Goal: Contribute content: Contribute content

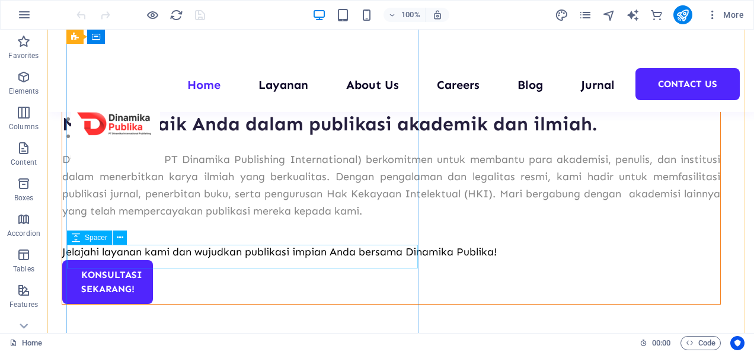
scroll to position [180, 0]
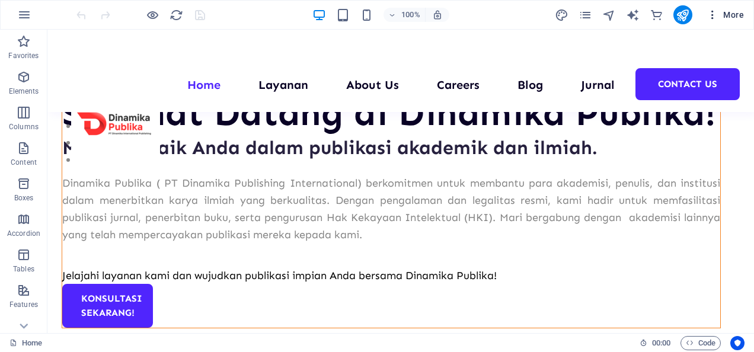
click at [710, 9] on icon "button" at bounding box center [712, 15] width 12 height 12
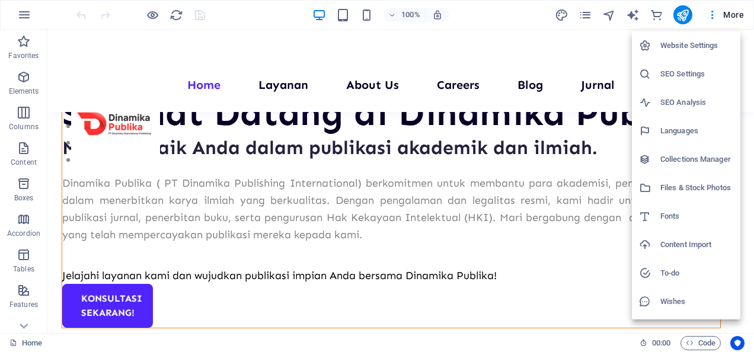
click at [679, 154] on h6 "Collections Manager" at bounding box center [696, 159] width 73 height 14
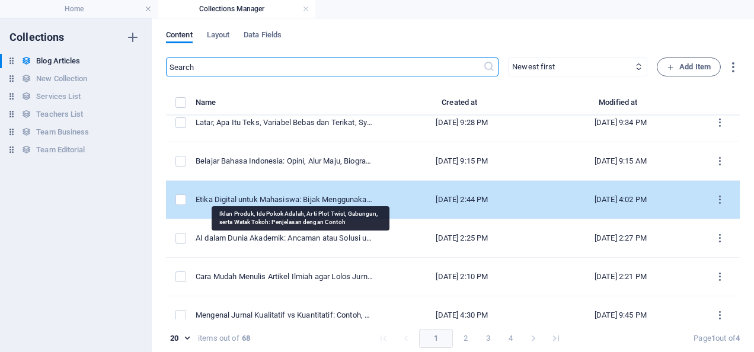
scroll to position [0, 0]
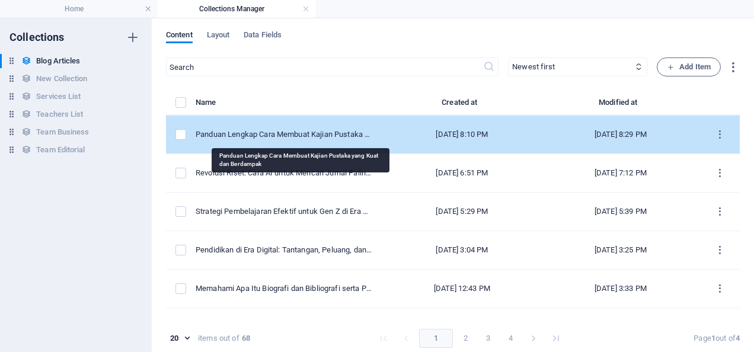
click at [272, 136] on div "Panduan Lengkap Cara Membuat Kajian Pustaka yang Kuat dan Berdampak" at bounding box center [285, 134] width 178 height 11
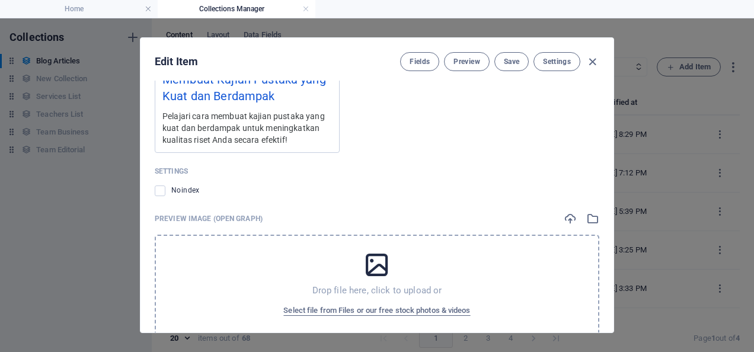
scroll to position [1308, 0]
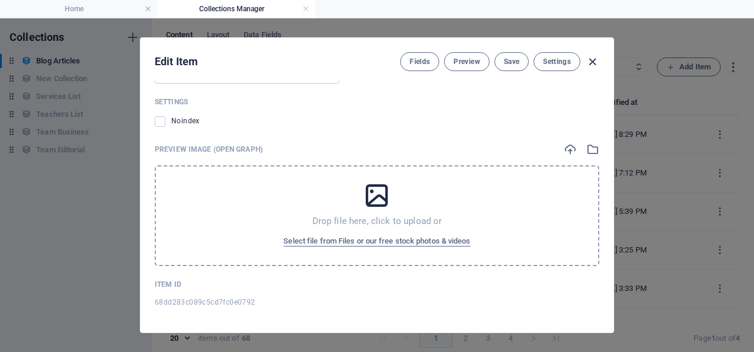
click at [591, 63] on icon "button" at bounding box center [593, 62] width 14 height 14
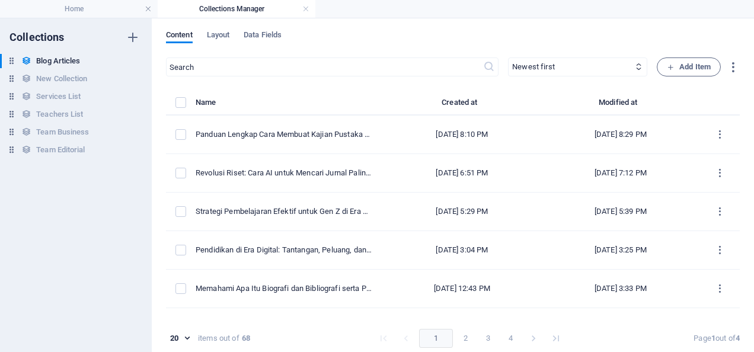
type input "[DATE]"
type input "panduan-lengkap-cara-membuat-kajian-pustaka-yang-kuat-dan-berdampak"
click at [690, 65] on span "Add Item" at bounding box center [689, 67] width 44 height 14
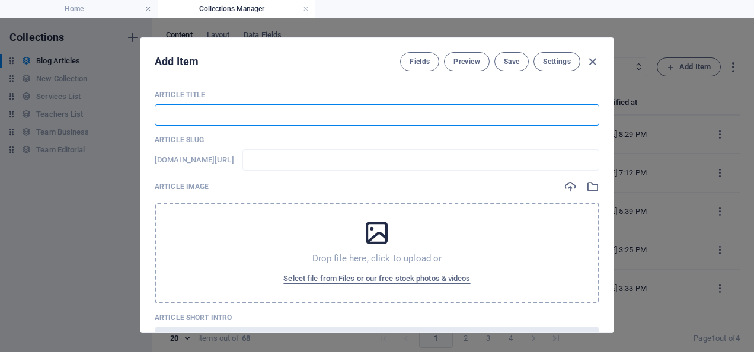
click at [217, 123] on input "text" at bounding box center [377, 114] width 444 height 21
paste input "Cara Membuat Judul Skripsi yang Kuat: Dijamin Auto Dapet Approve dari Dosen\!"
type input "Cara Membuat Judul Skripsi yang Kuat: Dijamin Auto Dapet Approve dari Dosen\!"
type input "cara-membuat-judul-skripsi-yang-kuat-dijamin-auto-dapet-approve-dari-dosen"
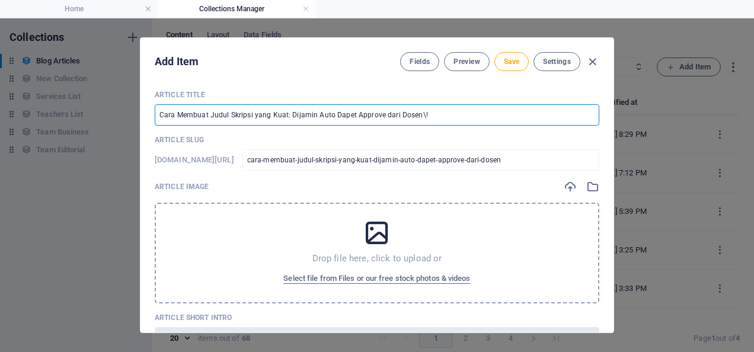
click at [415, 116] on input "Cara Membuat Judul Skripsi yang Kuat: Dijamin Auto Dapet Approve dari Dosen\!" at bounding box center [377, 114] width 444 height 21
type input "Cara Membuat Judul Skripsi yang Kuat: Dijamin Auto Dapet Approve dari Dosen!"
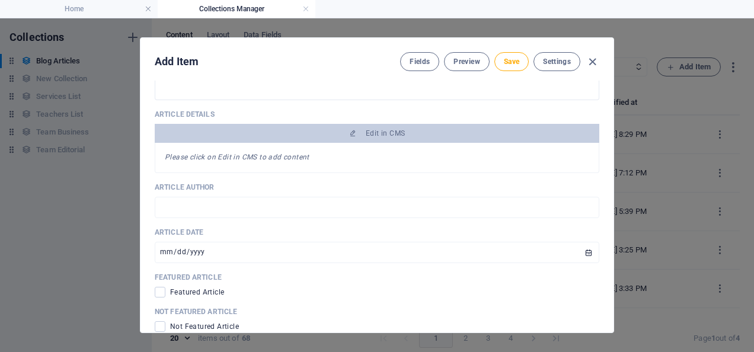
scroll to position [420, 0]
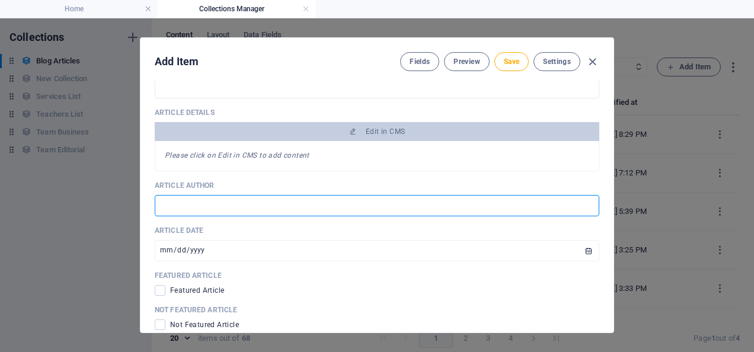
click at [237, 196] on input "text" at bounding box center [377, 205] width 444 height 21
type input "[PERSON_NAME]"
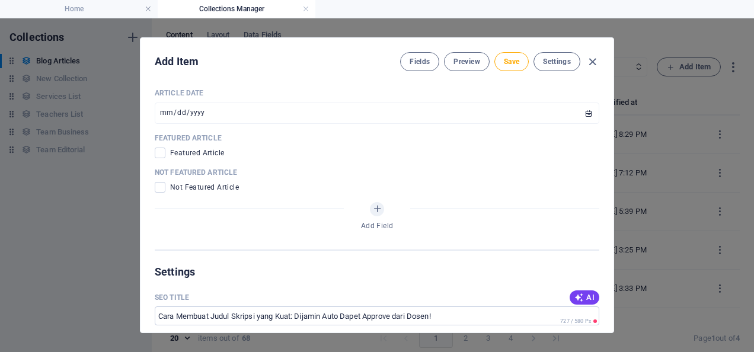
scroll to position [558, 0]
click at [164, 183] on input "checkbox" at bounding box center [162, 186] width 15 height 11
checkbox input "true"
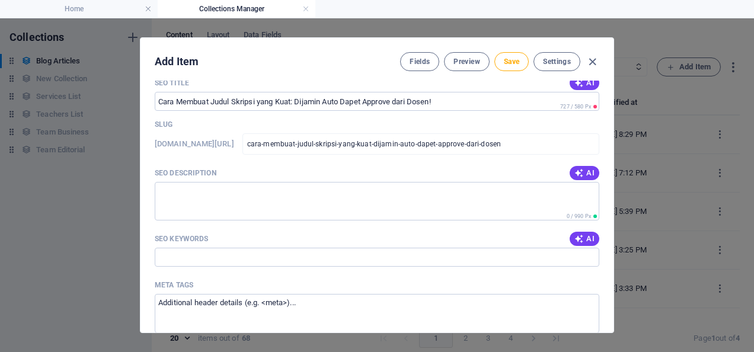
scroll to position [772, 0]
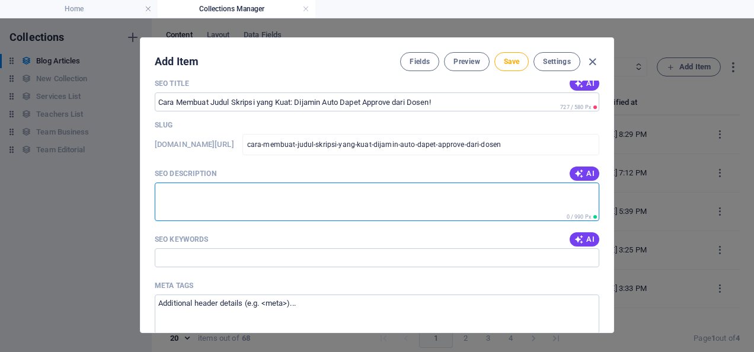
click at [247, 199] on textarea "SEO Description" at bounding box center [377, 202] width 444 height 39
paste textarea "Bingung cara membuat judul skripsi yang kuat dan langsung di-approve dosen? Tem…"
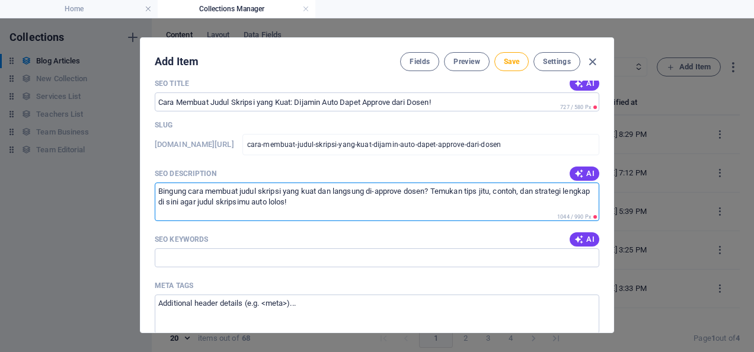
type textarea "Bingung cara membuat judul skripsi yang kuat dan langsung di-approve dosen? Tem…"
click at [206, 262] on input "SEO Keywords" at bounding box center [377, 257] width 444 height 19
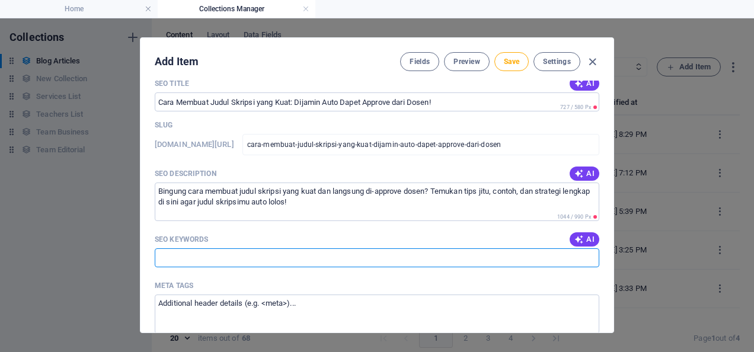
paste input "* Cara membuat judul skripsi * Judul skripsi kuat * Approve judul skripsi * Tip…"
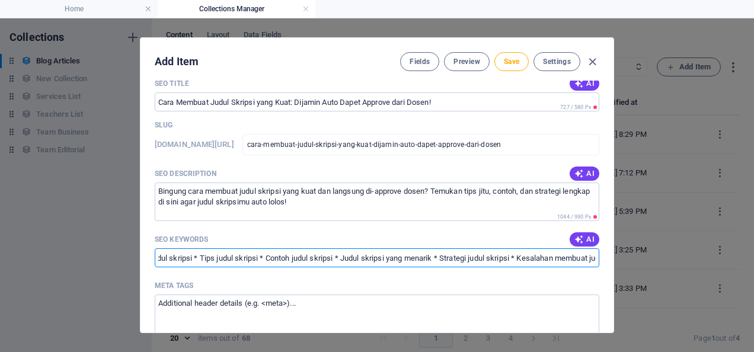
scroll to position [0, 0]
click at [161, 258] on input "* Cara membuat judul skripsi * Judul skripsi kuat * Approve judul skripsi * Tip…" at bounding box center [377, 257] width 444 height 19
click at [325, 257] on input "[PERSON_NAME] membuat judul skripsi, Judul skripsi kuat * Approve judul skripsi…" at bounding box center [377, 257] width 444 height 19
click at [404, 255] on input "[PERSON_NAME] membuat judul skripsi, Judul skripsi kuat, Approve judul skripsi …" at bounding box center [377, 257] width 444 height 19
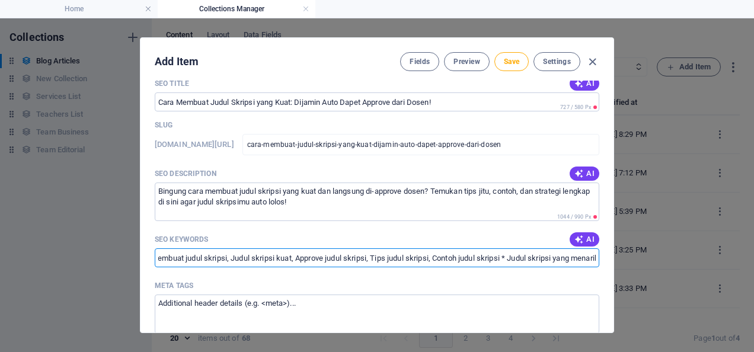
click at [468, 255] on input "[PERSON_NAME] membuat judul skripsi, Judul skripsi kuat, Approve judul skripsi,…" at bounding box center [377, 257] width 444 height 19
click at [417, 257] on input "[PERSON_NAME] membuat judul skripsi, Judul skripsi kuat, Approve judul skripsi,…" at bounding box center [377, 257] width 444 height 19
click at [491, 256] on input "[PERSON_NAME] membuat judul skripsi, Judul skripsi kuat, Approve judul skripsi,…" at bounding box center [377, 257] width 444 height 19
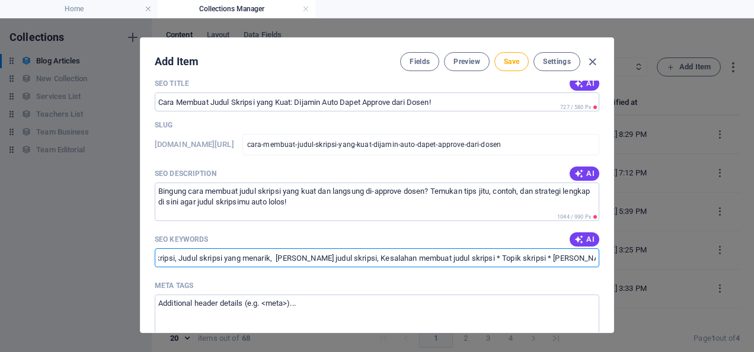
click at [437, 255] on input "[PERSON_NAME] membuat judul skripsi, Judul skripsi kuat, Approve judul skripsi,…" at bounding box center [377, 257] width 444 height 19
click at [462, 258] on input "[PERSON_NAME] membuat judul skripsi, Judul skripsi kuat, Approve judul skripsi,…" at bounding box center [377, 257] width 444 height 19
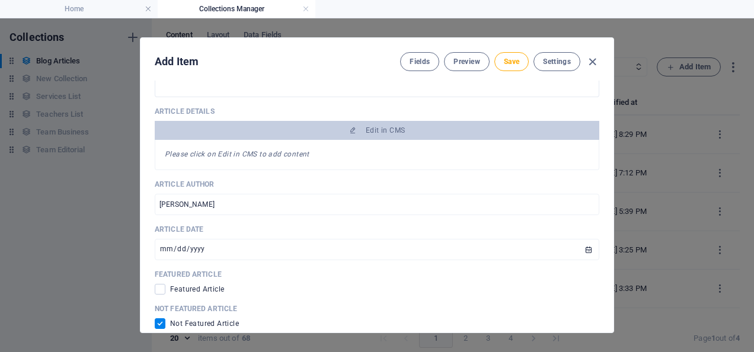
scroll to position [417, 0]
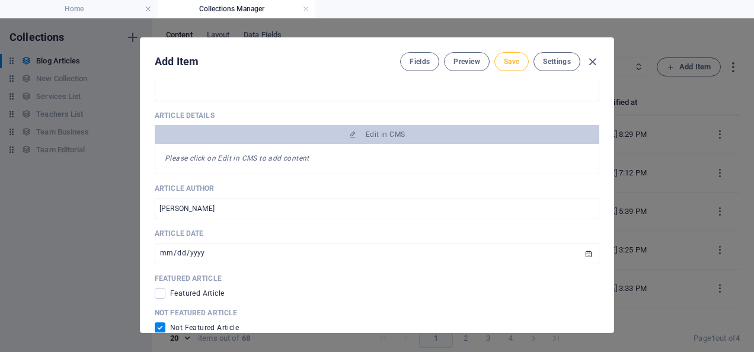
type input "[PERSON_NAME] membuat judul skripsi, Judul skripsi kuat, Approve judul skripsi,…"
click at [508, 57] on span "Save" at bounding box center [511, 61] width 15 height 9
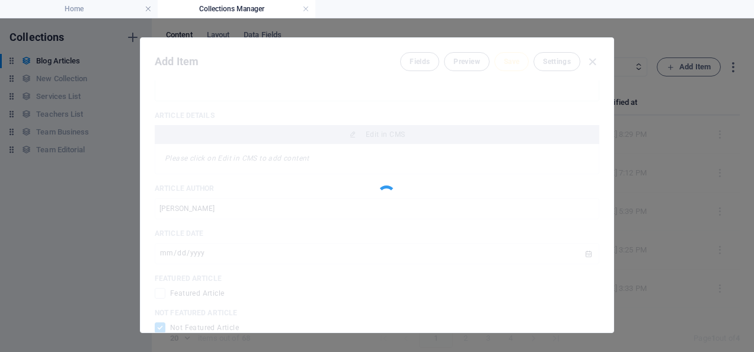
type input "cara-membuat-judul-skripsi-yang-kuat-dijamin-auto-dapet-approve-dari-dosen"
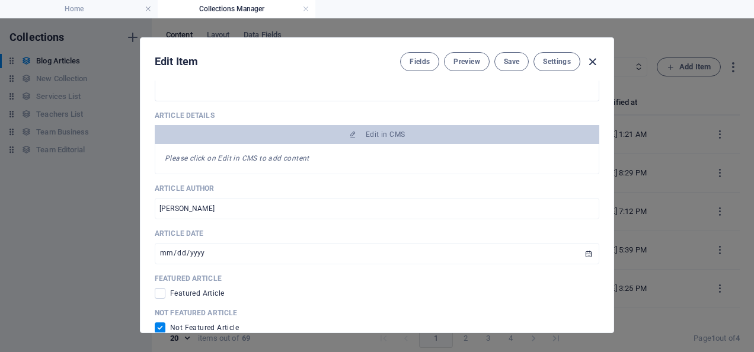
click at [591, 64] on icon "button" at bounding box center [593, 62] width 14 height 14
checkbox input "false"
type input "cara-membuat-judul-skripsi-yang-kuat-dijamin-auto-dapet-approve-dari-dosen"
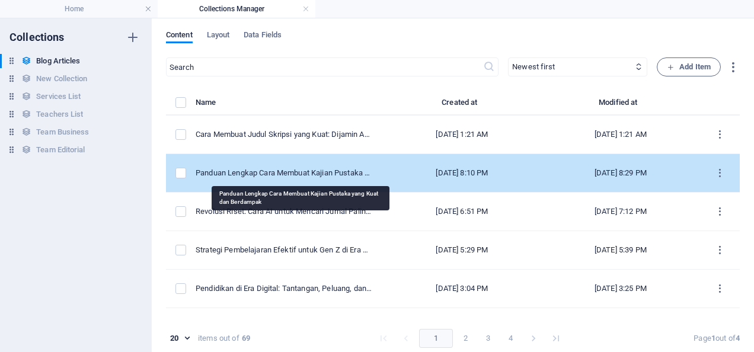
click at [329, 175] on div "Panduan Lengkap Cara Membuat Kajian Pustaka yang Kuat dan Berdampak" at bounding box center [285, 173] width 178 height 11
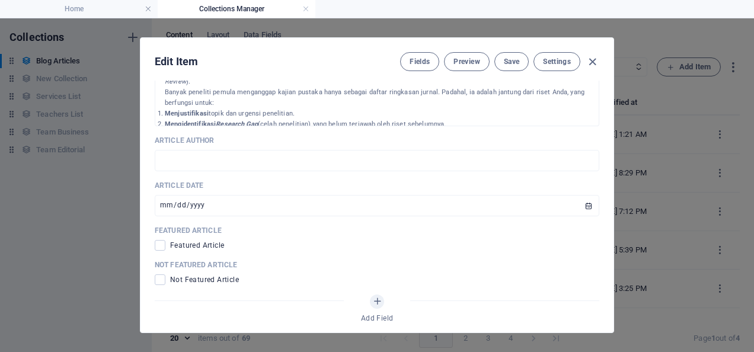
scroll to position [586, 0]
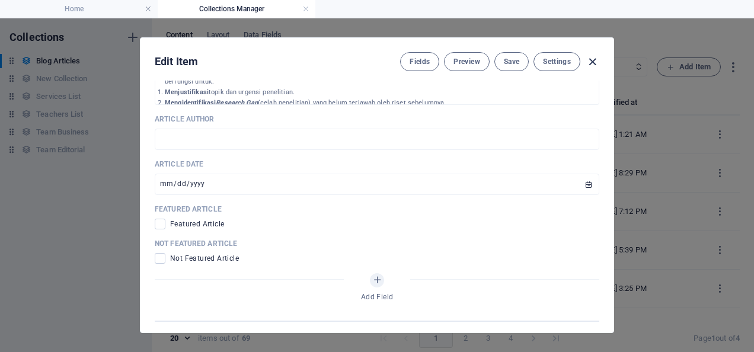
click at [590, 58] on icon "button" at bounding box center [593, 62] width 14 height 14
type input "[DATE]"
type input "panduan-lengkap-cara-membuat-kajian-pustaka-yang-kuat-dan-berdampak"
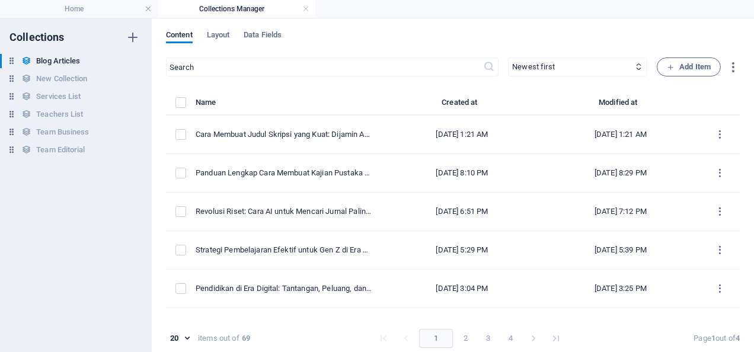
scroll to position [539, 0]
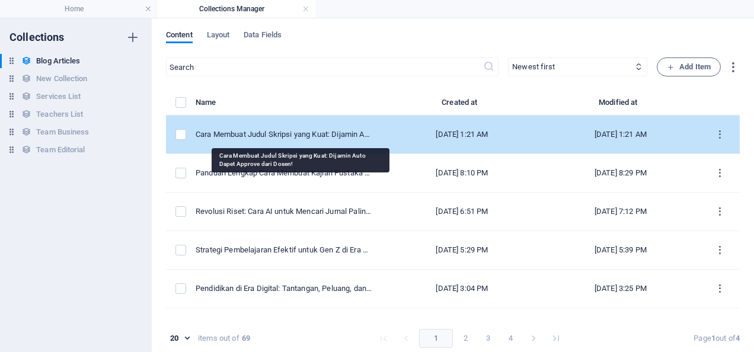
click at [306, 133] on div "Cara Membuat Judul Skripsi yang Kuat: Dijamin Auto Dapet Approve dari Dosen!" at bounding box center [285, 134] width 178 height 11
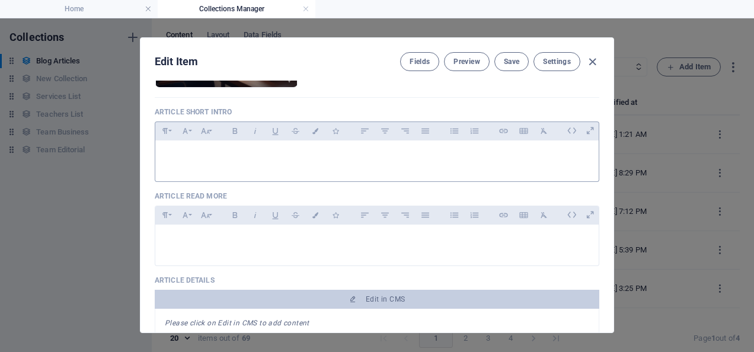
scroll to position [252, 0]
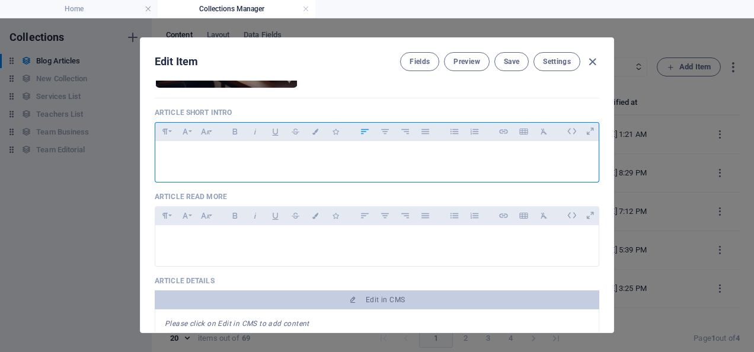
click at [384, 148] on div at bounding box center [376, 159] width 443 height 36
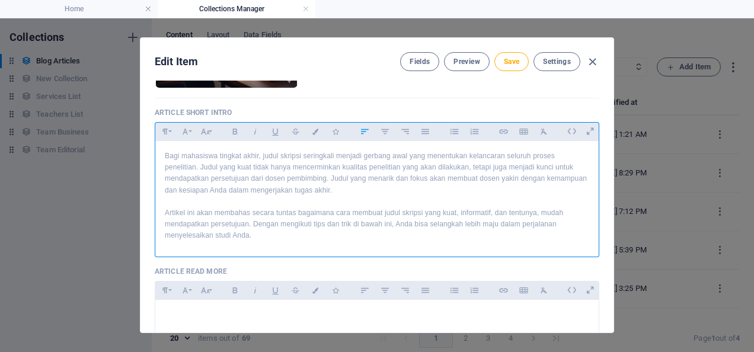
scroll to position [5945, 1]
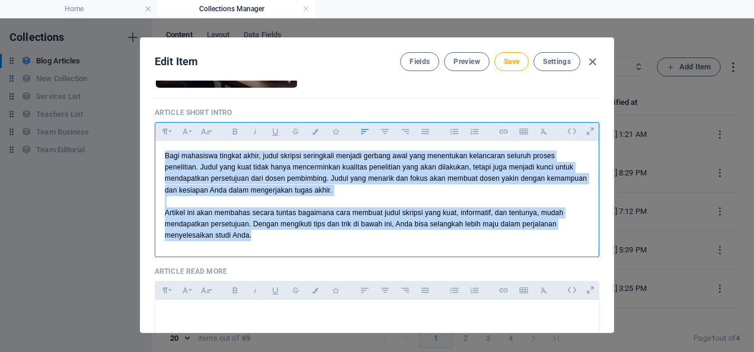
drag, startPoint x: 263, startPoint y: 236, endPoint x: 143, endPoint y: 152, distance: 145.5
click at [143, 152] on div "Article Title Cara Membuat Judul Skripsi yang Kuat: Dijamin Auto Dapet Approve …" at bounding box center [376, 207] width 473 height 252
click at [313, 129] on icon "button" at bounding box center [316, 132] width 10 height 6
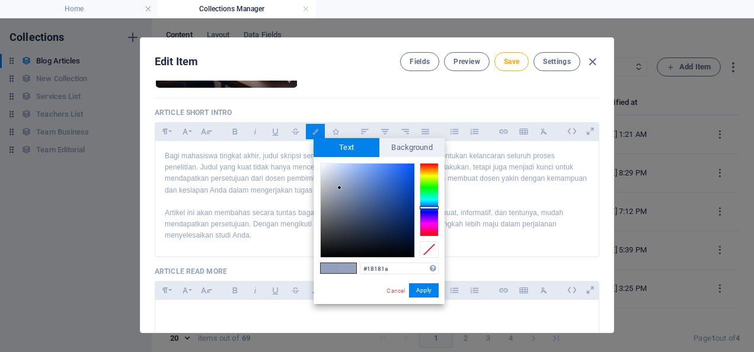
type input "#000000"
drag, startPoint x: 340, startPoint y: 188, endPoint x: 313, endPoint y: 287, distance: 102.9
click at [313, 287] on div "#000000 Supported formats #0852ed rgb(8, 82, 237) rgba(8, 82, 237, 90%) hsv(221…" at bounding box center [378, 316] width 131 height 319
click at [422, 290] on button "Apply" at bounding box center [424, 290] width 30 height 14
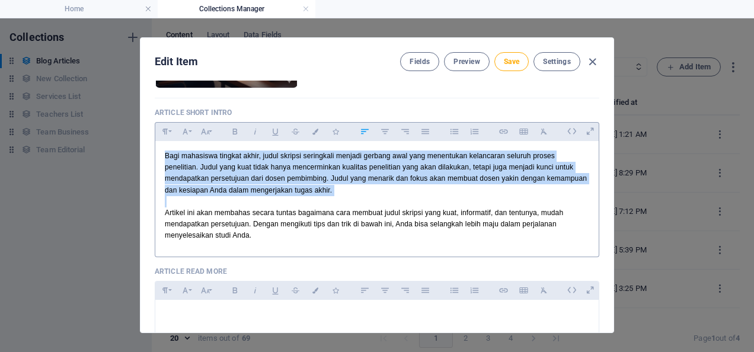
click at [367, 237] on p "Artikel ini akan membahas secara tuntas bagaimana cara membuat judul skripsi ya…" at bounding box center [377, 224] width 424 height 34
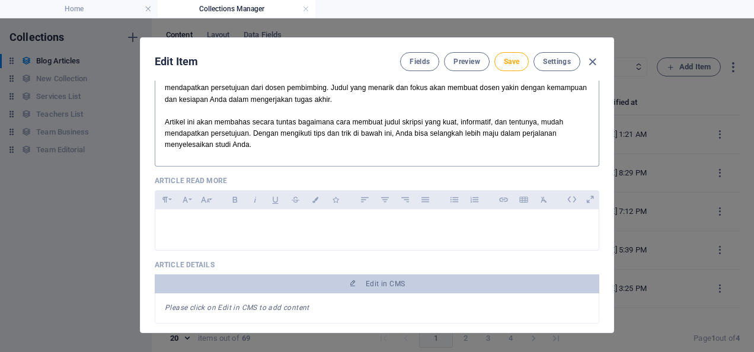
scroll to position [350, 0]
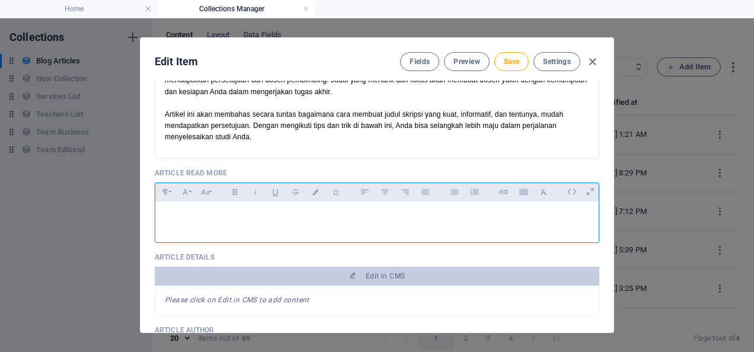
click at [292, 217] on p at bounding box center [377, 216] width 424 height 11
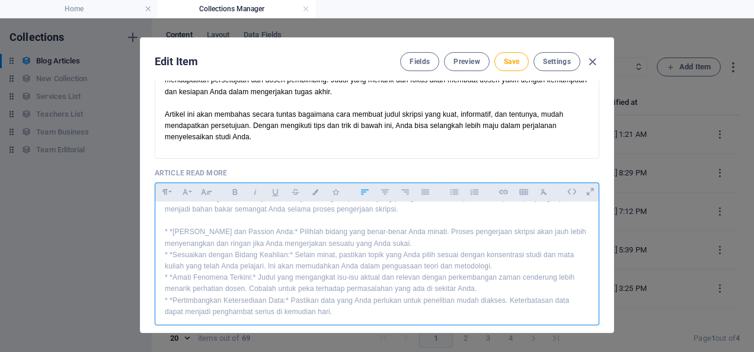
scroll to position [0, 0]
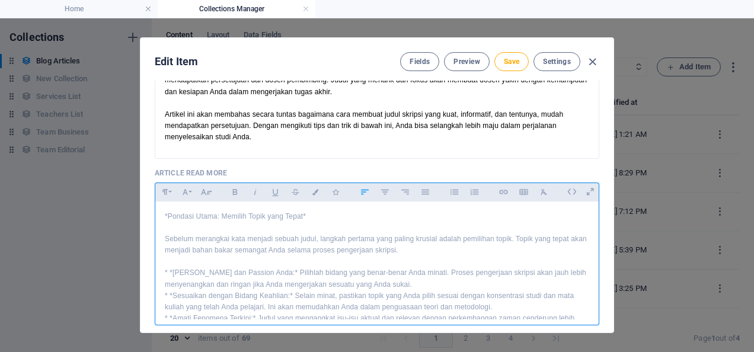
click at [314, 212] on p "*Pondasi Utama: Memilih Topik yang Tepat*" at bounding box center [377, 216] width 424 height 11
drag, startPoint x: 312, startPoint y: 213, endPoint x: 139, endPoint y: 206, distance: 173.2
click at [140, 206] on div "Article Title Cara Membuat Judul Skripsi yang Kuat: Dijamin Auto Dapet Approve …" at bounding box center [376, 207] width 473 height 252
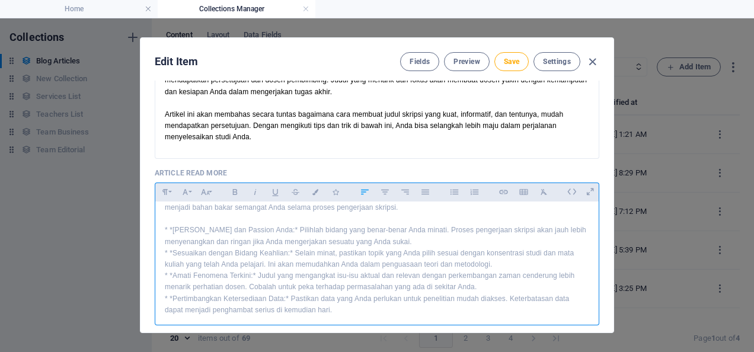
scroll to position [49, 0]
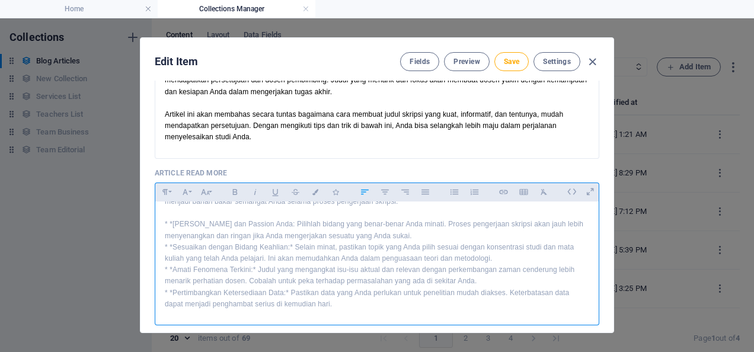
click at [175, 222] on p "* *[PERSON_NAME] dan Passion Anda: Pilihlah bidang yang benar-benar Anda minati…" at bounding box center [377, 230] width 424 height 23
click at [174, 248] on p "* *Sesuaikan dengan Bidang Keahlian:* Selain minat, pastikan topik yang Anda pi…" at bounding box center [377, 253] width 424 height 23
click at [290, 247] on p "Sesuaikan dengan Bidang Keahlian:* Selain minat, pastikan topik yang Anda pilih…" at bounding box center [377, 253] width 424 height 23
click at [166, 223] on p "[PERSON_NAME] dan Passion Anda: Pilihlah bidang yang benar-benar Anda minati. P…" at bounding box center [377, 230] width 424 height 23
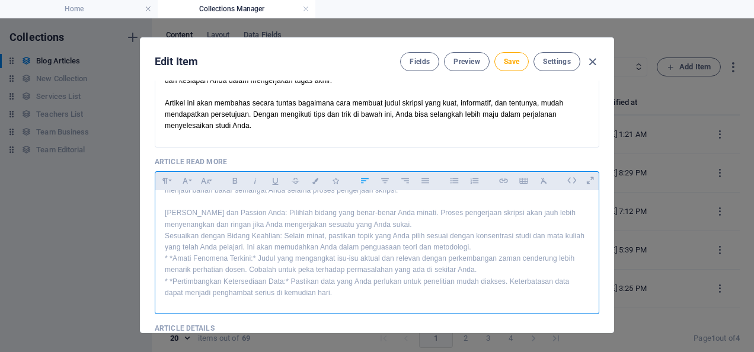
scroll to position [350, 0]
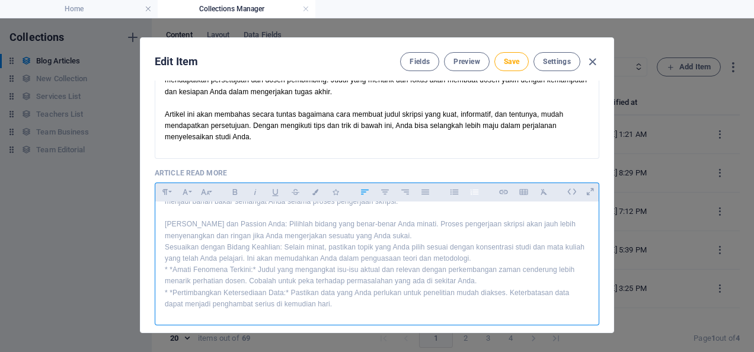
click at [470, 189] on icon "button" at bounding box center [474, 192] width 8 height 6
click at [165, 248] on p "Sesuaikan dengan Bidang Keahlian: Selain minat, pastikan topik yang Anda pilih …" at bounding box center [377, 253] width 424 height 23
click at [261, 267] on li "Amati Fenomena Terkini:* Judul yang mengangkat isu-isu aktual dan relevan denga…" at bounding box center [383, 275] width 412 height 23
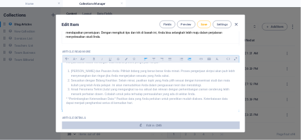
scroll to position [396, 0]
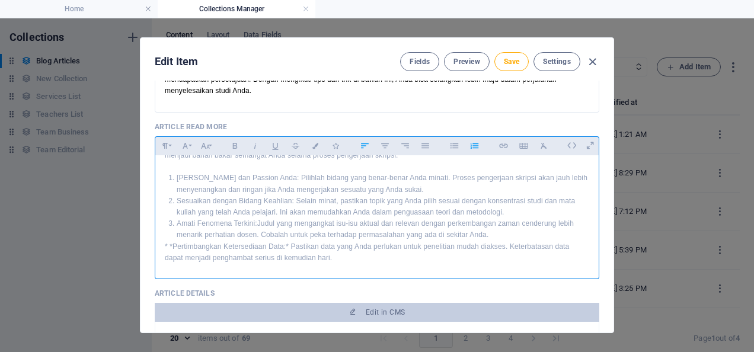
click at [171, 245] on p "* *Pertimbangkan Ketersediaan Data:* Pastikan data yang Anda perlukan untuk pen…" at bounding box center [377, 252] width 424 height 23
click at [178, 248] on li "Pertimbangkan Ketersediaan Data: Pastikan data yang Anda perlukan untuk penelit…" at bounding box center [383, 252] width 412 height 23
drag, startPoint x: 251, startPoint y: 221, endPoint x: 174, endPoint y: 225, distance: 77.1
click at [177, 225] on li "Amati Fenomena Terkini: Judul yang mengangkat isu-isu aktual dan relevan dengan…" at bounding box center [383, 229] width 412 height 23
click at [261, 221] on li "Amati Fenomena Terkin i: Judul yang mengangkat isu-isu aktual dan relevan denga…" at bounding box center [383, 229] width 412 height 23
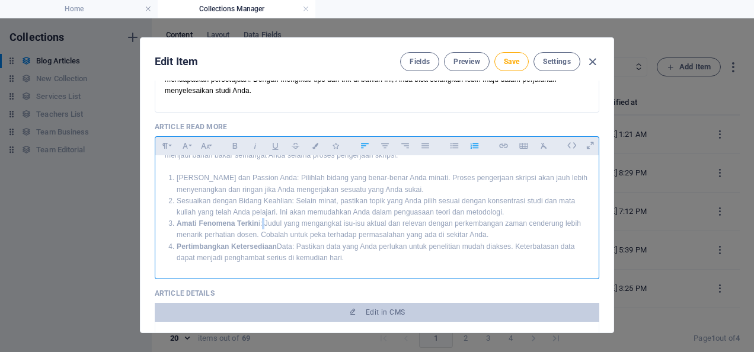
click at [260, 221] on li "Amati Fenomena Terkin i: Judul yang mengangkat isu-isu aktual dan relevan denga…" at bounding box center [383, 229] width 412 height 23
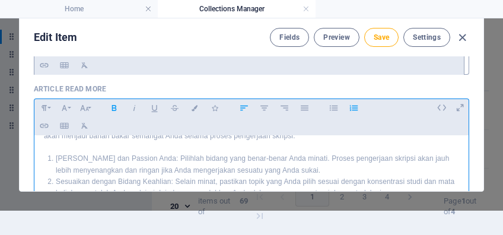
scroll to position [0, 0]
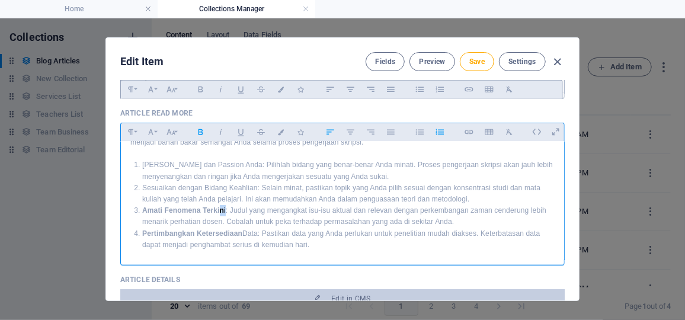
drag, startPoint x: 217, startPoint y: 207, endPoint x: 223, endPoint y: 207, distance: 6.5
click at [223, 207] on li "Amati Fenomena Terkin i: Judul yang mengangkat isu-isu aktual dan relevan denga…" at bounding box center [348, 216] width 412 height 23
click at [223, 207] on li "Amati Fenomena Terki ni: Judul yang mengangkat isu-isu aktual dan relevan denga…" at bounding box center [348, 216] width 412 height 23
drag, startPoint x: 217, startPoint y: 207, endPoint x: 225, endPoint y: 207, distance: 7.7
click at [225, 207] on li "Amati Fenomena Terki ni: Judul yang mengangkat isu-isu aktual dan relevan denga…" at bounding box center [348, 216] width 412 height 23
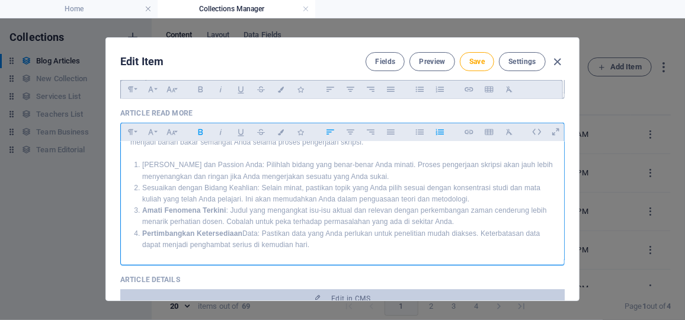
click at [251, 213] on li "Amati Fenomena Terk ini : Judul yang mengangkat isu-isu aktual dan relevan deng…" at bounding box center [348, 216] width 412 height 23
drag, startPoint x: 142, startPoint y: 186, endPoint x: 255, endPoint y: 183, distance: 113.2
click at [255, 183] on li "Sesuaikan dengan Bidang Keahlian: Selain minat, pastikan topik yang Anda pilih …" at bounding box center [348, 194] width 412 height 23
drag, startPoint x: 140, startPoint y: 161, endPoint x: 236, endPoint y: 160, distance: 96.6
click at [236, 160] on li "[PERSON_NAME] dan Passion Anda: Pilihlah bidang yang benar-benar Anda minati. P…" at bounding box center [348, 170] width 412 height 23
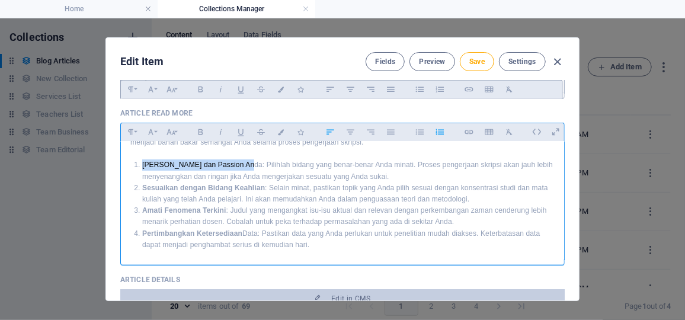
click at [233, 162] on li "[PERSON_NAME] dan Passion Anda: Pilihlah bidang yang benar-benar Anda minati. P…" at bounding box center [348, 170] width 412 height 23
drag, startPoint x: 233, startPoint y: 162, endPoint x: 180, endPoint y: 164, distance: 53.4
click at [180, 164] on li "[PERSON_NAME] dan Passion Anda: Pilihlah bidang yang benar-benar Anda minati. P…" at bounding box center [348, 170] width 412 height 23
drag, startPoint x: 142, startPoint y: 164, endPoint x: 233, endPoint y: 163, distance: 90.7
click at [233, 163] on li "[PERSON_NAME] dan Passion Anda: Pilihlah bidang yang benar-benar Anda minati. P…" at bounding box center [348, 170] width 412 height 23
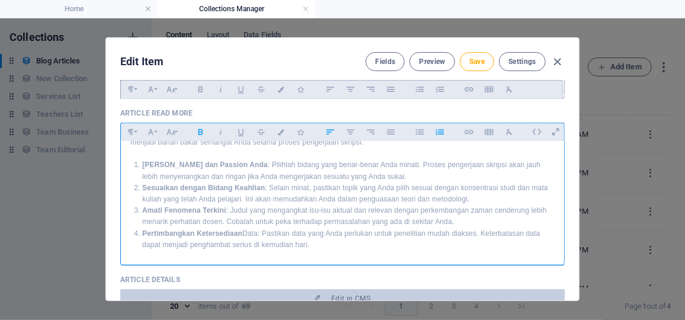
click at [247, 228] on li "Pertimbangkan Ketersediaan Data: Pastikan data yang Anda perlukan untuk penelit…" at bounding box center [348, 239] width 412 height 23
drag, startPoint x: 127, startPoint y: 153, endPoint x: 327, endPoint y: 254, distance: 223.7
click at [327, 254] on div "Pondasi Utama: Memilih Topik yang Tepat Sebelum merangkai kata menjadi sebuah j…" at bounding box center [342, 176] width 443 height 167
click at [278, 135] on button "Colors" at bounding box center [280, 131] width 19 height 15
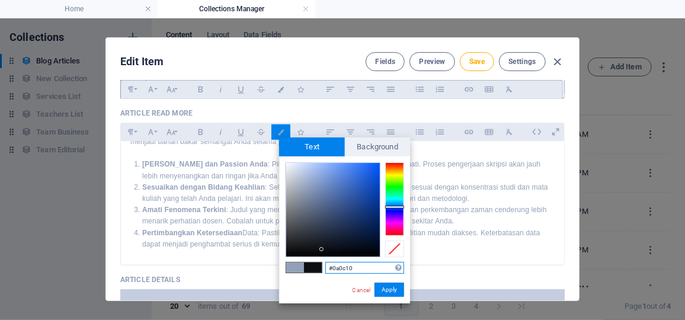
type input "#000000"
drag, startPoint x: 322, startPoint y: 249, endPoint x: 316, endPoint y: 260, distance: 11.4
click at [313, 269] on div "#000000 Supported formats #0852ed rgb(8, 82, 237) rgba(8, 82, 237, 90%) hsv(221…" at bounding box center [344, 315] width 131 height 319
click at [402, 293] on button "Apply" at bounding box center [390, 290] width 30 height 14
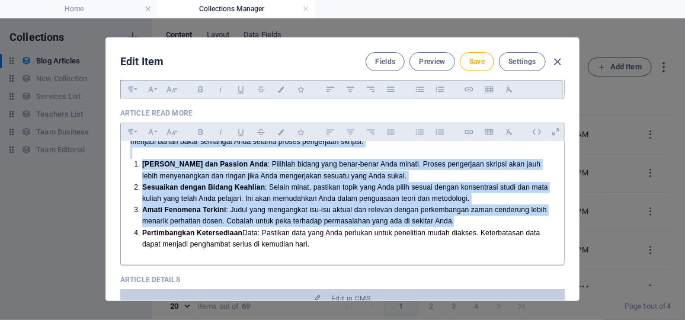
click at [381, 260] on div at bounding box center [342, 263] width 444 height 6
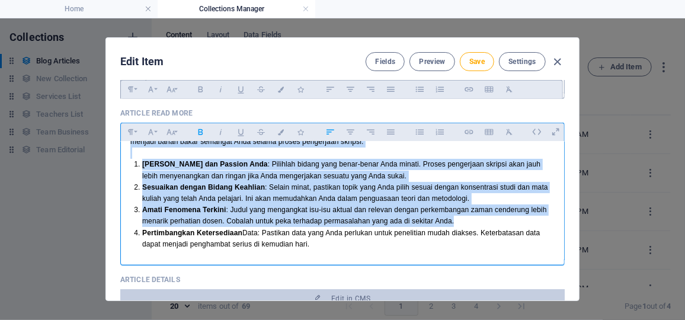
click at [429, 200] on li "Sesuaikan dengan Bidang Keahlian : Selain minat, pastikan topik yang Anda pilih…" at bounding box center [348, 193] width 412 height 23
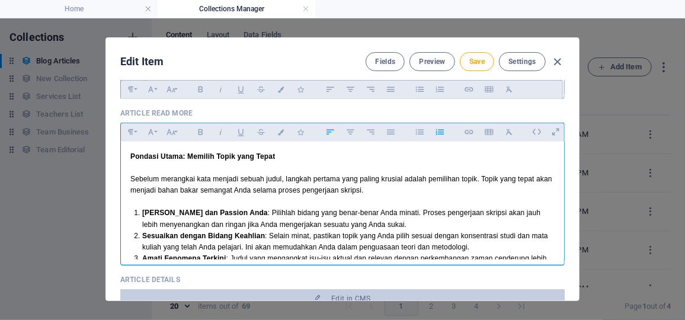
scroll to position [49, 0]
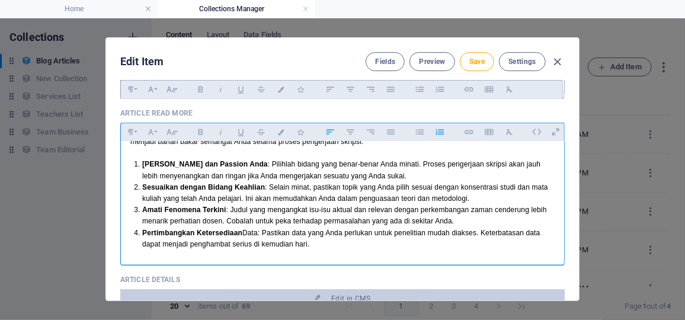
click at [329, 251] on div "Pondasi Utama: Memilih Topik yang Tepat Sebelum merangkai kata menjadi sebuah j…" at bounding box center [342, 176] width 443 height 167
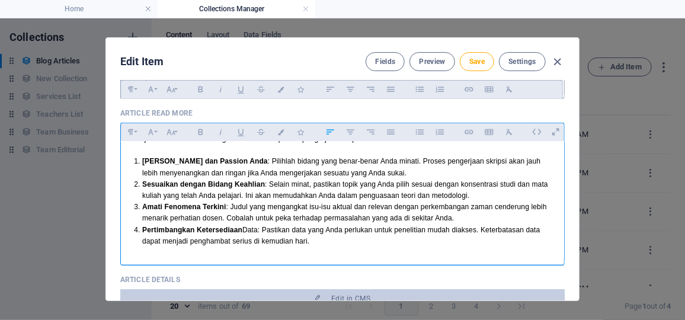
scroll to position [109, 0]
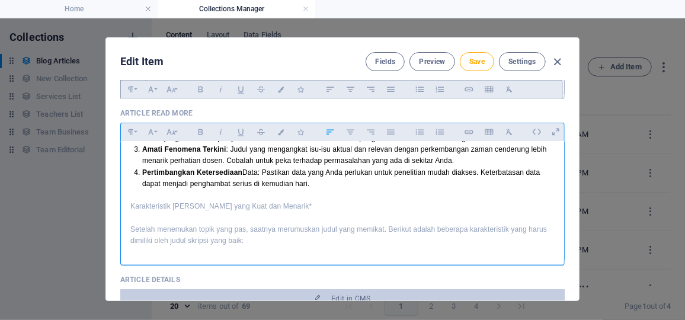
click at [297, 201] on p "Karakteristik [PERSON_NAME] yang Kuat dan Menarik*" at bounding box center [342, 206] width 424 height 11
drag, startPoint x: 293, startPoint y: 203, endPoint x: 130, endPoint y: 204, distance: 163.0
click at [130, 204] on p "Karakteristik [PERSON_NAME] yang Kuat dan Menarik" at bounding box center [342, 206] width 424 height 11
click at [265, 248] on p at bounding box center [342, 252] width 424 height 11
click at [415, 130] on icon "button" at bounding box center [420, 132] width 10 height 14
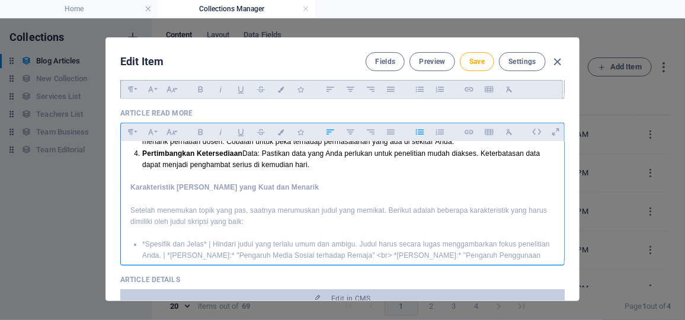
scroll to position [143, 0]
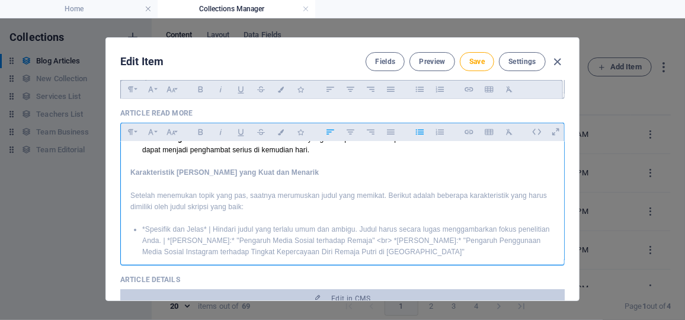
click at [203, 225] on li "*Spesifik dan Jelas* | Hindari judul yang terlalu umum dan ambigu. Judul harus …" at bounding box center [348, 241] width 412 height 34
drag, startPoint x: 200, startPoint y: 225, endPoint x: 140, endPoint y: 224, distance: 59.9
click at [142, 224] on li "Spesifik dan Jelas : Hindari judul yang terlalu umum dan ambigu. Judul harus se…" at bounding box center [348, 241] width 412 height 34
click at [163, 241] on li "Spesifik dan Jelas : Hindari judul yang terlalu umum dan ambigu. Judul harus se…" at bounding box center [348, 241] width 412 height 34
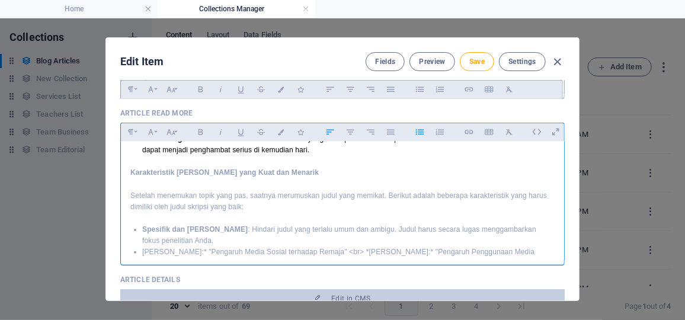
click at [422, 128] on icon "button" at bounding box center [420, 132] width 10 height 14
click at [210, 228] on li "Spesifik dan Jelas : Hindari judul yang terlalu umum dan ambigu. Judul harus se…" at bounding box center [348, 235] width 412 height 23
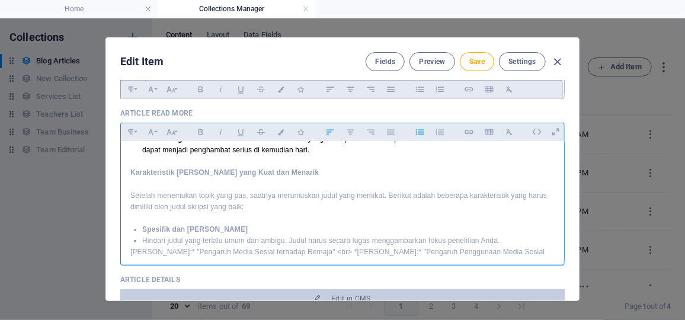
click at [416, 133] on icon "button" at bounding box center [420, 132] width 10 height 14
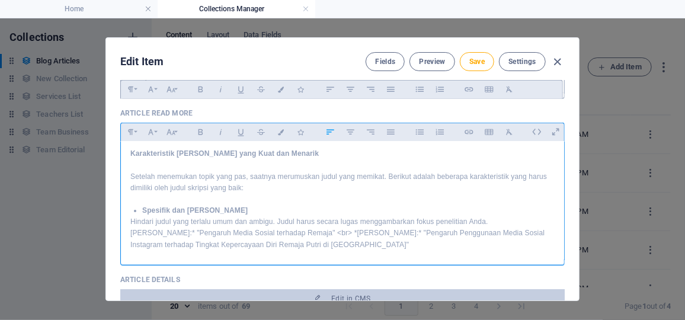
click at [128, 234] on div "Pondasi Utama: Memilih Topik yang Tepat Sebelum merangkai kata menjadi sebuah j…" at bounding box center [342, 120] width 443 height 280
click at [347, 228] on p "Hindari judul yang terlalu umum dan ambigu. Judul harus secara lugas menggambar…" at bounding box center [342, 233] width 424 height 34
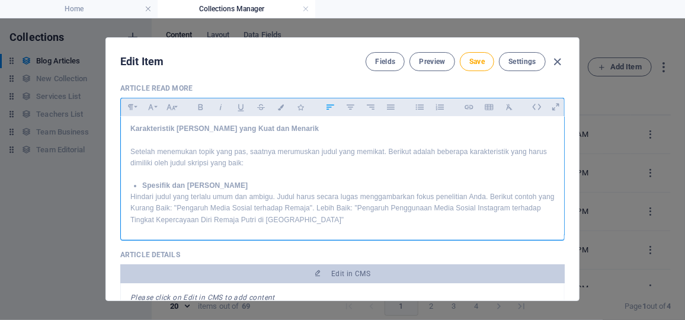
scroll to position [454, 0]
click at [335, 223] on div "Pondasi Utama: Memilih Topik yang Tepat Sebelum merangkai kata menjadi sebuah j…" at bounding box center [342, 95] width 443 height 280
click at [415, 111] on icon "button" at bounding box center [420, 107] width 10 height 14
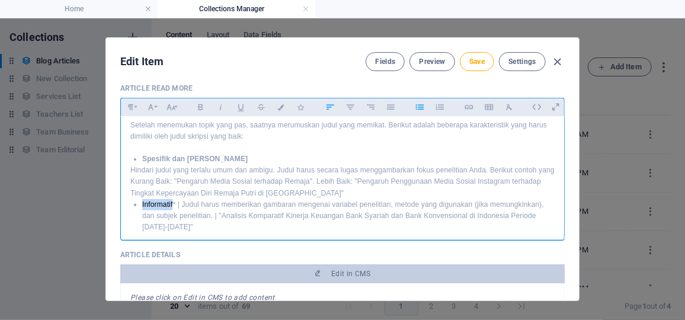
click at [158, 200] on li "Informatif* | Judul harus memberikan gambaran mengenai variabel penelitian, met…" at bounding box center [348, 216] width 412 height 34
click at [177, 204] on li "Informatif * | Judul harus memberikan gambaran mengenai variabel penelitian, me…" at bounding box center [348, 216] width 412 height 34
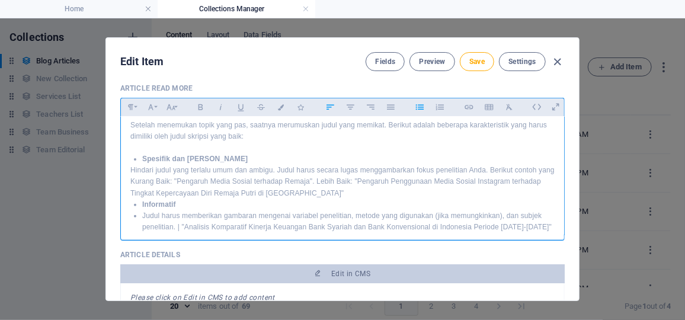
click at [425, 103] on button "Unordered List" at bounding box center [419, 107] width 19 height 15
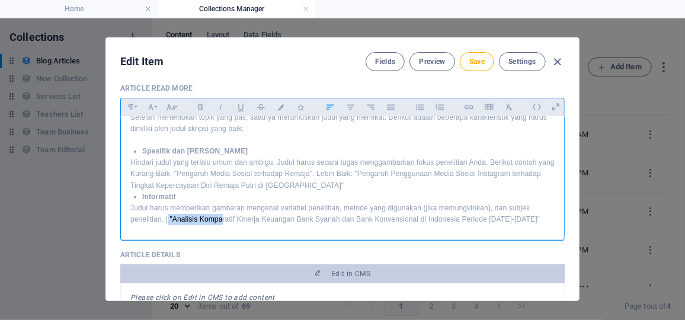
drag, startPoint x: 165, startPoint y: 219, endPoint x: 245, endPoint y: 211, distance: 79.8
click at [245, 211] on p "Judul harus memberikan gambaran mengenai variabel penelitian, metode yang digun…" at bounding box center [342, 214] width 424 height 23
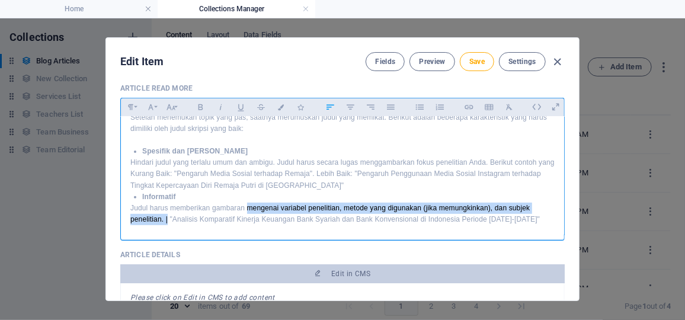
click at [165, 219] on p "Judul harus memberikan gambaran mengenai variabel penelitian, metode yang digun…" at bounding box center [342, 214] width 424 height 23
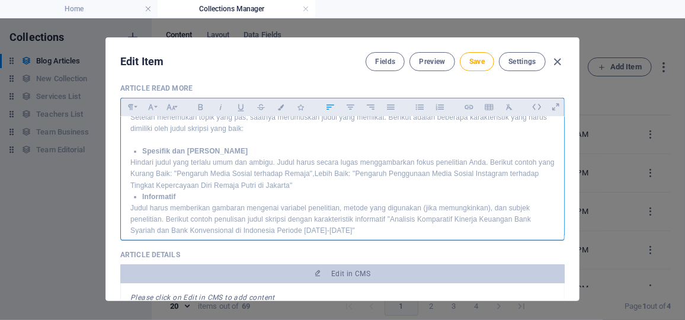
click at [353, 228] on p "Judul harus memberikan gambaran mengenai variabel penelitian, metode yang digun…" at bounding box center [342, 220] width 424 height 34
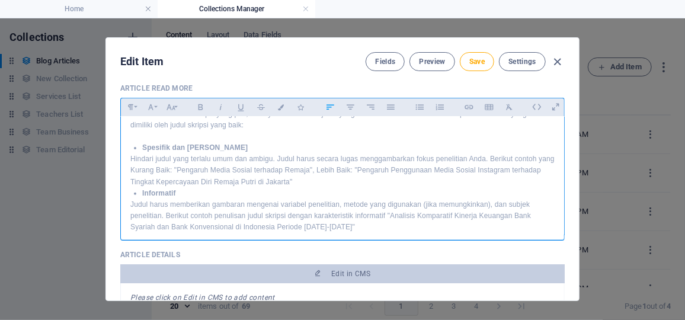
scroll to position [219, 0]
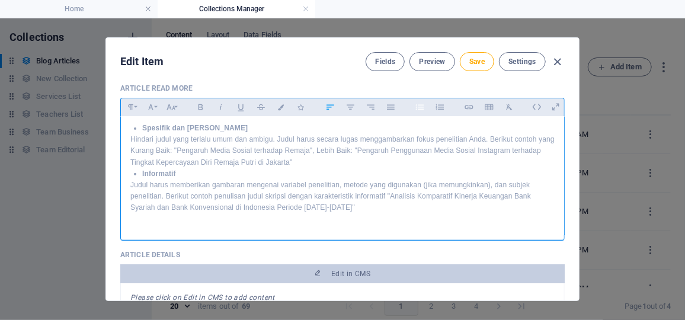
click at [425, 109] on button "Unordered List" at bounding box center [419, 107] width 19 height 15
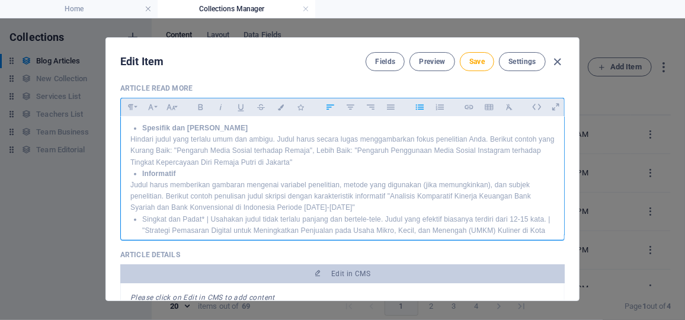
scroll to position [234, 0]
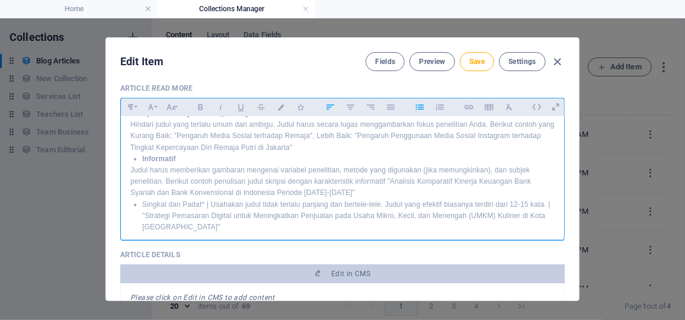
click at [202, 203] on li "Singkat dan Padat* | Usahakan judul tidak terlalu panjang dan bertele-tele. Jud…" at bounding box center [348, 216] width 412 height 34
drag, startPoint x: 200, startPoint y: 203, endPoint x: 138, endPoint y: 205, distance: 62.2
click at [138, 205] on ul "Singkat dan Padat | Usahakan judul tidak terlalu panjang dan bertele-tele. Judu…" at bounding box center [342, 216] width 424 height 34
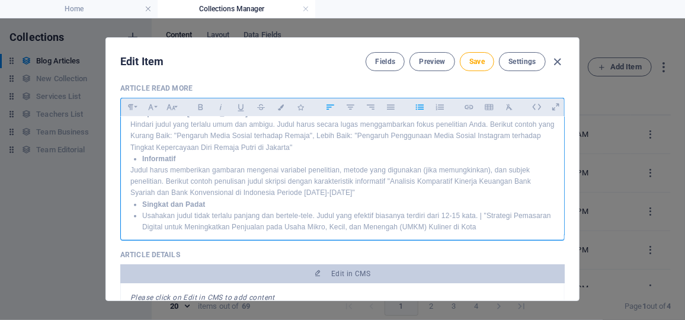
click at [421, 109] on icon "button" at bounding box center [420, 107] width 10 height 14
click at [471, 215] on p "Usahakan judul tidak terlalu panjang dan bertele-tele. Judul yang efektif biasa…" at bounding box center [342, 221] width 424 height 23
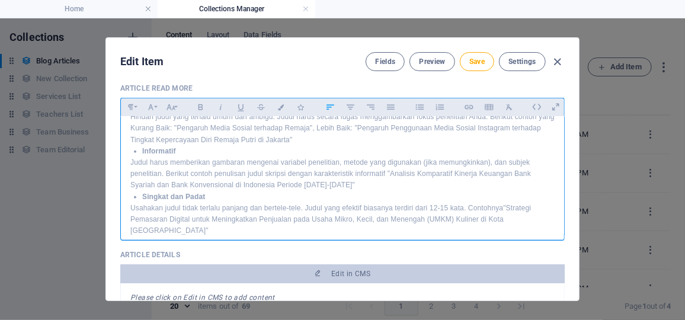
click at [542, 219] on p "Usahakan judul tidak terlalu panjang dan bertele-tele. Judul yang efektif biasa…" at bounding box center [342, 220] width 424 height 34
click at [424, 103] on button "Unordered List" at bounding box center [419, 107] width 19 height 15
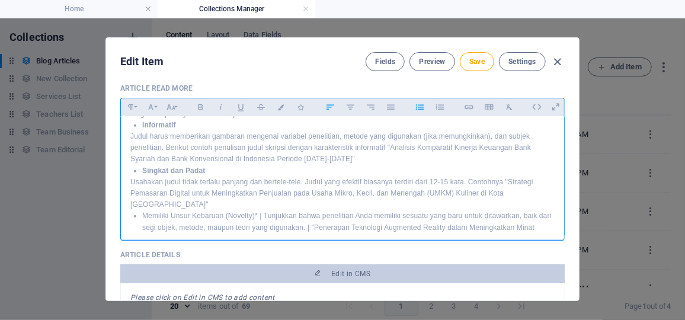
click at [260, 210] on li "Memiliki Unsur Kebaruan (Novelty)* | Tunjukkan bahwa penelitian Anda memiliki s…" at bounding box center [348, 227] width 412 height 34
drag, startPoint x: 252, startPoint y: 203, endPoint x: 140, endPoint y: 204, distance: 112.6
click at [140, 210] on ul "Memiliki Unsur Kebaruan (Novelty) Tunjukkan bahwa penelitian Anda memiliki sesu…" at bounding box center [342, 227] width 424 height 34
click at [421, 102] on icon "button" at bounding box center [420, 107] width 10 height 14
click at [169, 225] on p "Tunjukkan bahwa penelitian Anda memiliki sesuatu yang baru untuk ditawarkan, ba…" at bounding box center [342, 233] width 424 height 23
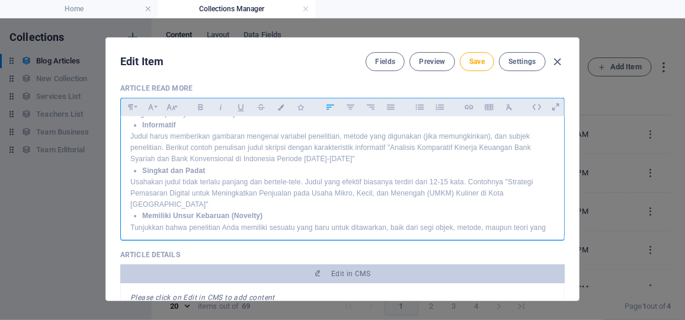
scroll to position [287, 0]
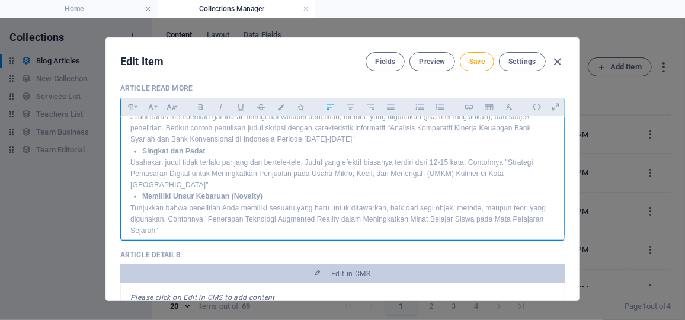
click at [199, 223] on div "Pondasi Utama: Memilih Topik yang Tepat Sebelum merangkai kata menjadi sebuah j…" at bounding box center [342, 37] width 443 height 417
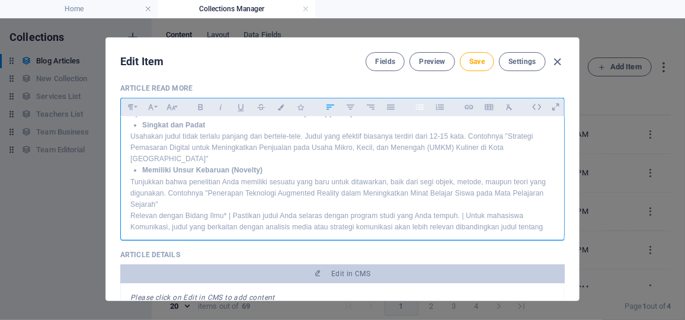
click at [419, 109] on icon "button" at bounding box center [420, 107] width 10 height 14
click at [238, 210] on li "Relevan dengan Bidang Ilmu* | Pastikan judul Anda selaras dengan program studi …" at bounding box center [348, 227] width 412 height 34
drag, startPoint x: 233, startPoint y: 203, endPoint x: 141, endPoint y: 200, distance: 91.9
click at [142, 210] on li "Relevan dengan Bidang Ilmu | Pastikan judul Anda selaras dengan program studi y…" at bounding box center [348, 227] width 412 height 34
click at [419, 101] on icon "button" at bounding box center [420, 107] width 10 height 14
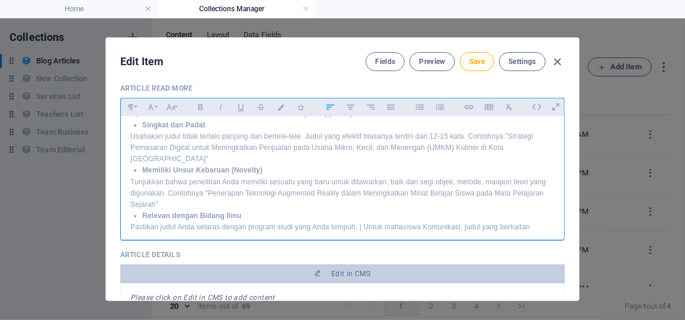
click at [361, 222] on p "Pastikan judul Anda selaras dengan program studi yang Anda tempuh. | Untuk maha…" at bounding box center [342, 233] width 424 height 23
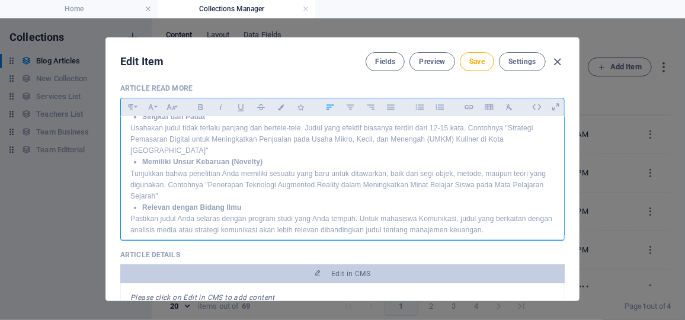
click at [516, 223] on p "Pastikan judul Anda selaras dengan program studi yang Anda tempuh. Untuk mahasi…" at bounding box center [342, 224] width 424 height 23
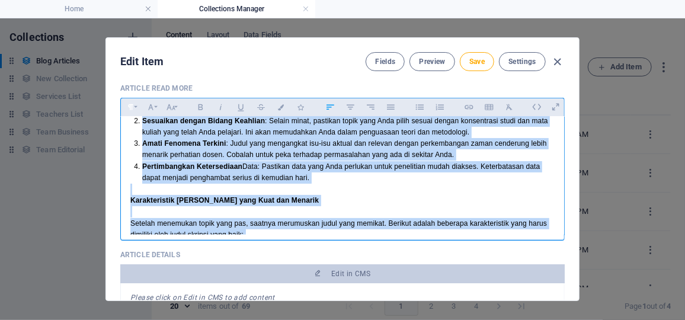
scroll to position [0, 0]
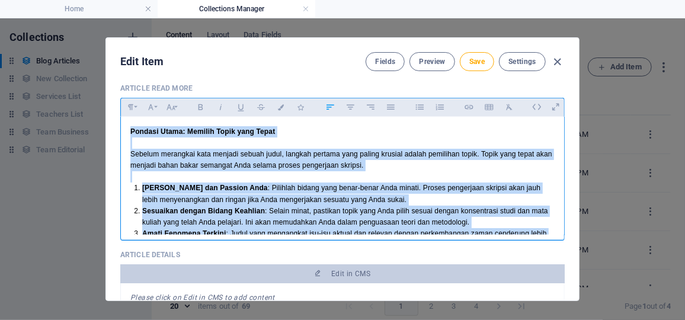
drag, startPoint x: 519, startPoint y: 223, endPoint x: 126, endPoint y: 130, distance: 403.1
click at [283, 104] on icon "button" at bounding box center [281, 107] width 10 height 6
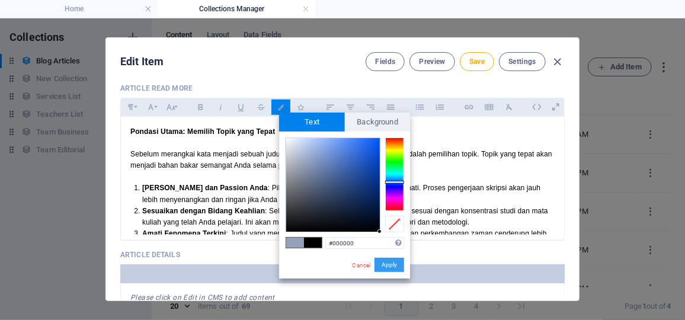
click at [389, 264] on button "Apply" at bounding box center [390, 265] width 30 height 14
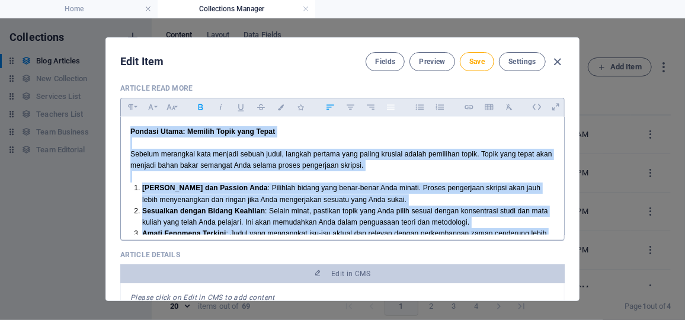
click at [388, 104] on icon "button" at bounding box center [391, 106] width 8 height 5
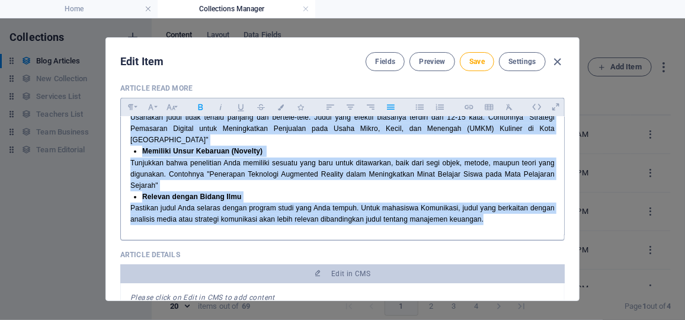
scroll to position [521, 0]
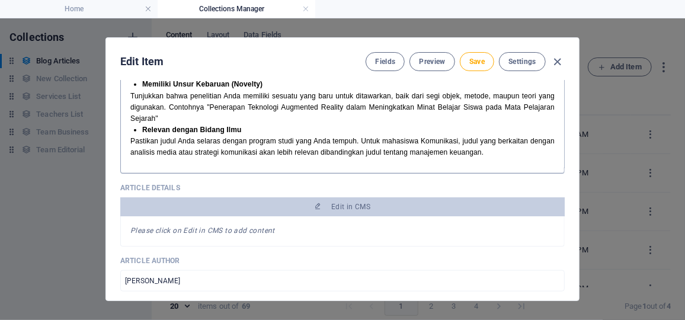
click at [502, 159] on p at bounding box center [342, 164] width 424 height 11
click at [511, 143] on p "Pastikan judul Anda selaras dengan program studi yang Anda tempuh. Untuk mahasi…" at bounding box center [342, 147] width 424 height 23
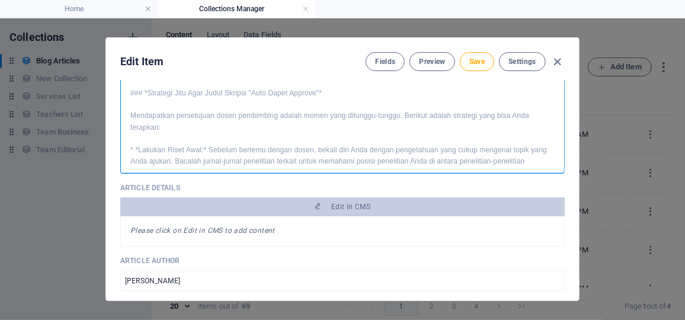
scroll to position [537, 0]
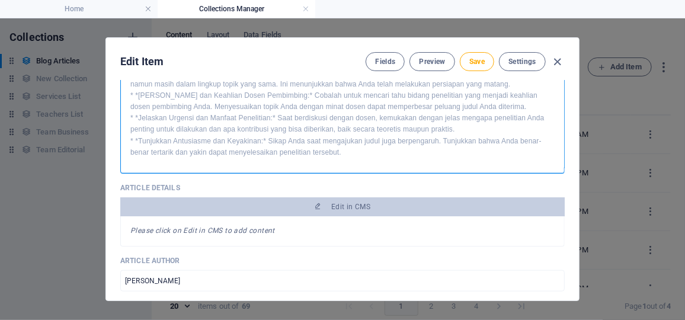
click at [290, 158] on p at bounding box center [342, 163] width 424 height 11
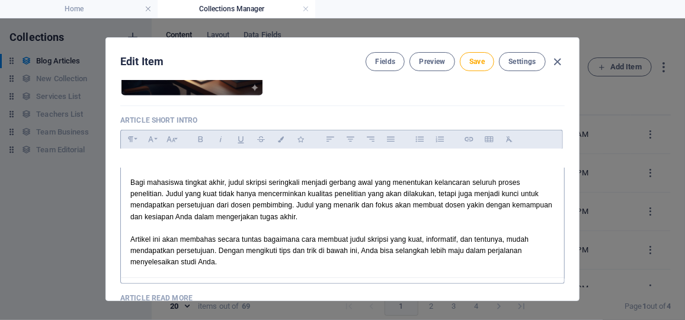
scroll to position [222, 0]
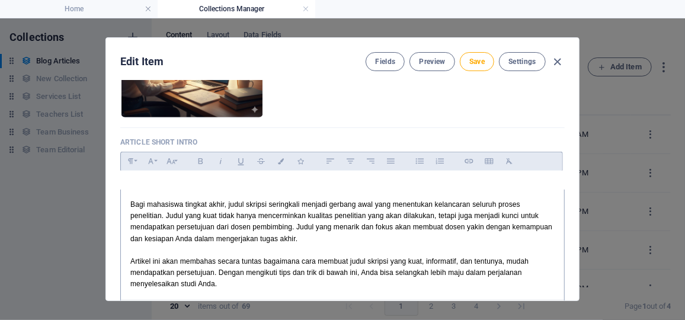
drag, startPoint x: 183, startPoint y: 160, endPoint x: 127, endPoint y: 212, distance: 76.3
click at [127, 212] on div "Article Title Cara Membuat Judul Skripsi yang Kuat: Dijamin Auto Dapet Approve …" at bounding box center [342, 314] width 444 height 893
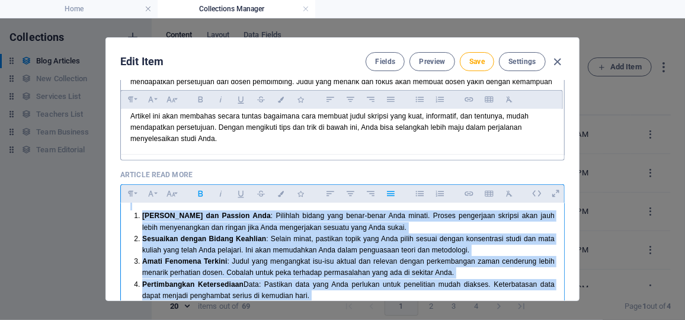
scroll to position [59, 0]
click at [392, 191] on icon "button" at bounding box center [391, 194] width 10 height 14
click at [278, 196] on button "Colors" at bounding box center [280, 193] width 19 height 15
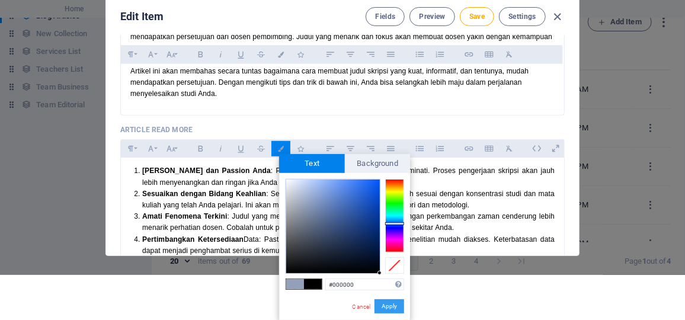
click at [398, 305] on button "Apply" at bounding box center [390, 306] width 30 height 14
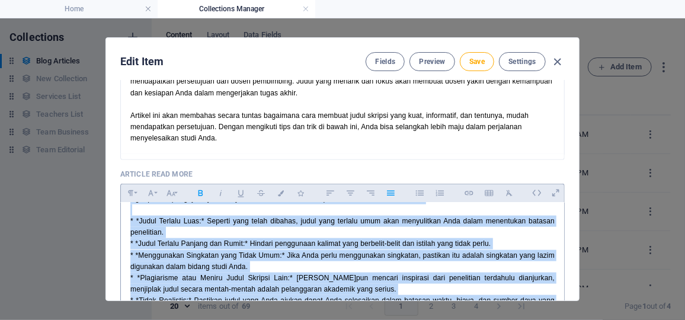
scroll to position [757, 0]
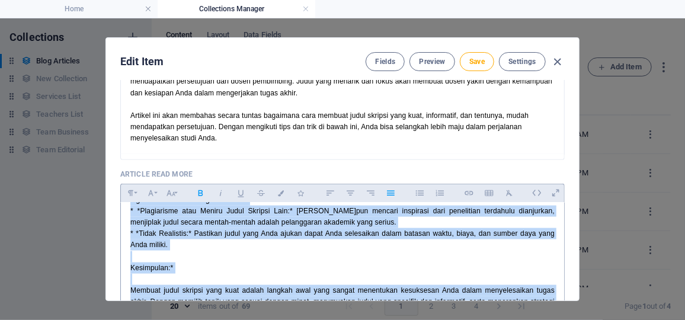
click at [405, 274] on p at bounding box center [342, 279] width 424 height 11
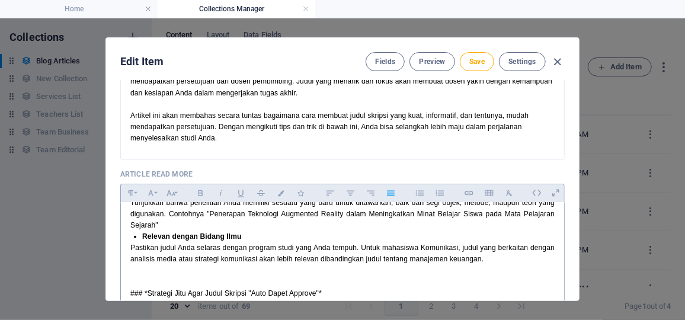
scroll to position [405, 0]
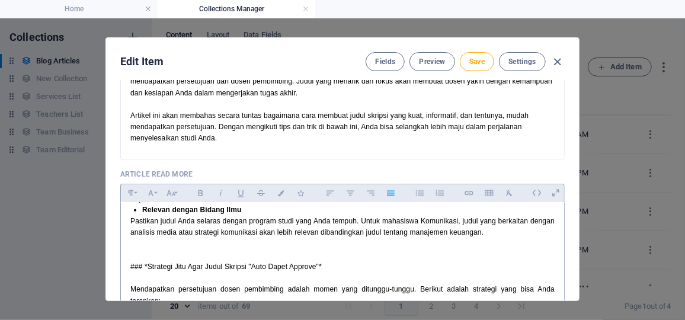
click at [148, 263] on span "### *Strategi Jitu Agar Judul Skripsi "Auto Dapet Approve"*" at bounding box center [225, 267] width 191 height 8
click at [312, 261] on p "Strategi Jitu Agar Judul Skripsi "Auto Dapet Approve"*" at bounding box center [342, 266] width 424 height 11
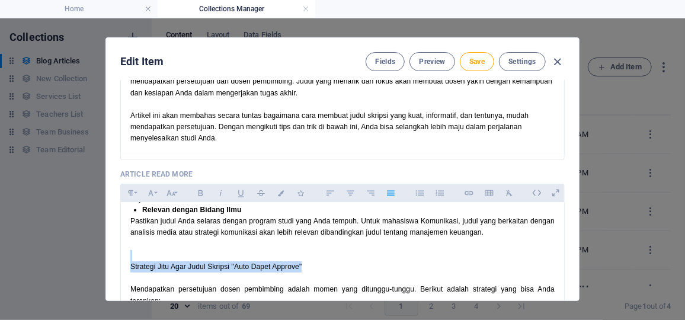
drag, startPoint x: 312, startPoint y: 256, endPoint x: 118, endPoint y: 247, distance: 194.0
click at [118, 247] on div "Article Title Cara Membuat Judul Skripsi yang Kuat: Dijamin Auto Dapet Approve …" at bounding box center [342, 191] width 473 height 220
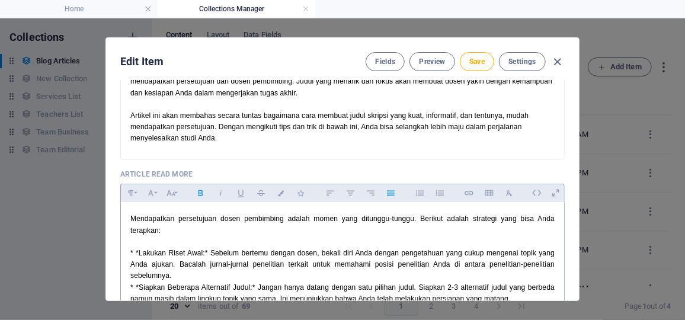
scroll to position [476, 0]
click at [140, 249] on span "* *Lakukan Riset Awal:* Sebelum bertemu dengan dosen, bekali diri Anda dengan p…" at bounding box center [342, 264] width 424 height 31
drag, startPoint x: 140, startPoint y: 241, endPoint x: 162, endPoint y: 242, distance: 22.0
click at [162, 249] on span "Lakukan Riset Awal:* Sebelum bertemu dengan dosen, bekali diri Anda dengan peng…" at bounding box center [342, 264] width 424 height 31
click at [439, 193] on icon "button" at bounding box center [440, 193] width 10 height 14
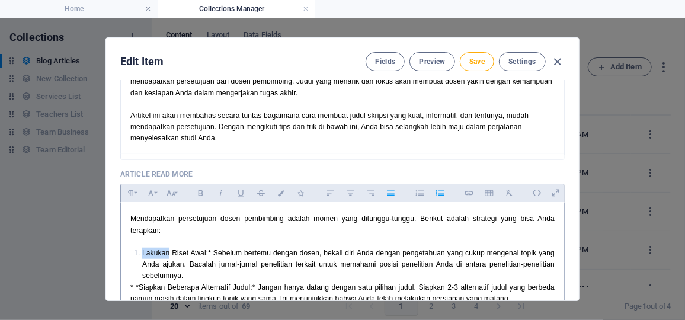
click at [142, 248] on li "Lakukan Riset Awal:* Sebelum bertemu dengan dosen, bekali diri Anda dengan peng…" at bounding box center [348, 265] width 412 height 34
drag, startPoint x: 204, startPoint y: 239, endPoint x: 140, endPoint y: 244, distance: 64.1
click at [142, 249] on span "Lakukan Riset Awal: Sebelum bertemu dengan dosen, bekali diri Anda dengan penge…" at bounding box center [348, 264] width 412 height 31
click at [140, 283] on span "* *Siapkan Beberapa Alternatif Judul:* Jangan hanya datang dengan satu pilihan …" at bounding box center [342, 293] width 424 height 20
click at [255, 283] on span "Siapkan Beberapa Alternatif Judul:* [PERSON_NAME]an hanya datang dengan satu pi…" at bounding box center [348, 298] width 412 height 31
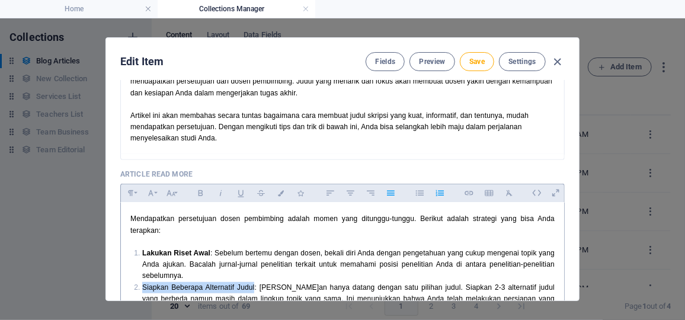
drag, startPoint x: 251, startPoint y: 273, endPoint x: 142, endPoint y: 275, distance: 109.1
click at [142, 283] on span "Siapkan Beberapa Alternatif Judul: [PERSON_NAME]an hanya datang dengan satu pil…" at bounding box center [348, 298] width 412 height 31
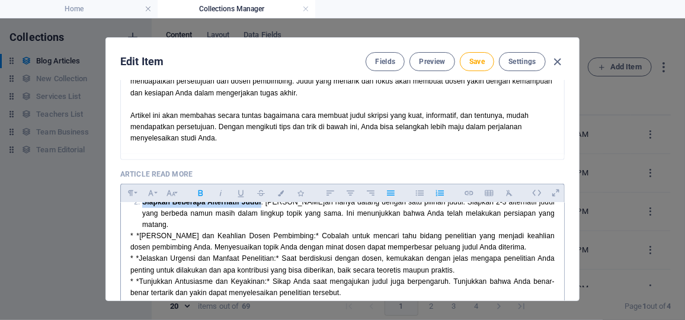
scroll to position [533, 0]
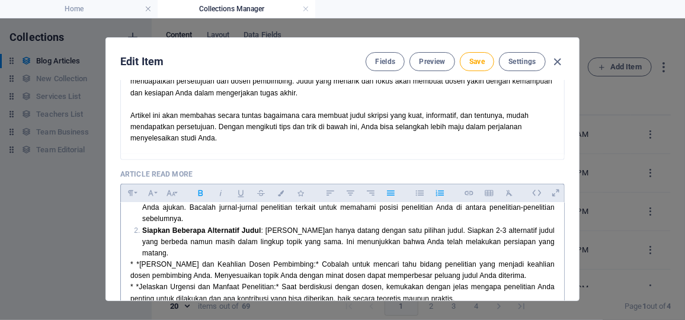
click at [140, 260] on span "* *[PERSON_NAME] dan Keahlian Dosen Pembimbing:* Cobalah untuk mencari tahu bid…" at bounding box center [342, 270] width 424 height 20
click at [297, 260] on span "[PERSON_NAME] dan Keahlian Dosen Pembimbing:* Cobalah untuk mencari tahu bidang…" at bounding box center [348, 270] width 412 height 20
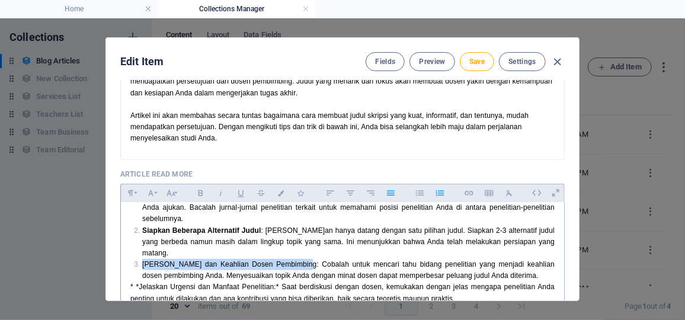
drag, startPoint x: 296, startPoint y: 241, endPoint x: 140, endPoint y: 238, distance: 156.5
click at [142, 260] on span "[PERSON_NAME] dan Keahlian Dosen Pembimbing: Cobalah untuk mencari tahu bidang …" at bounding box center [348, 270] width 412 height 20
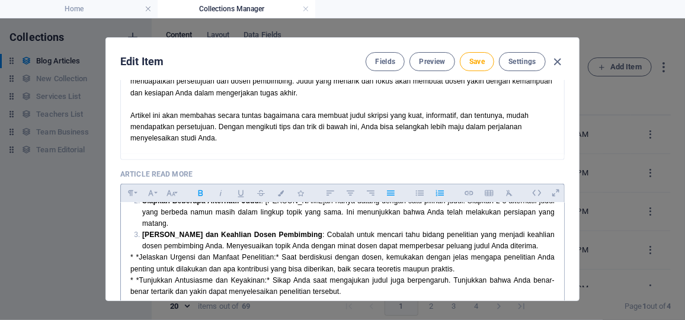
click at [142, 253] on span "* *Jelaskan Urgensi dan Manfaat Penelitian:* Saat berdiskusi dengan dosen, kemu…" at bounding box center [342, 263] width 424 height 20
click at [280, 253] on span "Jelaskan Urgensi dan Manfaat Penelitian:* Saat berdiskusi dengan dosen, kemukak…" at bounding box center [348, 263] width 412 height 20
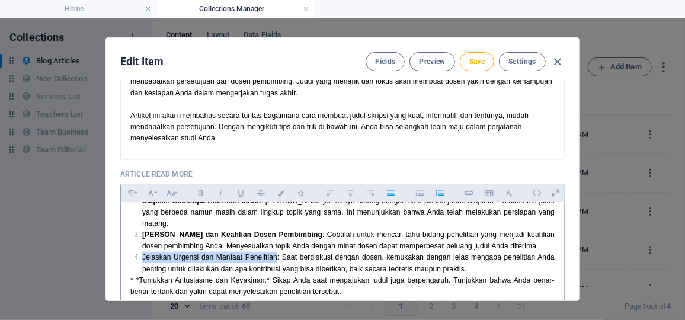
drag, startPoint x: 275, startPoint y: 234, endPoint x: 139, endPoint y: 231, distance: 135.8
click at [142, 252] on li "Jelaskan Urgensi dan Manfaat Penelitian: Saat berdiskusi dengan dosen, kemukaka…" at bounding box center [348, 263] width 412 height 23
click at [144, 276] on span "* *Tunjukkan Antusiasme dan Keyakinan:* Sikap Anda saat mengajukan judul juga b…" at bounding box center [342, 286] width 424 height 20
click at [269, 276] on span "Tunjukkan Antusiasme dan Keyakinan:* Sikap Anda saat mengajukan judul juga berp…" at bounding box center [348, 286] width 412 height 20
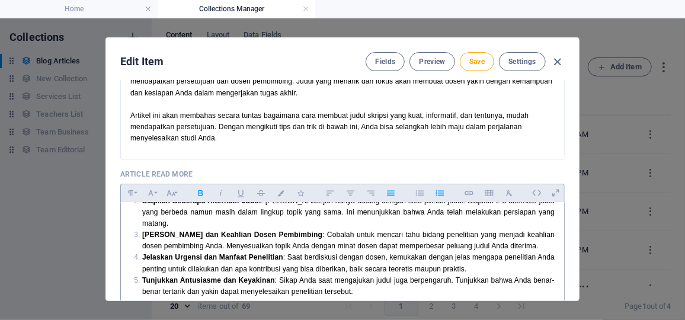
scroll to position [642, 0]
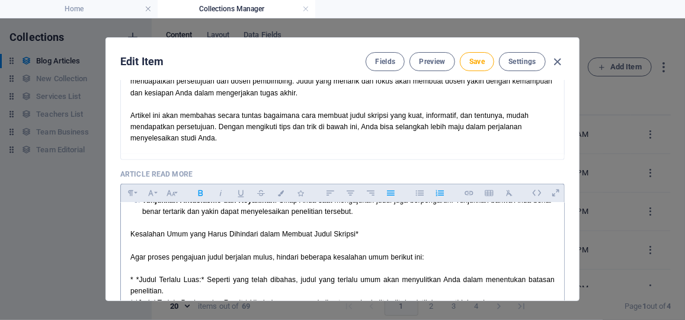
click at [365, 229] on p "Kesalahan Umum yang Harus Dihindari dalam Membuat Judul Skripsi*" at bounding box center [342, 234] width 424 height 11
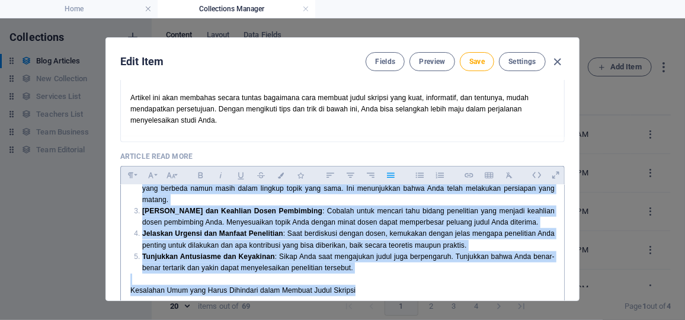
scroll to position [529, 0]
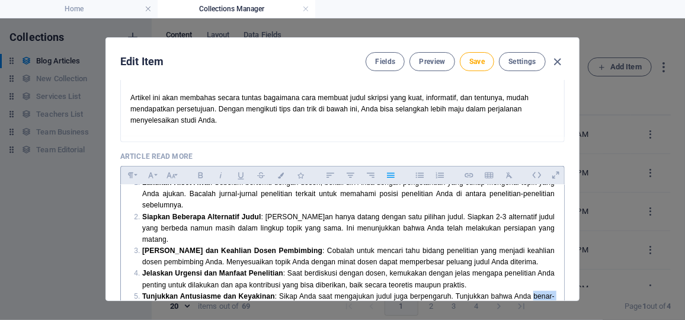
drag, startPoint x: 359, startPoint y: 212, endPoint x: 131, endPoint y: 286, distance: 239.9
click at [131, 286] on div "Pondasi Utama: Memilih Topik yang Tepat Sebelum merangkai kata menjadi sebuah j…" at bounding box center [342, 114] width 443 height 917
click at [280, 218] on li "Siapkan Beberapa Alternatif Judul : [PERSON_NAME]an hanya datang dengan satu pi…" at bounding box center [348, 229] width 412 height 34
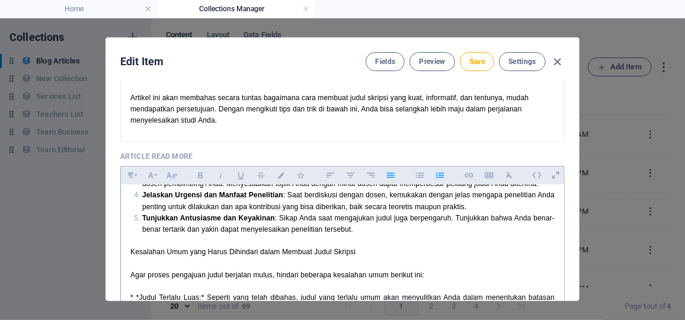
scroll to position [610, 0]
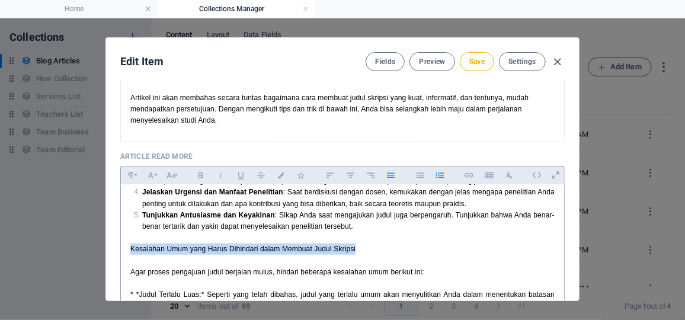
drag, startPoint x: 369, startPoint y: 223, endPoint x: 129, endPoint y: 225, distance: 239.4
click at [130, 244] on p "Kesalahan Umum yang Harus Dihindari dalam Membuat Judul Skripsi" at bounding box center [342, 249] width 424 height 11
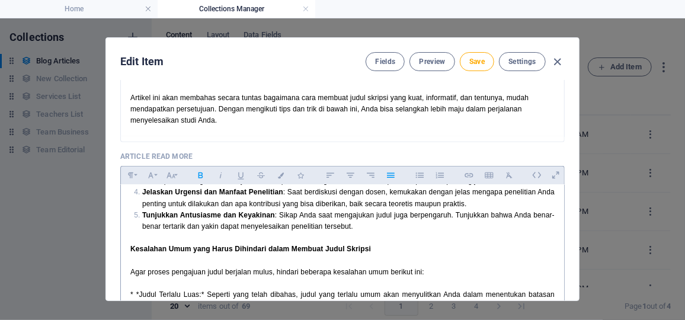
scroll to position [626, 0]
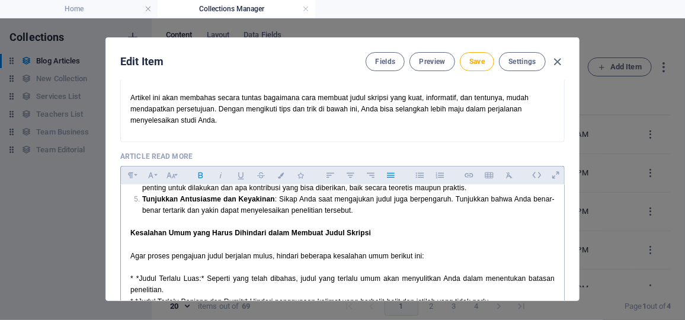
click at [143, 274] on span "* *Judul Terlalu Luas:* Seperti yang telah dibahas, judul yang terlalu umum aka…" at bounding box center [342, 284] width 424 height 20
click at [417, 172] on icon "button" at bounding box center [420, 175] width 10 height 14
click at [142, 297] on span "* *Judul Terlalu Panjang dan Rumit:* Hindari penggunaan kalimat yang berbelit-b…" at bounding box center [310, 301] width 361 height 8
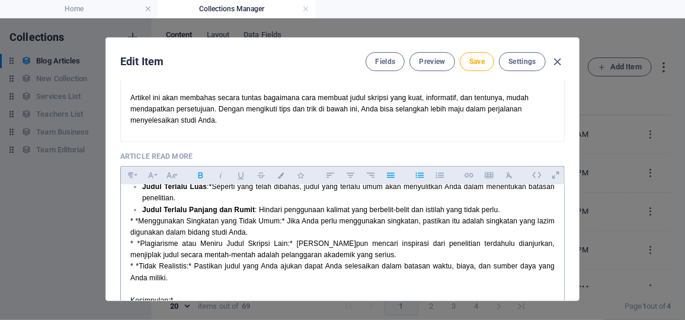
scroll to position [718, 0]
click at [143, 216] on span "* *Menggunakan Singkatan yang Tidak Umum:* Jika Anda perlu menggunakan singkata…" at bounding box center [342, 226] width 424 height 20
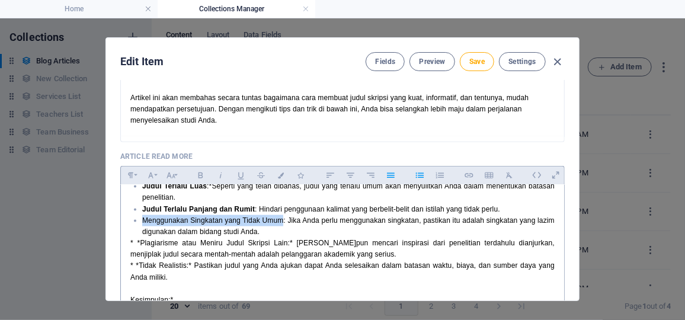
scroll to position [716, 0]
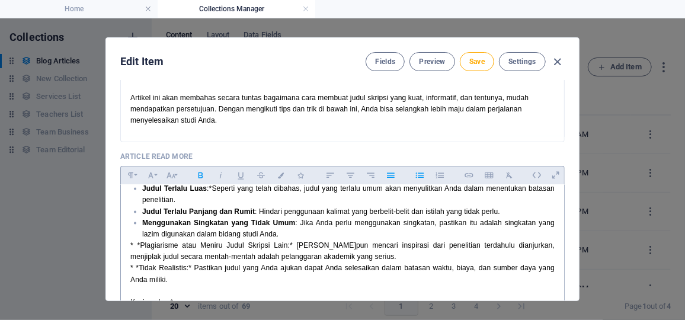
click at [142, 241] on span "* *Plagiarisme atau Meniru Judul Skripsi Lain:* [PERSON_NAME]pun mencari inspir…" at bounding box center [342, 251] width 424 height 20
click at [140, 264] on span "* *Tidak Realistis:* Pastikan judul yang Anda ajukan dapat Anda selesaikan dala…" at bounding box center [342, 274] width 424 height 20
click at [194, 264] on span "Tidak Realistis:* Pastikan judul yang Anda ajukan dapat Anda selesaikan dalam b…" at bounding box center [348, 274] width 412 height 20
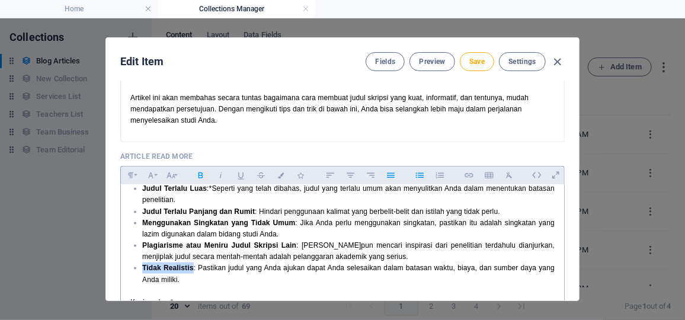
scroll to position [776, 0]
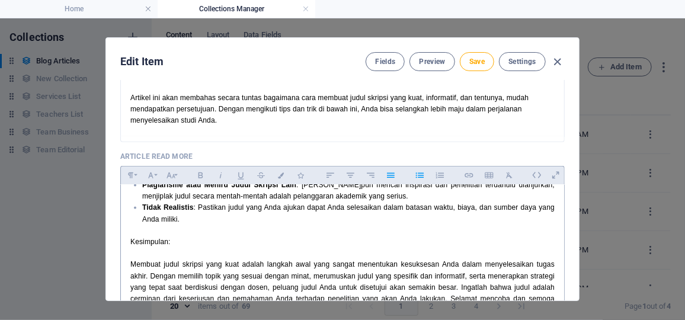
click at [153, 238] on span "Kesimpulan:" at bounding box center [150, 242] width 40 height 8
click at [147, 248] on p at bounding box center [342, 253] width 424 height 11
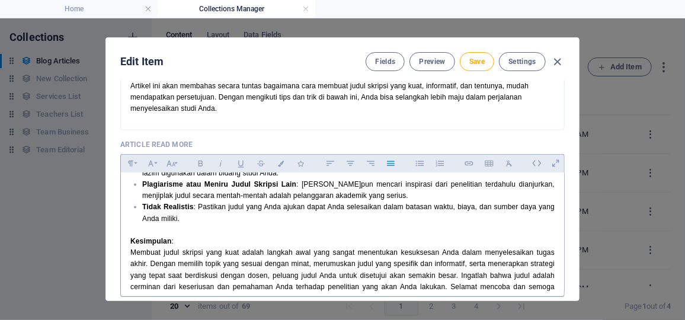
click at [153, 274] on span "Membuat judul skripsi yang kuat adalah langkah awal yang sangat menentukan kesu…" at bounding box center [342, 275] width 424 height 54
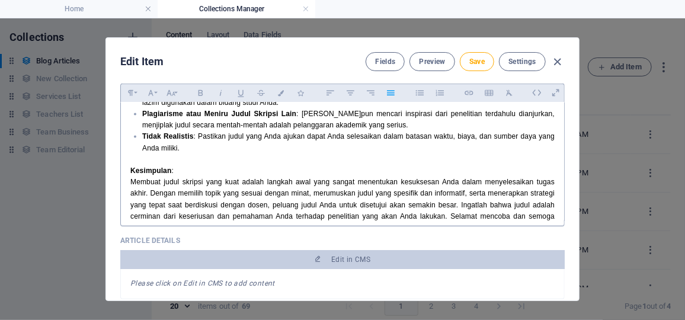
scroll to position [451, 0]
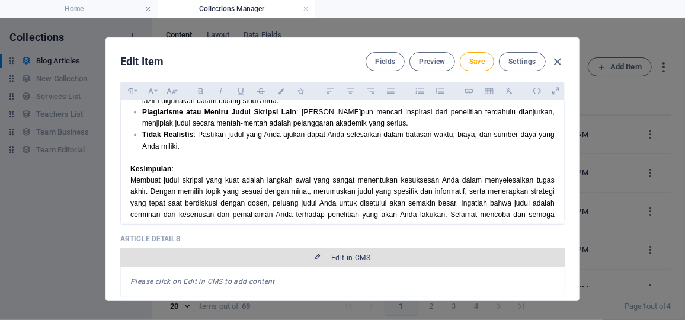
click at [284, 255] on span "Edit in CMS" at bounding box center [342, 257] width 435 height 9
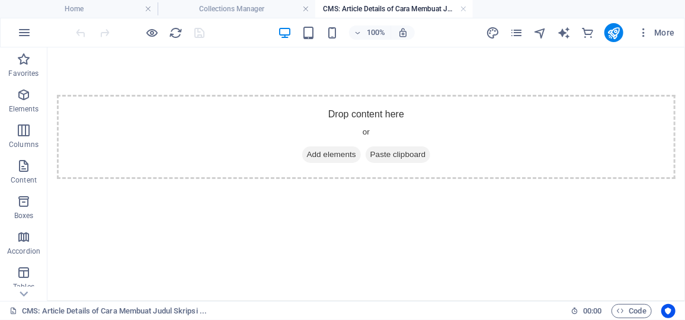
scroll to position [0, 0]
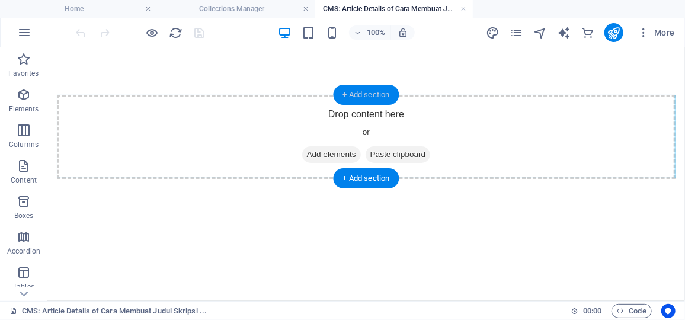
click at [382, 95] on div "+ Add section" at bounding box center [367, 95] width 66 height 20
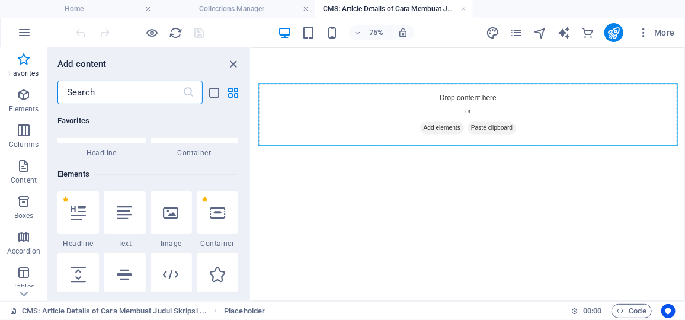
scroll to position [73, 0]
click at [87, 218] on div at bounding box center [77, 212] width 41 height 43
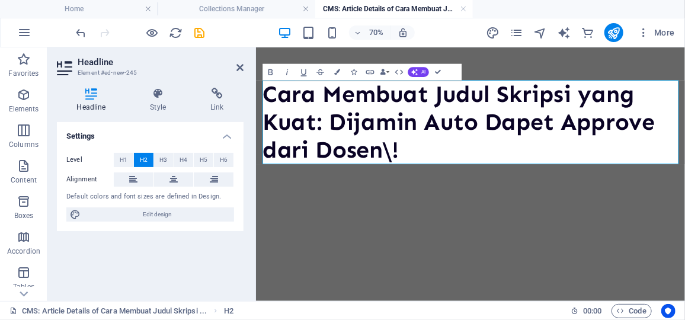
scroll to position [622, 2]
click at [450, 200] on h2 "Cara Membuat Judul Skripsi yang Kuat: Dijamin Auto Dapet Approve dari Dosen\!" at bounding box center [562, 154] width 594 height 120
click at [737, 171] on h2 "Cara Membuat Judul Skripsi yang Kuat: Dijamin Auto Dapet Approve dari Dosen!" at bounding box center [562, 154] width 594 height 120
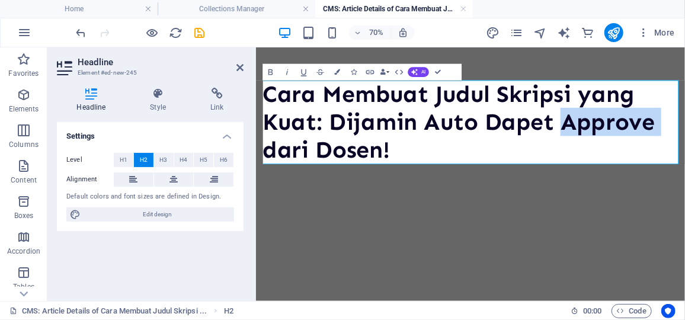
click at [737, 171] on h2 "Cara Membuat Judul Skripsi yang Kuat: Dijamin Auto Dapet Approve dari Dosen!" at bounding box center [562, 154] width 594 height 120
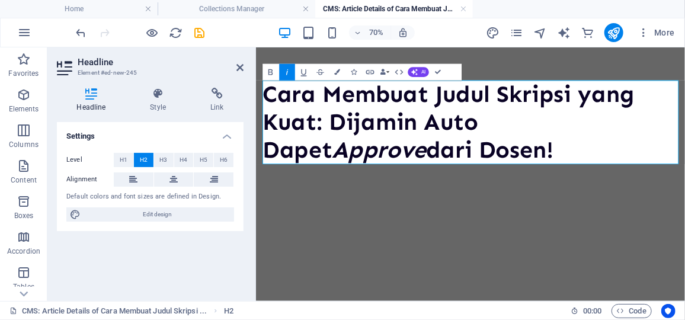
click at [516, 198] on h2 "Cara Membuat Judul Skripsi yang Kuat: Dijamin Auto Dapet Approve dari Dosen!" at bounding box center [562, 154] width 594 height 120
click at [497, 261] on html "Cara Membuat Judul Skripsi yang Kuat: Dijamin Auto Dapet Approve dari Dosen! Ca…" at bounding box center [561, 154] width 613 height 215
click at [175, 177] on icon at bounding box center [173, 179] width 8 height 14
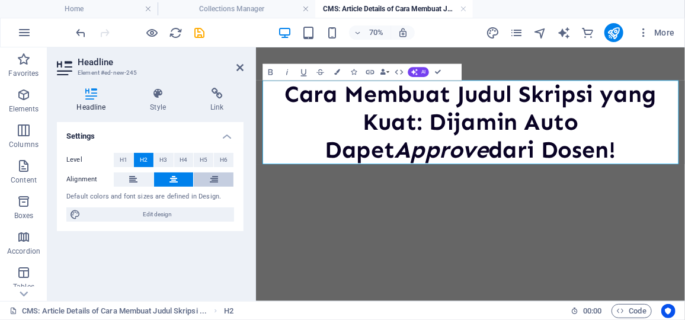
click at [215, 178] on icon at bounding box center [214, 179] width 8 height 14
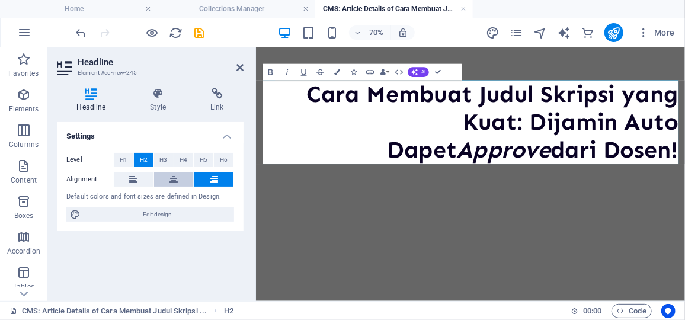
click at [173, 181] on icon at bounding box center [173, 179] width 8 height 14
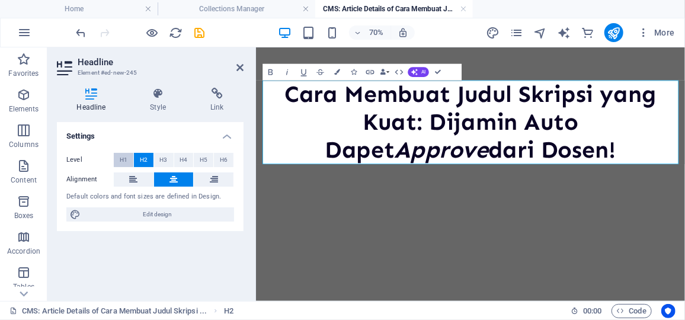
click at [128, 160] on button "H1" at bounding box center [124, 160] width 20 height 14
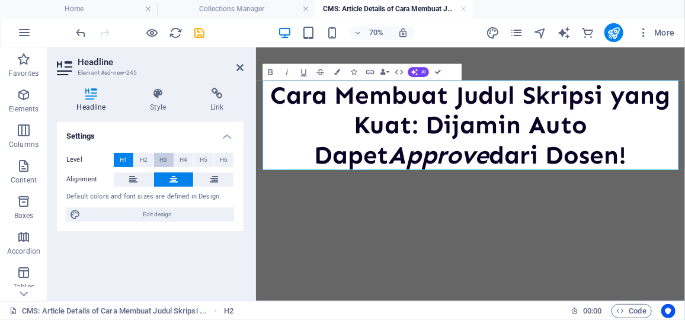
click at [160, 161] on span "H3" at bounding box center [164, 160] width 8 height 14
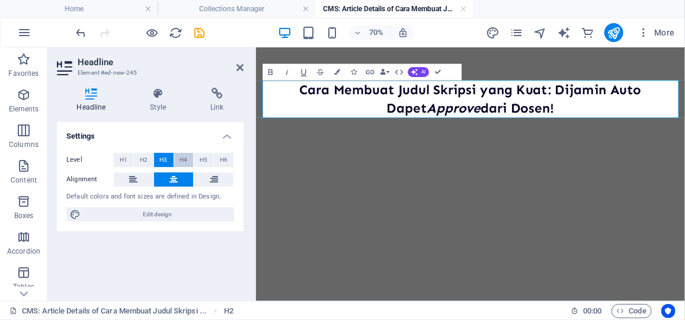
click at [187, 166] on span "H4" at bounding box center [184, 160] width 8 height 14
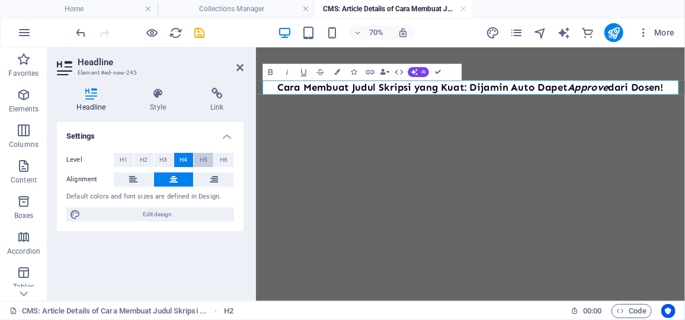
click at [203, 165] on span "H5" at bounding box center [204, 160] width 8 height 14
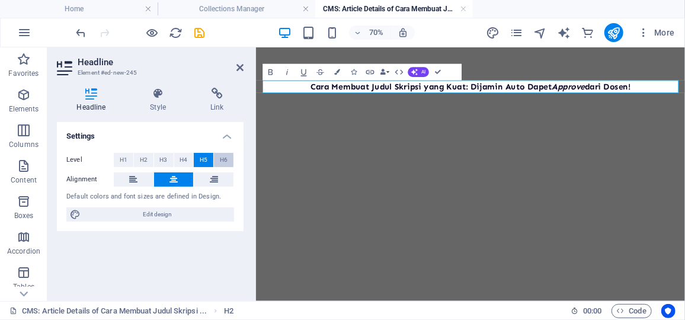
click at [223, 160] on span "H6" at bounding box center [224, 160] width 8 height 14
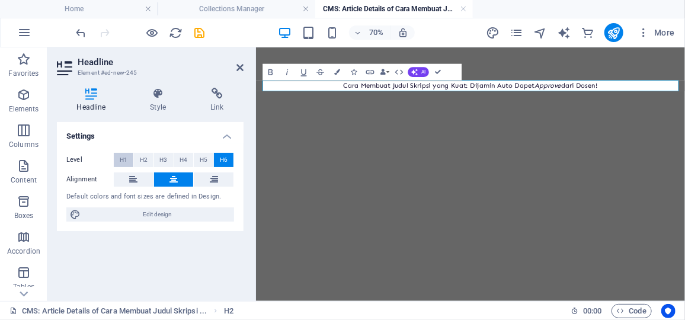
click at [123, 154] on span "H1" at bounding box center [124, 160] width 8 height 14
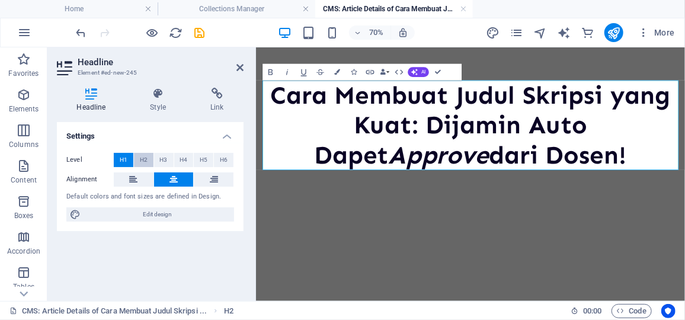
click at [137, 156] on button "H2" at bounding box center [144, 160] width 20 height 14
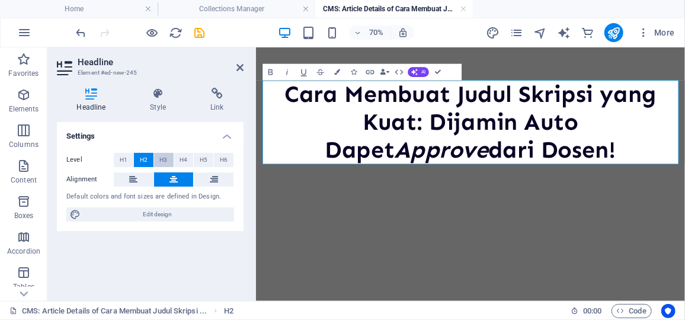
click at [158, 157] on button "H3" at bounding box center [164, 160] width 20 height 14
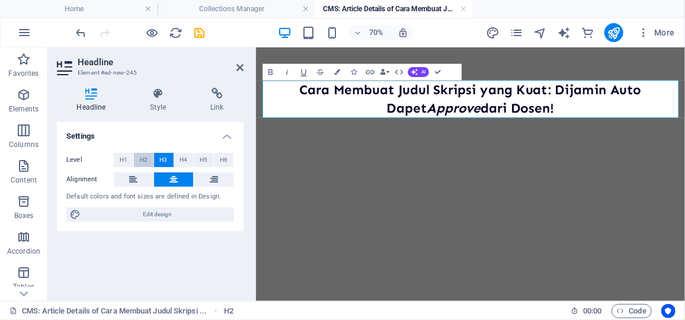
click at [144, 161] on span "H2" at bounding box center [144, 160] width 8 height 14
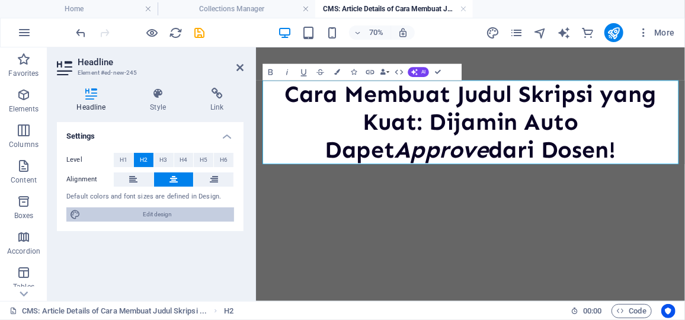
click at [220, 210] on span "Edit design" at bounding box center [157, 214] width 146 height 14
select select "px"
select select "400"
select select "px"
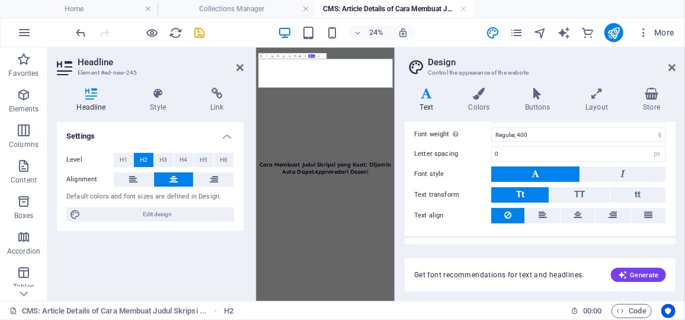
scroll to position [127, 0]
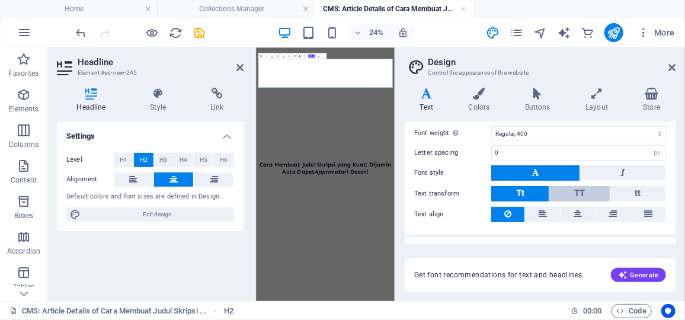
click at [567, 192] on button "TT" at bounding box center [579, 193] width 60 height 15
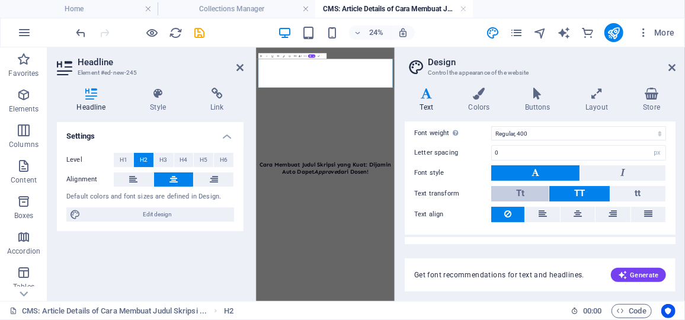
click at [533, 198] on button "Tt" at bounding box center [519, 193] width 57 height 15
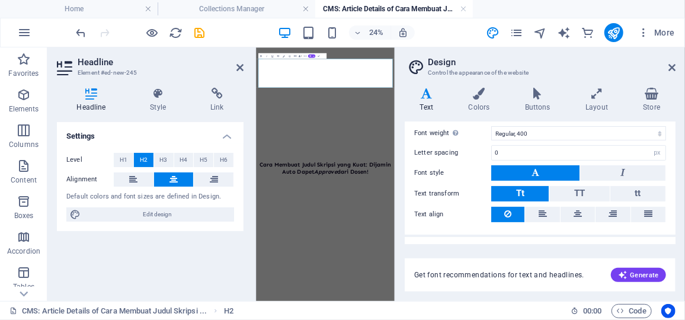
scroll to position [146, 0]
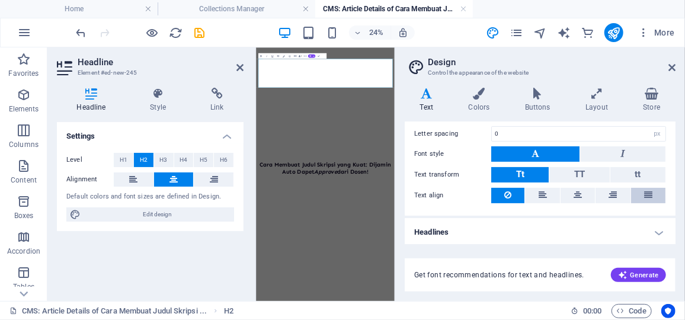
click at [638, 199] on button at bounding box center [648, 195] width 34 height 15
click at [673, 68] on icon at bounding box center [671, 67] width 7 height 9
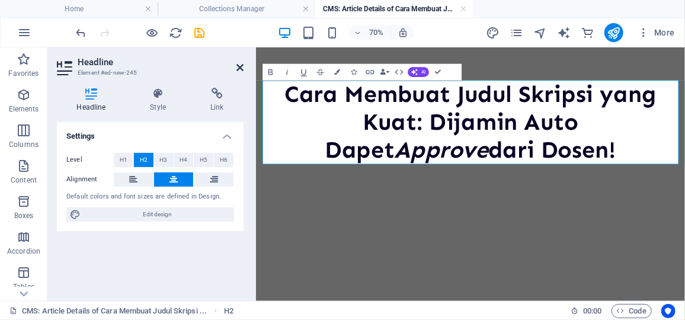
click at [239, 67] on icon at bounding box center [239, 67] width 7 height 9
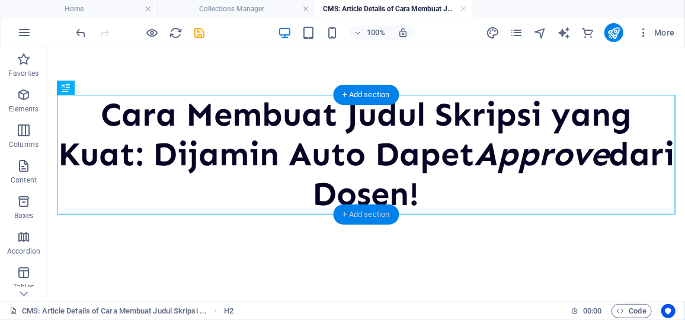
click at [348, 222] on div "+ Add section" at bounding box center [367, 214] width 66 height 20
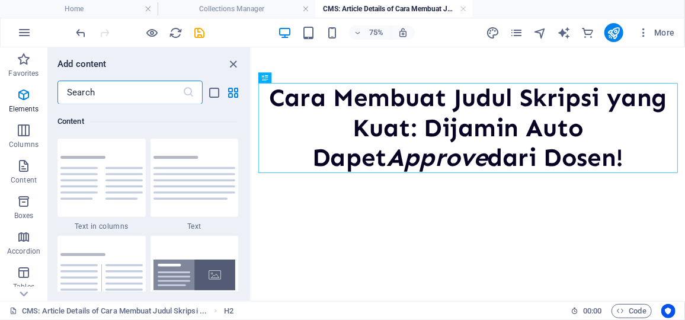
scroll to position [2073, 0]
click at [185, 178] on img at bounding box center [194, 178] width 82 height 44
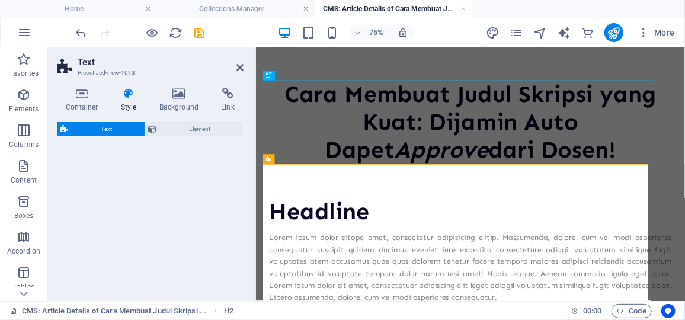
select select "preset-text-v2-default"
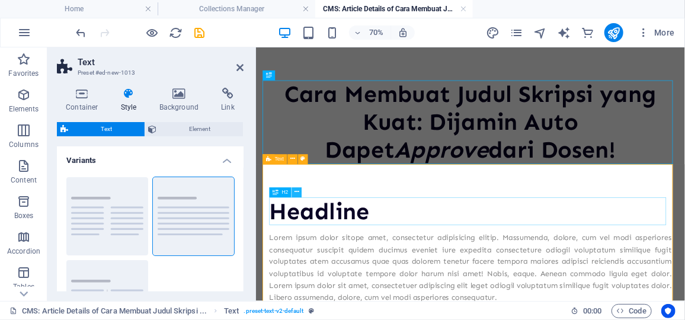
click at [299, 193] on icon at bounding box center [297, 192] width 5 height 9
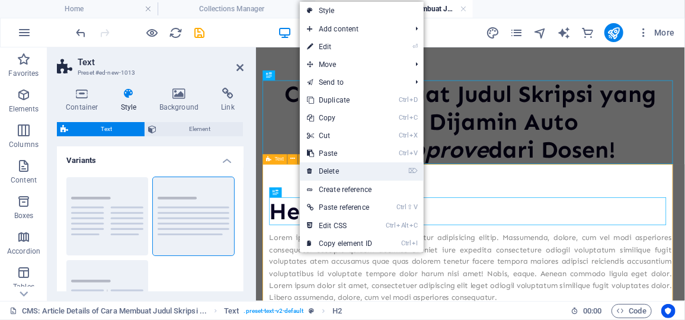
click at [330, 175] on link "⌦ Delete" at bounding box center [339, 171] width 79 height 18
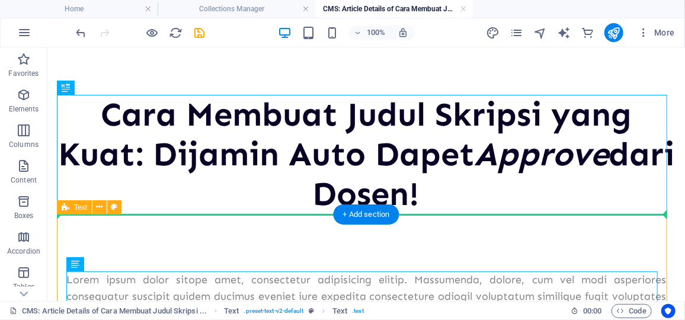
drag, startPoint x: 441, startPoint y: 363, endPoint x: 379, endPoint y: 229, distance: 148.2
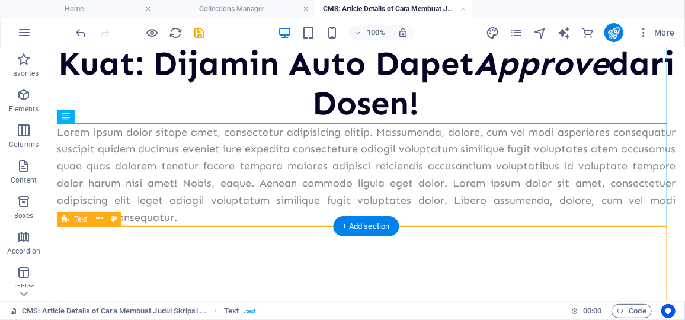
scroll to position [91, 0]
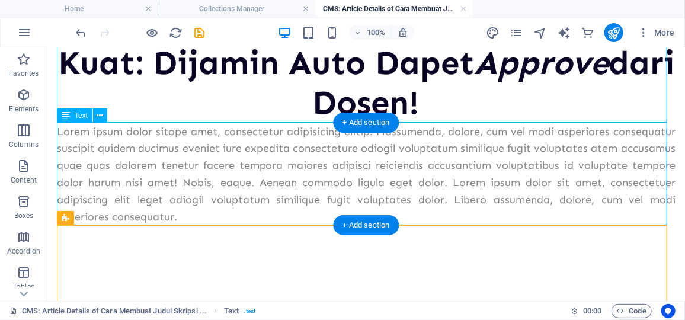
click at [255, 191] on div "Lorem ipsum dolor sitope amet, consectetur adipisicing elitip. Massumenda, dolo…" at bounding box center [365, 174] width 619 height 103
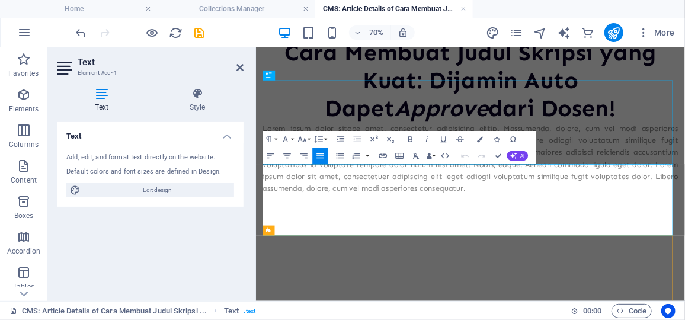
scroll to position [0, 0]
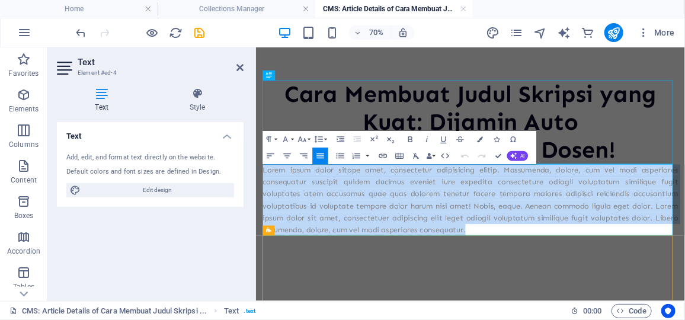
drag, startPoint x: 564, startPoint y: 309, endPoint x: 242, endPoint y: 210, distance: 336.7
click at [255, 210] on html "Cara Membuat Judul Skripsi yang Kuat: Dijamin Auto Dapet Approve dari Dosen! Lo…" at bounding box center [561, 257] width 613 height 421
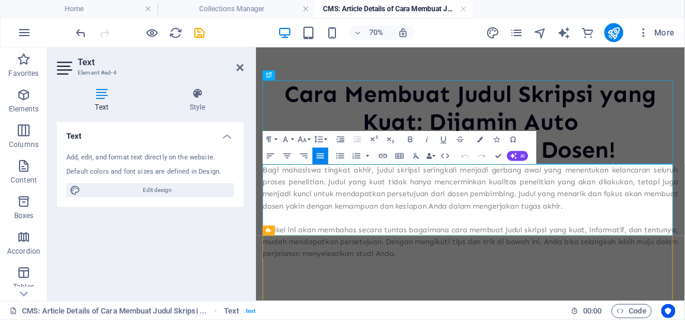
scroll to position [8358, 2]
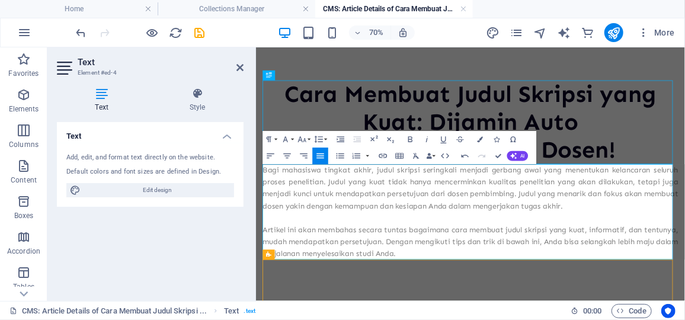
click at [267, 219] on p "Bagi mahasiswa tingkat akhir, judul skripsi seringkali menjadi gerbang awal yan…" at bounding box center [562, 248] width 594 height 68
click at [266, 217] on p "Bagi mahasiswa tingkat akhir, judul skripsi seringkali menjadi gerbang awal yan…" at bounding box center [562, 248] width 594 height 68
click at [284, 229] on p "Bagi mahasiswa tingkat akhir, judul skripsi seringkali menjadi gerbang awal yan…" at bounding box center [562, 248] width 594 height 68
click at [267, 226] on p "Bagi mahasiswa tingkat akhir, judul skripsi seringkali menjadi gerbang awal yan…" at bounding box center [562, 248] width 594 height 68
click at [450, 153] on icon "button" at bounding box center [445, 156] width 10 height 10
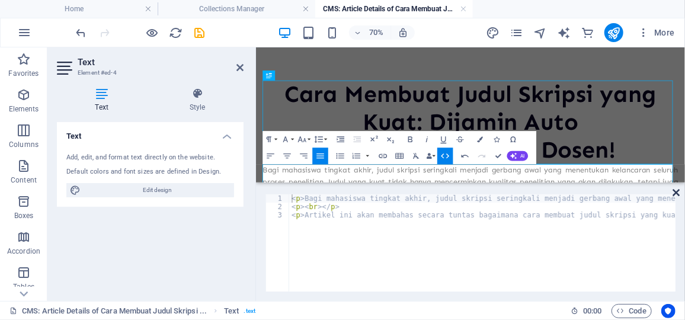
click at [674, 194] on icon at bounding box center [676, 192] width 7 height 9
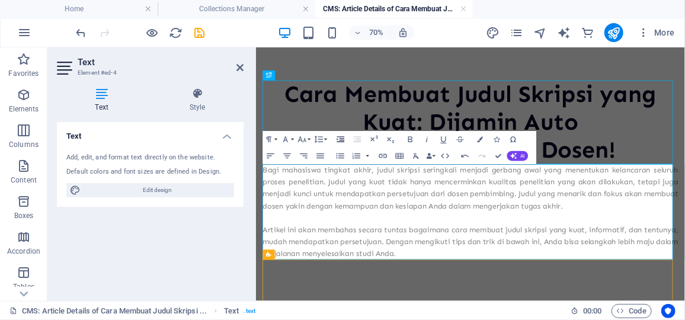
click at [343, 142] on icon "button" at bounding box center [341, 139] width 8 height 6
click at [276, 239] on div "Bagi mahasiswa tingkat akhir, judul skripsi seringkali menjadi gerbang awal yan…" at bounding box center [562, 282] width 594 height 136
click at [354, 139] on icon "button" at bounding box center [357, 139] width 8 height 6
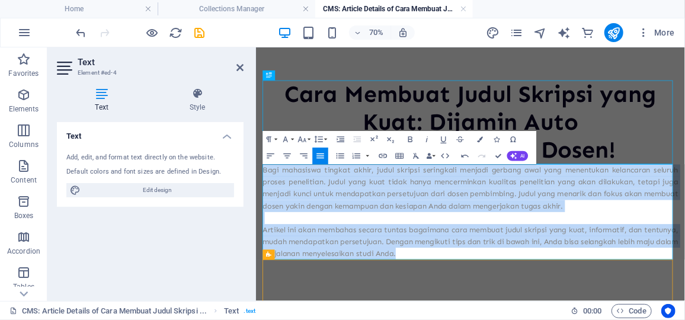
drag, startPoint x: 561, startPoint y: 337, endPoint x: 267, endPoint y: 215, distance: 318.0
click at [267, 215] on div "Bagi mahasiswa tingkat akhir, judul skripsi seringkali menjadi gerbang awal yan…" at bounding box center [562, 282] width 594 height 136
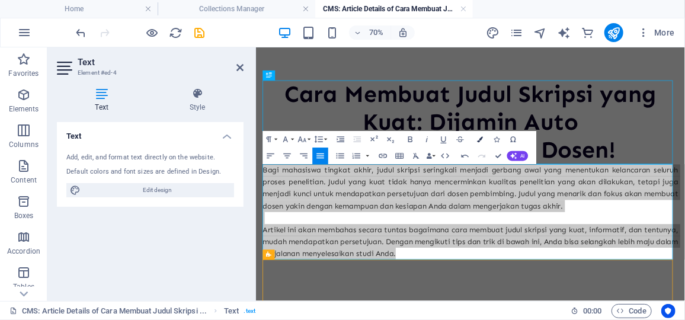
click at [476, 134] on button "Colors" at bounding box center [480, 139] width 16 height 17
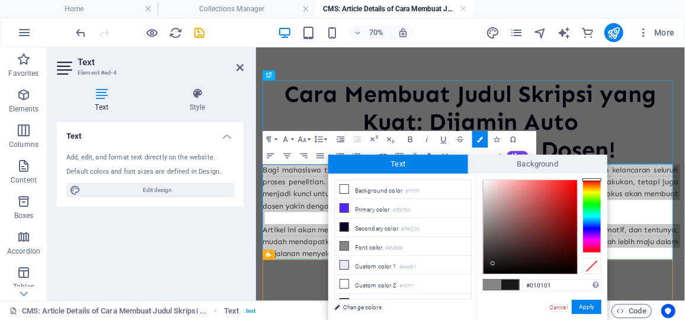
type input "#000000"
drag, startPoint x: 498, startPoint y: 257, endPoint x: 478, endPoint y: 284, distance: 34.3
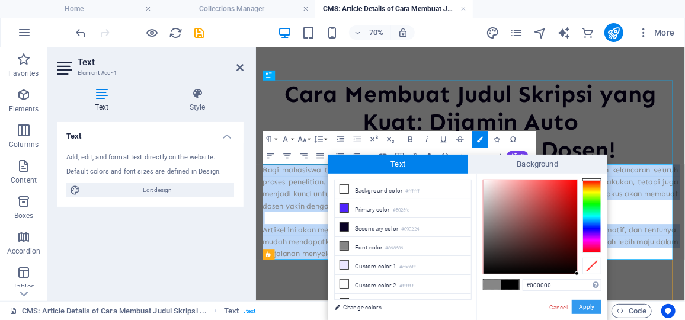
click at [594, 308] on button "Apply" at bounding box center [587, 307] width 30 height 14
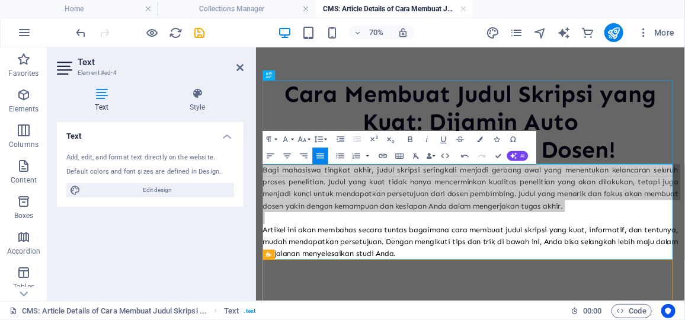
click at [260, 75] on div "Drag here to replace the existing content. Press “Ctrl” if you want to create a…" at bounding box center [470, 174] width 429 height 254
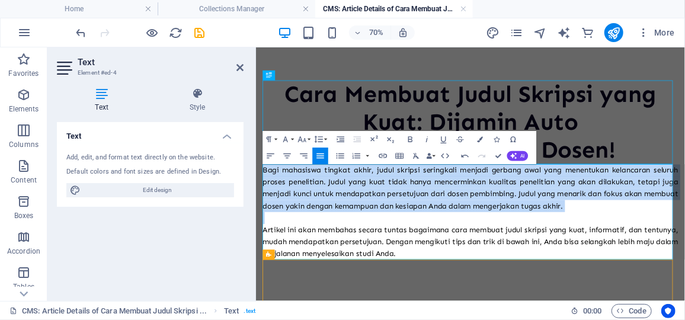
click at [432, 71] on div "Cara Membuat Judul Skripsi yang Kuat: Dijamin Auto Dapet Approve dari Dosen! Ba…" at bounding box center [561, 274] width 613 height 455
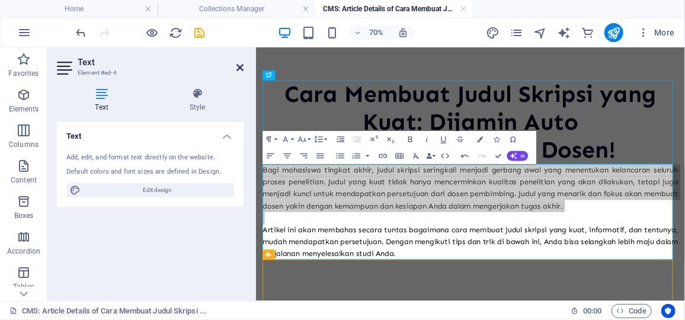
click at [239, 65] on icon at bounding box center [239, 67] width 7 height 9
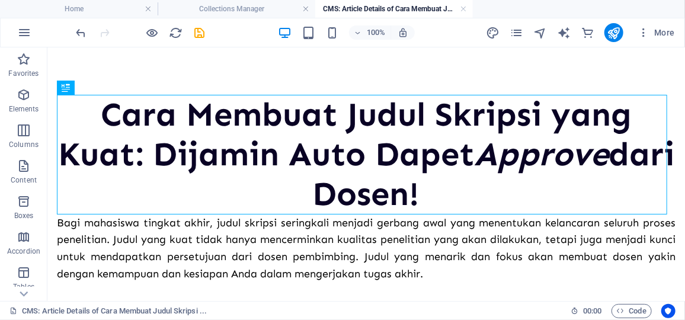
click at [474, 52] on div "Cara Membuat Judul Skripsi yang Kuat: Dijamin Auto Dapet Approve dari Dosen! Ba…" at bounding box center [366, 274] width 638 height 455
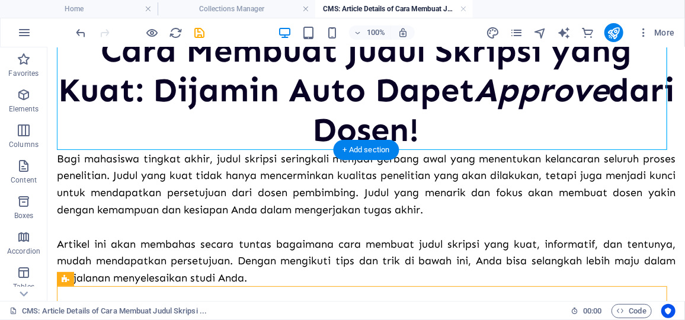
scroll to position [65, 0]
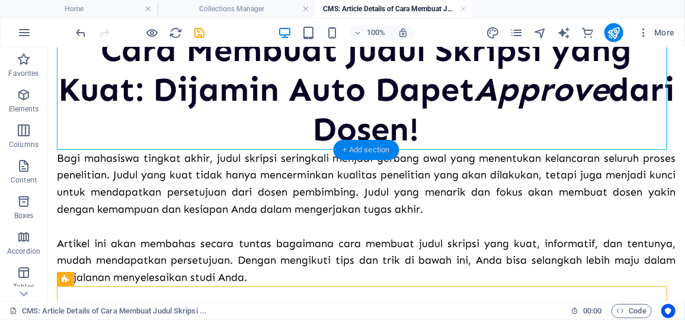
click at [369, 144] on div "+ Add section" at bounding box center [367, 150] width 66 height 20
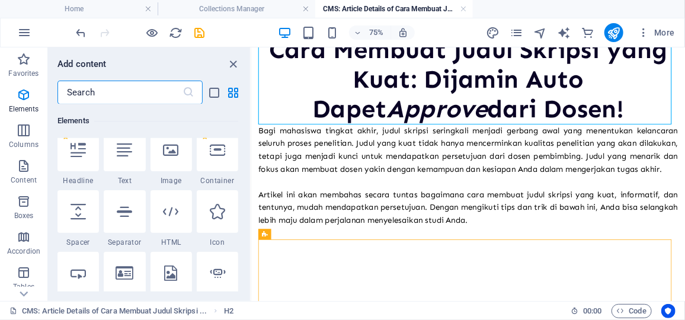
scroll to position [136, 0]
click at [133, 205] on div at bounding box center [124, 211] width 41 height 43
select select "%"
select select "px"
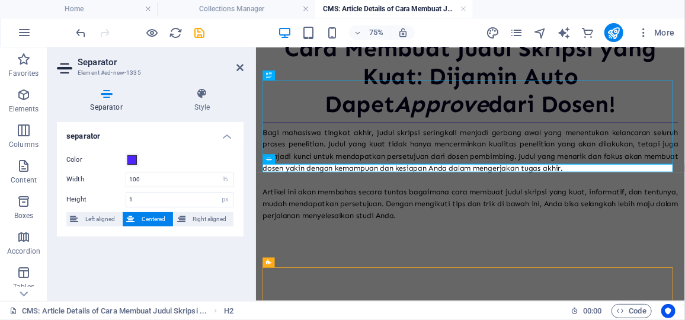
scroll to position [0, 0]
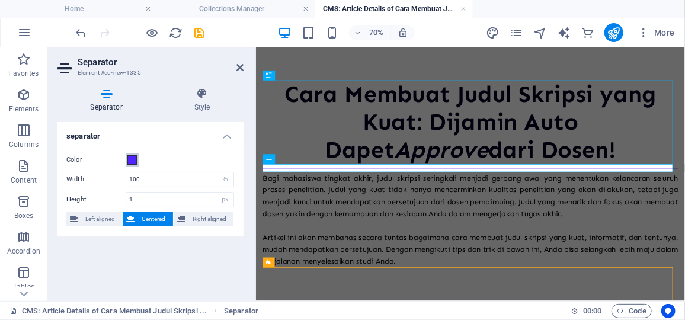
click at [136, 161] on span at bounding box center [131, 159] width 9 height 9
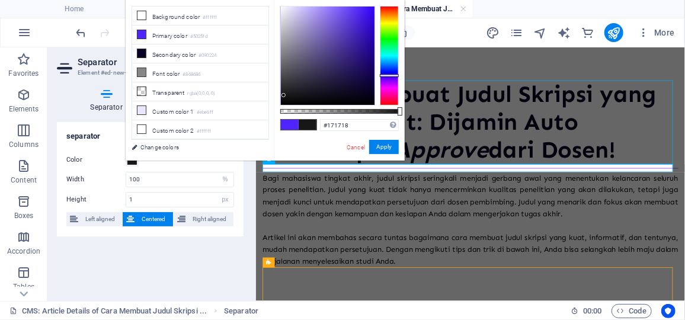
click at [284, 95] on div at bounding box center [328, 56] width 94 height 98
type input "#000000"
drag, startPoint x: 284, startPoint y: 95, endPoint x: 293, endPoint y: 108, distance: 16.1
click at [293, 108] on div "#000000 Supported formats #0852ed rgb(8, 82, 237) rgba(8, 82, 237, 90%) hsv(221…" at bounding box center [339, 166] width 131 height 332
click at [395, 148] on button "Apply" at bounding box center [384, 147] width 30 height 14
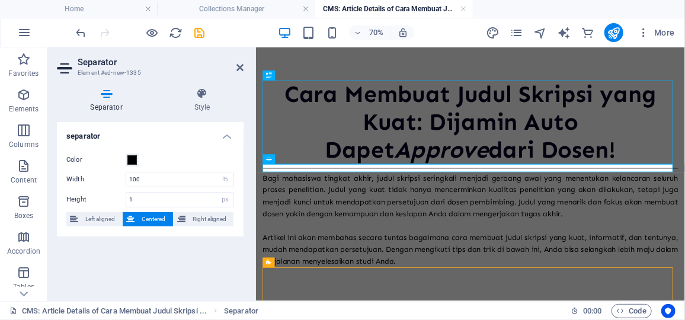
click at [235, 69] on header "Separator Element #ed-new-1335" at bounding box center [150, 62] width 187 height 31
click at [238, 68] on icon at bounding box center [239, 67] width 7 height 9
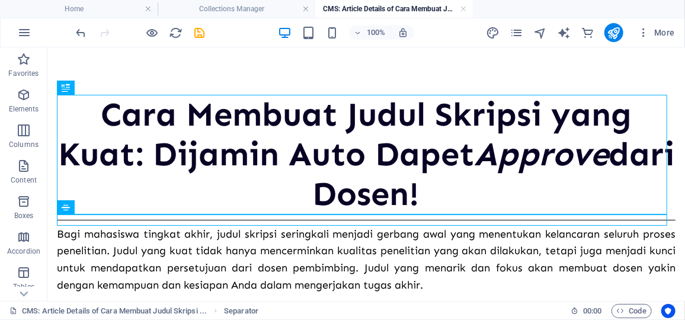
click at [236, 84] on div "Cara Membuat Judul Skripsi yang Kuat: Dijamin Auto Dapet Approve dari Dosen! Ba…" at bounding box center [366, 280] width 638 height 466
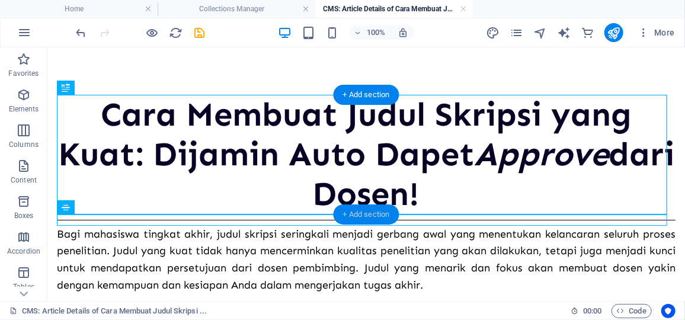
click at [361, 219] on div "+ Add section" at bounding box center [367, 214] width 66 height 20
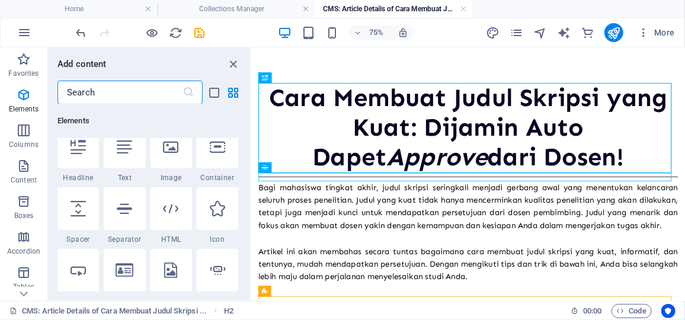
scroll to position [101, 0]
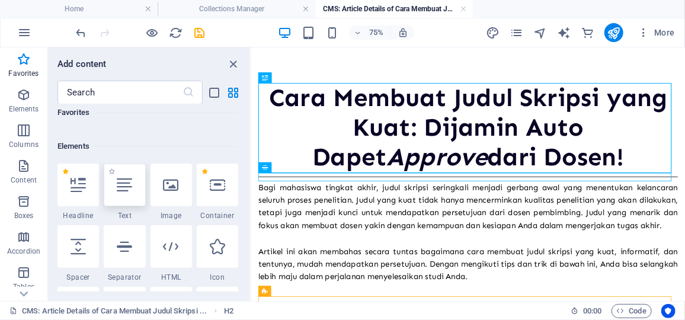
click at [128, 196] on div at bounding box center [124, 185] width 41 height 43
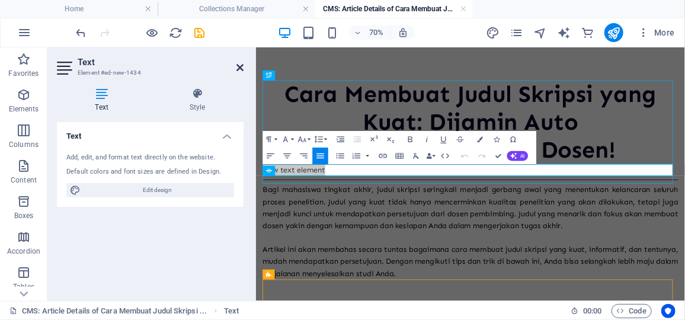
click at [241, 65] on icon at bounding box center [239, 67] width 7 height 9
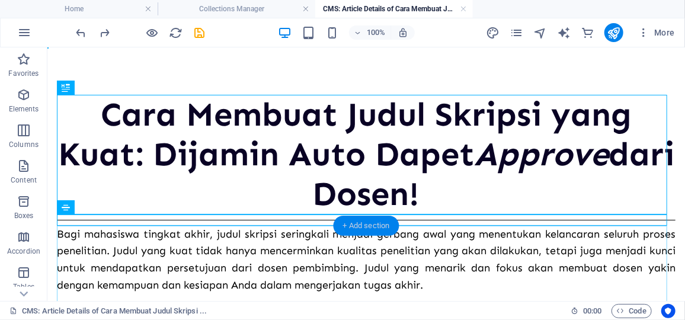
click at [354, 229] on div "+ Add section" at bounding box center [367, 226] width 66 height 20
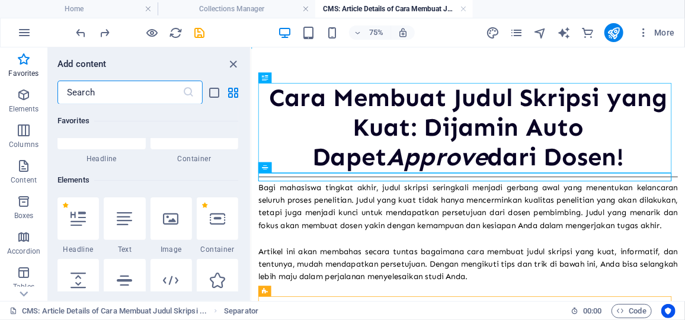
scroll to position [68, 0]
click at [128, 217] on icon at bounding box center [124, 217] width 15 height 15
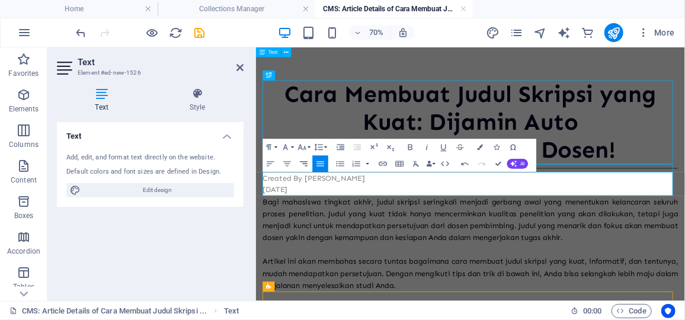
click at [307, 164] on icon "button" at bounding box center [304, 163] width 8 height 5
click at [356, 228] on p "Created By [PERSON_NAME]" at bounding box center [562, 233] width 594 height 17
click at [303, 171] on button "Align Right" at bounding box center [304, 163] width 16 height 17
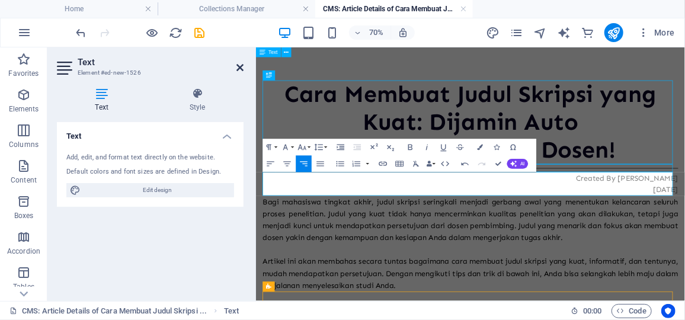
click at [239, 71] on icon at bounding box center [239, 67] width 7 height 9
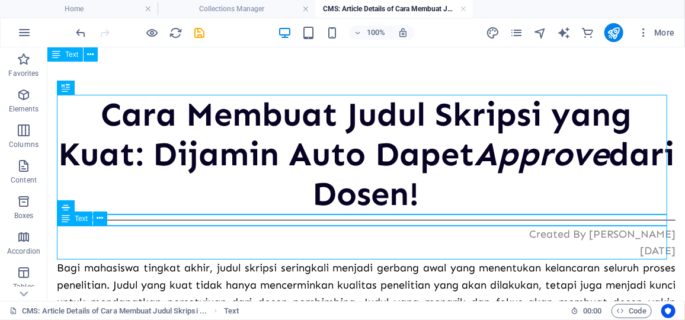
click at [580, 236] on div "Created By [PERSON_NAME] [DATE]" at bounding box center [365, 242] width 619 height 34
click at [574, 232] on div "Created By [PERSON_NAME] [DATE]" at bounding box center [365, 242] width 619 height 34
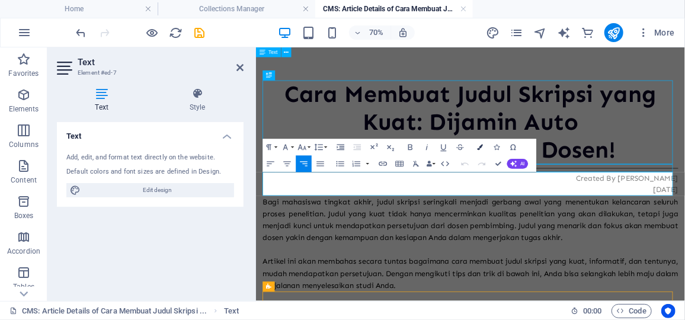
click at [480, 145] on icon "button" at bounding box center [480, 148] width 6 height 6
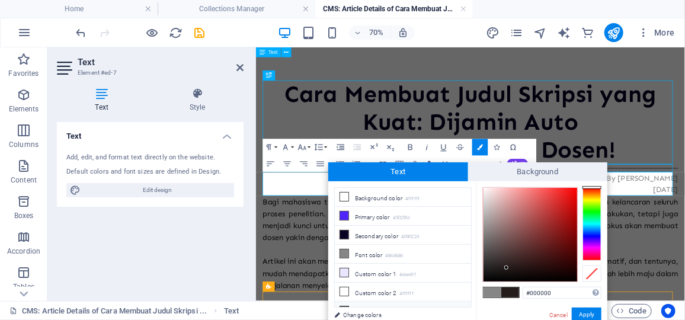
drag, startPoint x: 507, startPoint y: 268, endPoint x: 462, endPoint y: 306, distance: 58.9
click at [462, 306] on div "less Background color #ffffff Primary color #5025fd Secondary color #090224 Fon…" at bounding box center [467, 254] width 279 height 147
click at [586, 314] on button "Apply" at bounding box center [587, 315] width 30 height 14
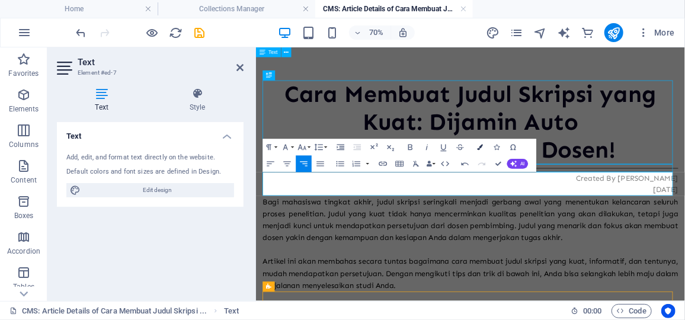
click at [485, 142] on button "Colors" at bounding box center [480, 147] width 16 height 17
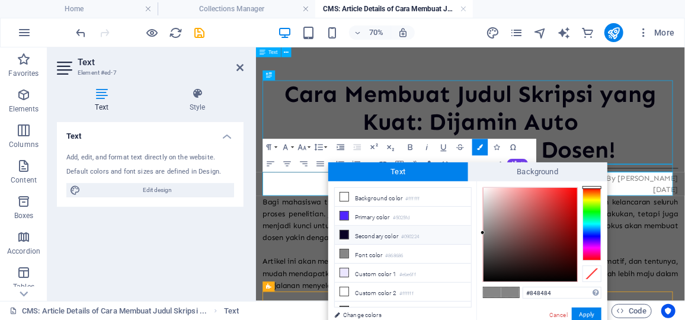
click at [351, 233] on li "Secondary color #090224" at bounding box center [403, 235] width 136 height 19
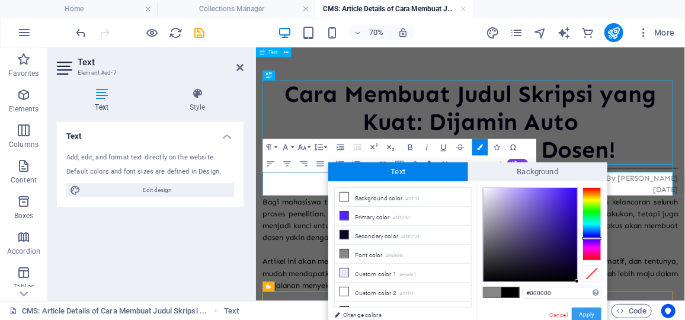
click at [587, 310] on button "Apply" at bounding box center [587, 315] width 30 height 14
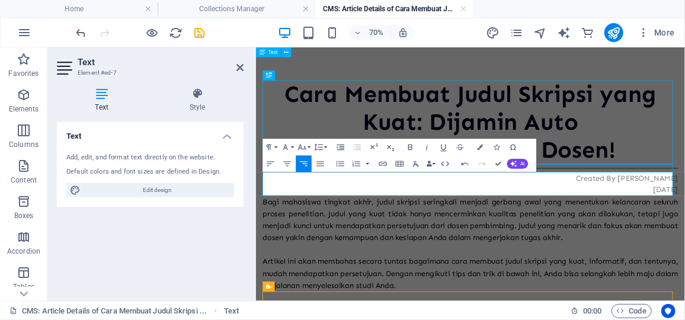
drag, startPoint x: 607, startPoint y: 177, endPoint x: 672, endPoint y: 193, distance: 67.1
click at [672, 193] on div "Placeholder H2 H2 Text Text H2 Text Separator Separator Text Text Text Paragrap…" at bounding box center [470, 174] width 429 height 254
click at [753, 245] on p "[DATE]" at bounding box center [562, 250] width 594 height 17
drag, startPoint x: 758, startPoint y: 233, endPoint x: 868, endPoint y: 233, distance: 109.6
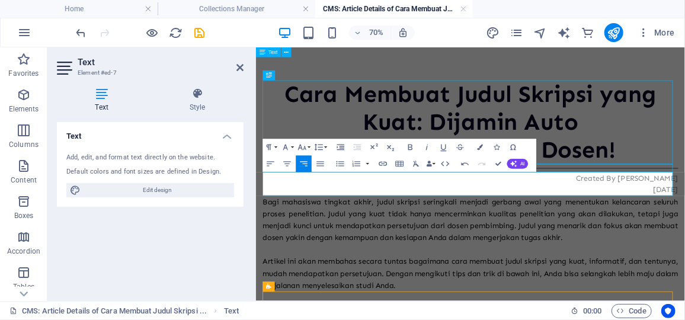
click at [753, 233] on html "Cara Membuat Judul Skripsi yang Kuat: Dijamin Auto Dapet Approve dari Dosen! ​​…" at bounding box center [561, 297] width 613 height 501
click at [753, 241] on p "​​ ​ Created By [PERSON_NAME]" at bounding box center [562, 233] width 594 height 17
drag, startPoint x: 759, startPoint y: 232, endPoint x: 855, endPoint y: 226, distance: 95.6
click at [753, 226] on div "Cara Membuat Judul Skripsi yang Kuat: Dijamin Auto Dapet Approve dari Dosen! ​​…" at bounding box center [561, 297] width 613 height 501
click at [479, 142] on button "Colors" at bounding box center [480, 147] width 16 height 17
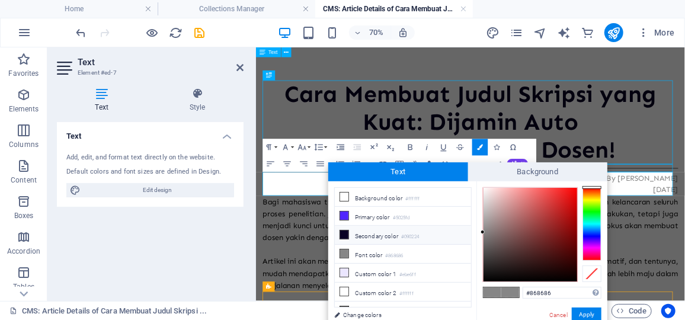
click at [412, 235] on small "#090224" at bounding box center [410, 237] width 18 height 8
type input "#090224"
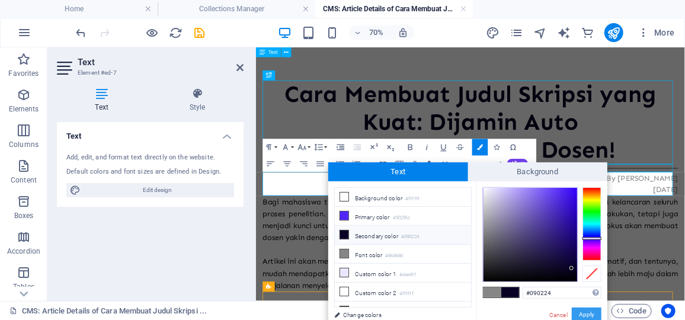
click at [584, 311] on button "Apply" at bounding box center [587, 315] width 30 height 14
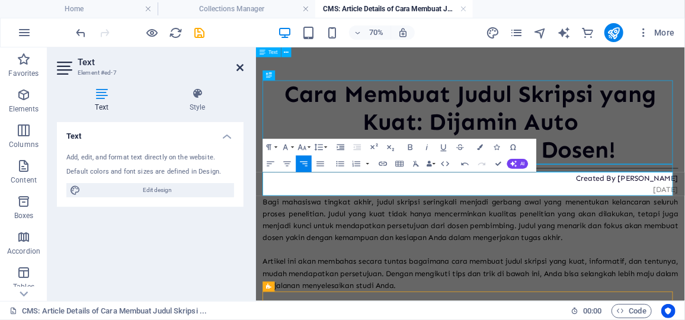
click at [241, 68] on icon at bounding box center [239, 67] width 7 height 9
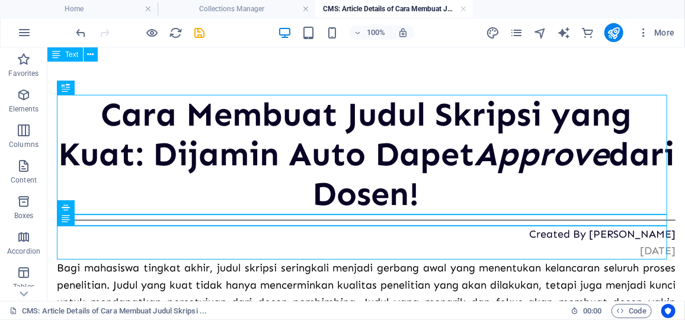
click at [478, 81] on div "Cara Membuat Judul Skripsi yang Kuat: Dijamin Auto Dapet Approve dari Dosen! Cr…" at bounding box center [366, 297] width 638 height 501
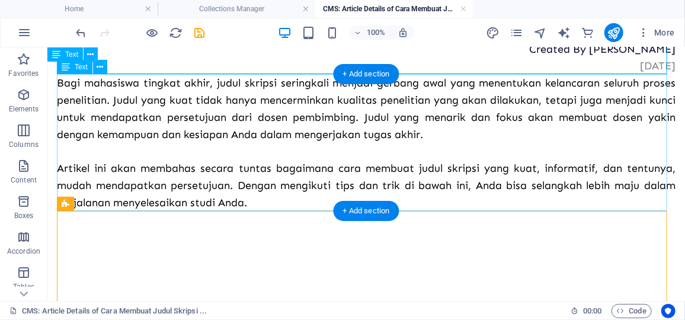
scroll to position [243, 0]
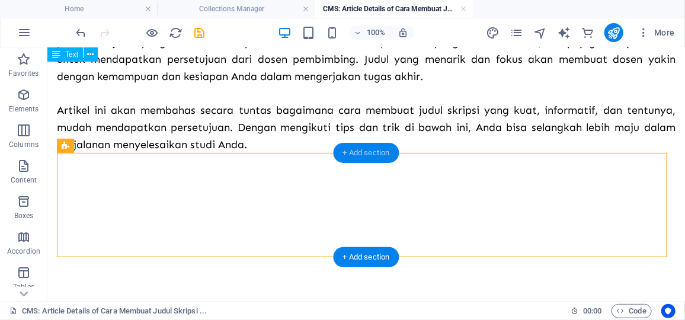
click at [369, 152] on div "+ Add section" at bounding box center [367, 153] width 66 height 20
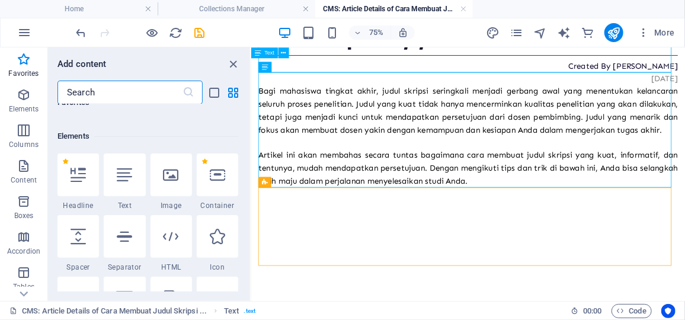
scroll to position [103, 0]
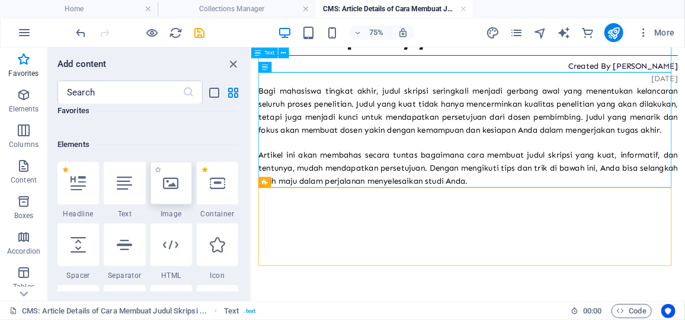
click at [177, 185] on icon at bounding box center [171, 182] width 15 height 15
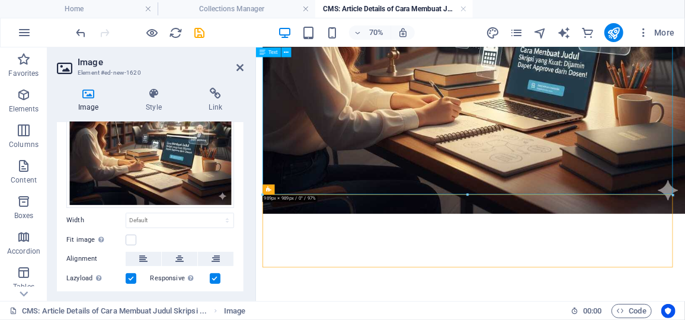
scroll to position [85, 0]
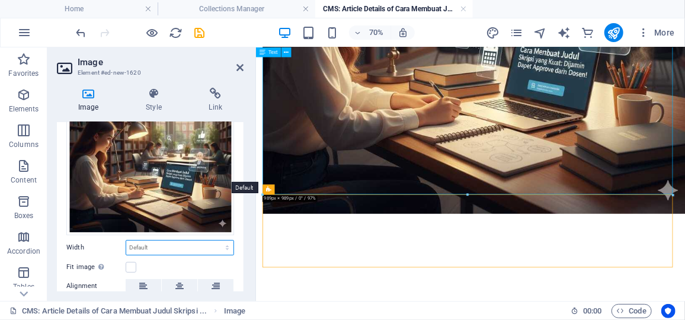
click at [162, 241] on select "Default auto px rem % em vh vw" at bounding box center [179, 248] width 107 height 14
click at [126, 241] on select "Default auto px rem % em vh vw" at bounding box center [179, 248] width 107 height 14
click at [174, 167] on div "Drag files here, click to choose files or select files from Files or our free s…" at bounding box center [150, 209] width 187 height 302
click at [174, 241] on select "Default auto px rem % em vh vw" at bounding box center [179, 248] width 107 height 14
select select "px"
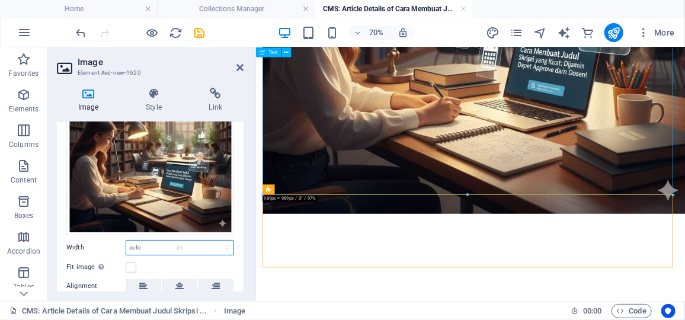
click at [215, 241] on select "Default auto px rem % em vh vw" at bounding box center [179, 248] width 107 height 14
type input "989"
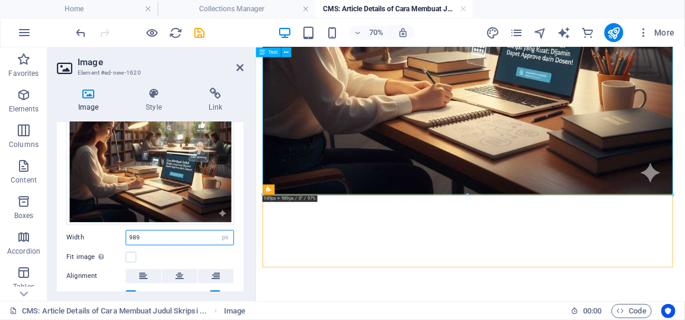
scroll to position [108, 0]
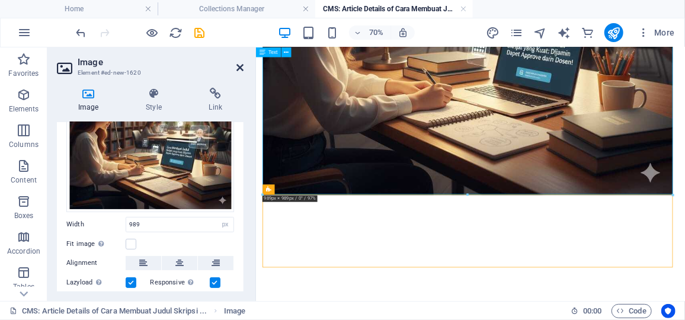
click at [241, 71] on icon at bounding box center [239, 67] width 7 height 9
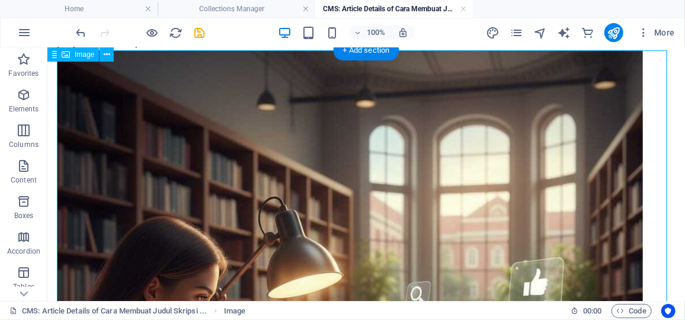
scroll to position [344, 0]
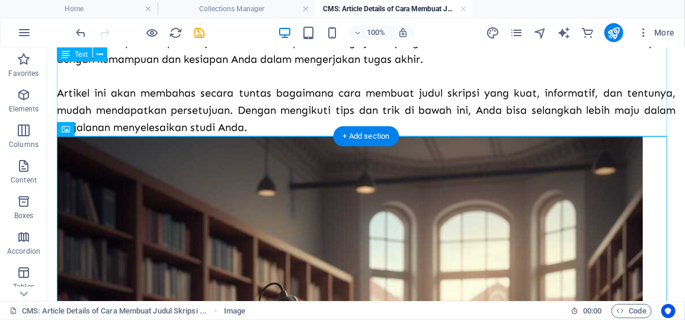
scroll to position [260, 0]
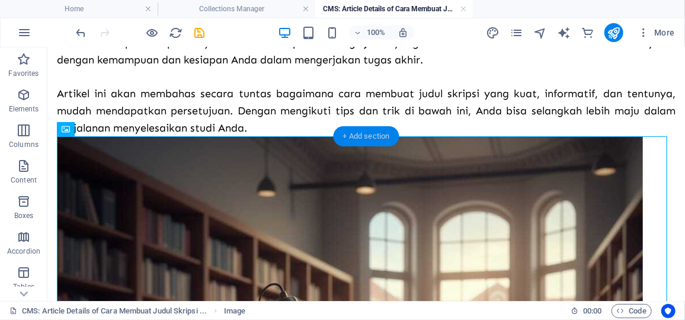
click at [347, 138] on div "+ Add section" at bounding box center [367, 136] width 66 height 20
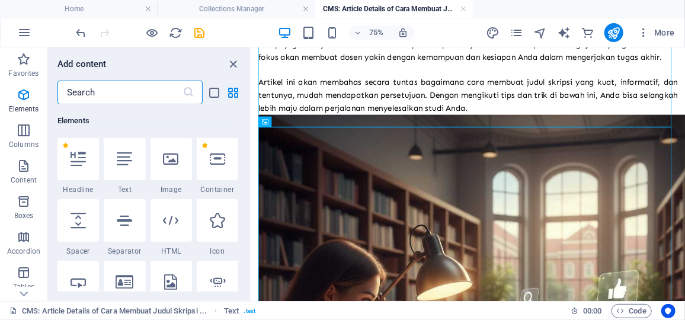
scroll to position [167, 0]
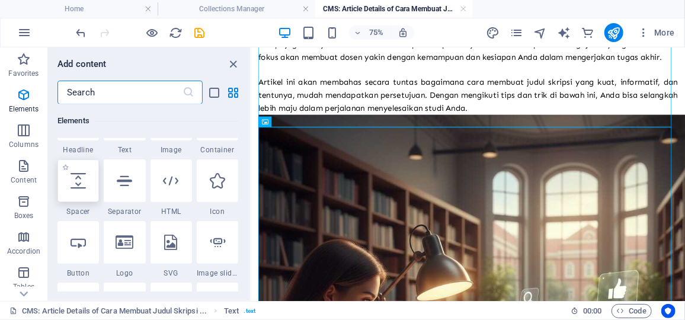
click at [78, 194] on div at bounding box center [77, 180] width 41 height 43
select select "px"
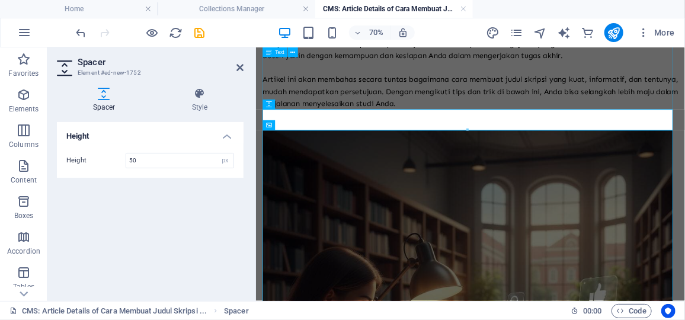
click at [575, 120] on div "Bagi mahasiswa tingkat akhir, judul skripsi seringkali menjadi gerbang awal yan…" at bounding box center [562, 67] width 594 height 136
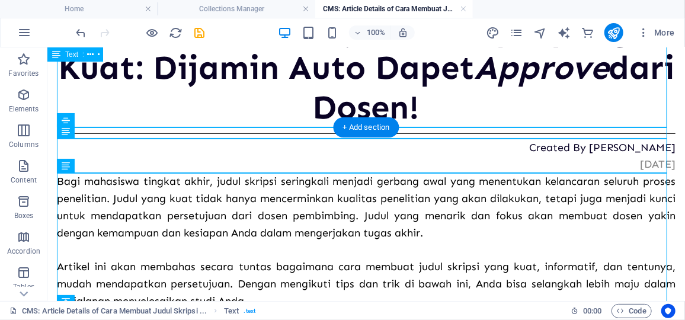
scroll to position [82, 0]
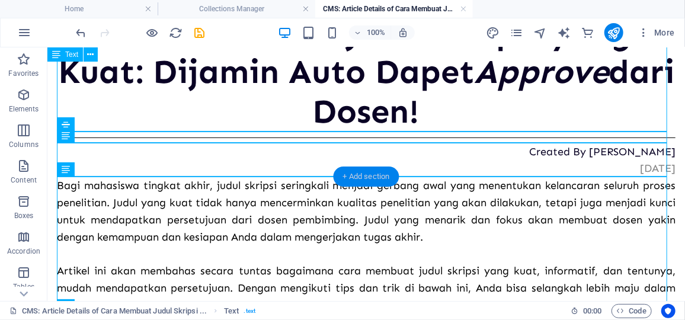
click at [386, 171] on div "+ Add section" at bounding box center [367, 177] width 66 height 20
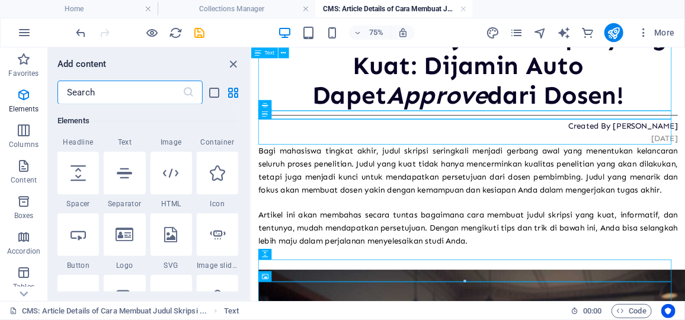
scroll to position [175, 0]
click at [72, 189] on div at bounding box center [77, 172] width 41 height 43
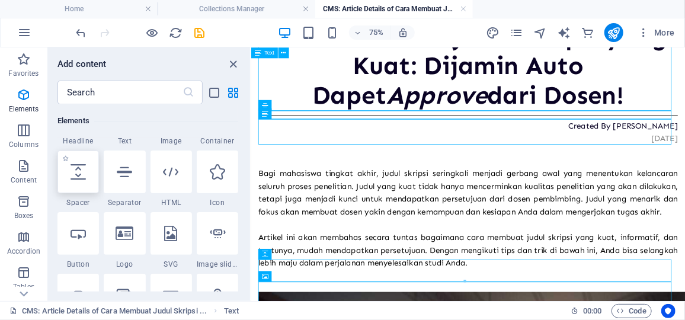
select select "px"
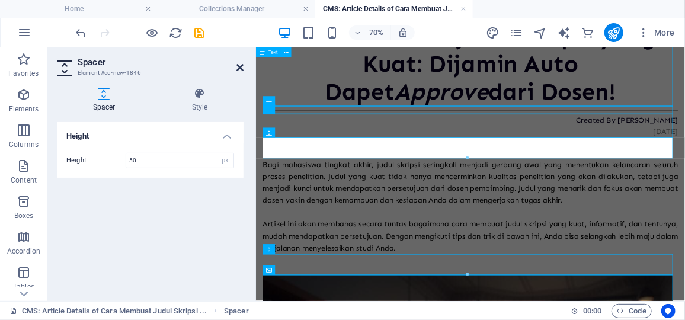
click at [242, 63] on icon at bounding box center [239, 67] width 7 height 9
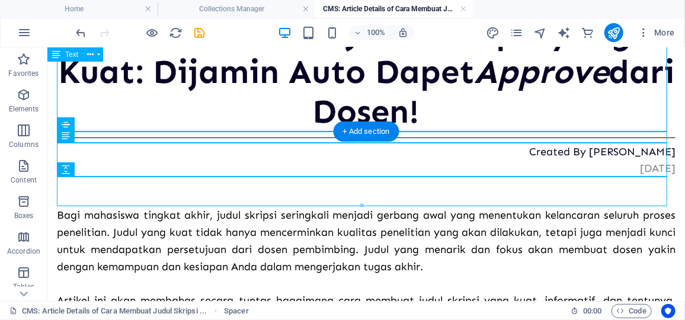
click at [215, 108] on div "Cara Membuat Judul Skripsi yang Kuat: Dijamin Auto Dapet Approve dari Dosen!" at bounding box center [365, 72] width 619 height 120
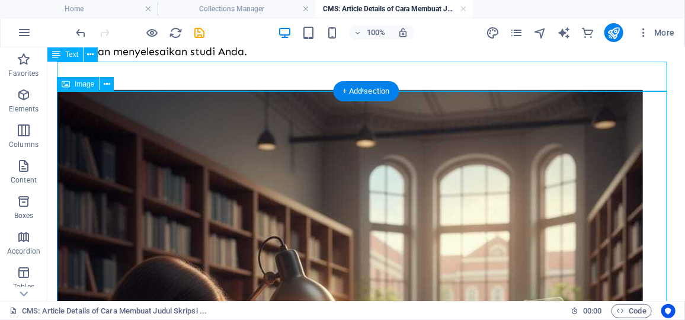
scroll to position [368, 0]
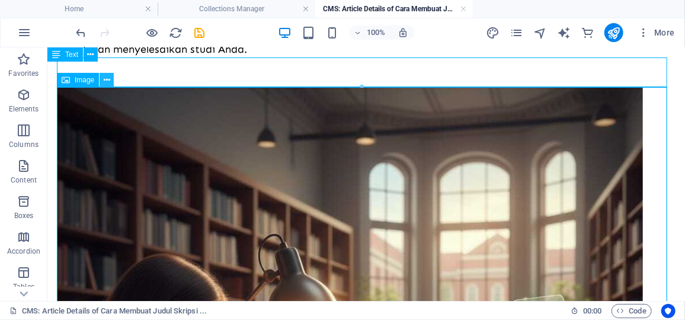
click at [106, 79] on icon at bounding box center [107, 80] width 7 height 12
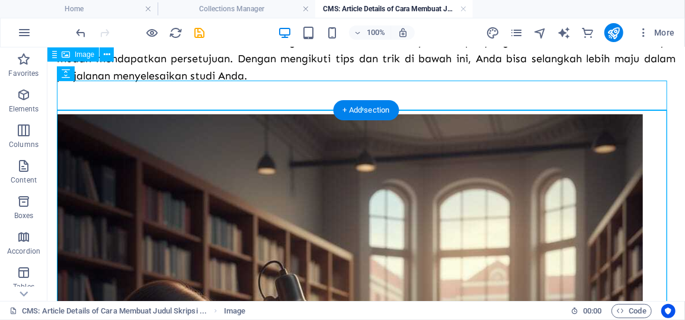
scroll to position [340, 0]
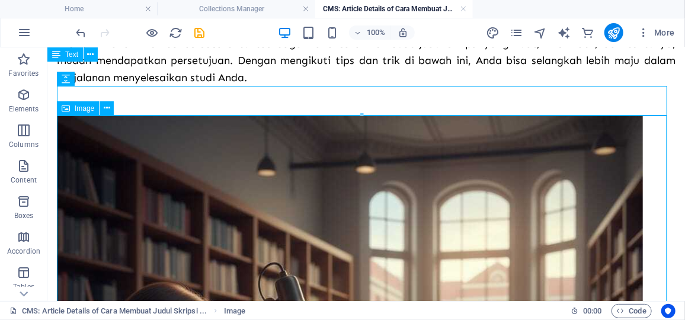
click at [78, 109] on span "Image" at bounding box center [85, 108] width 20 height 7
click at [105, 108] on icon at bounding box center [107, 108] width 7 height 12
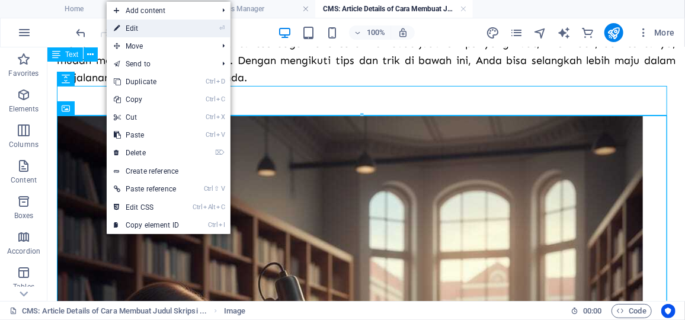
click at [172, 25] on link "⏎ Edit" at bounding box center [146, 29] width 79 height 18
select select "px"
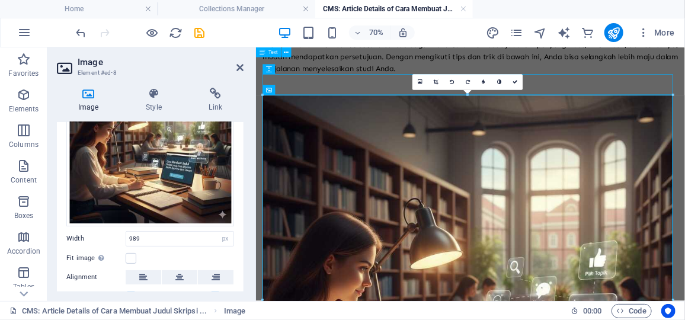
scroll to position [123, 0]
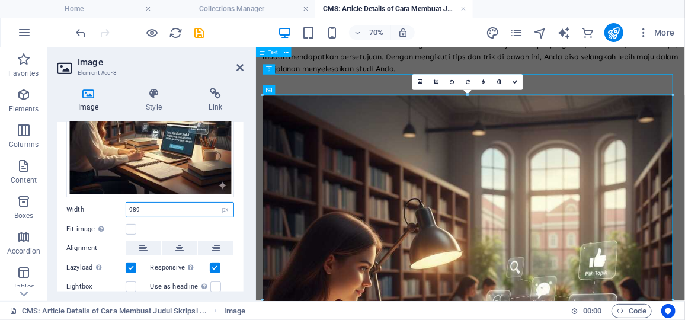
click at [158, 210] on input "989" at bounding box center [179, 210] width 107 height 14
type input "9"
type input "400"
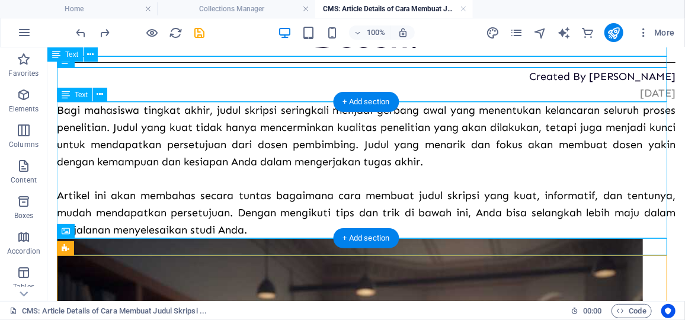
scroll to position [163, 0]
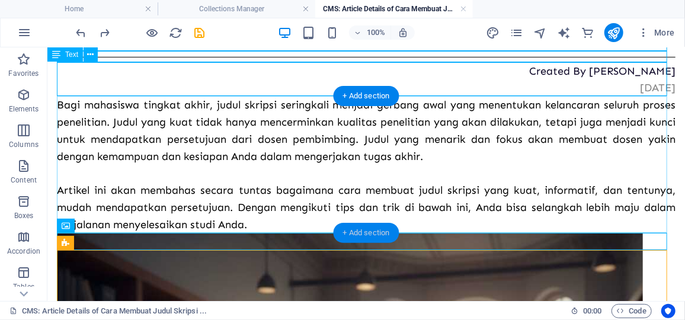
click at [334, 229] on div "+ Add section" at bounding box center [367, 233] width 66 height 20
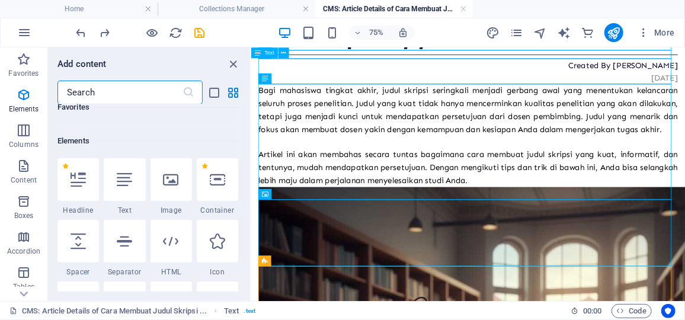
scroll to position [119, 0]
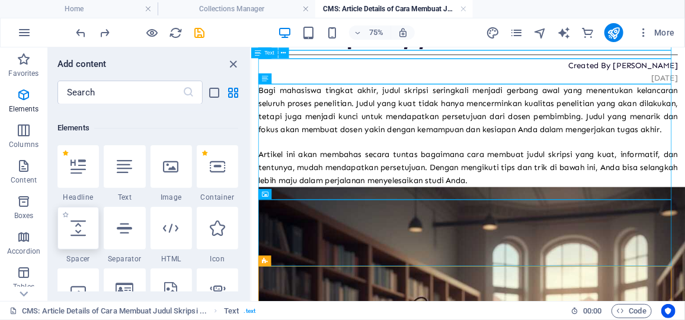
click at [88, 236] on div at bounding box center [77, 228] width 41 height 43
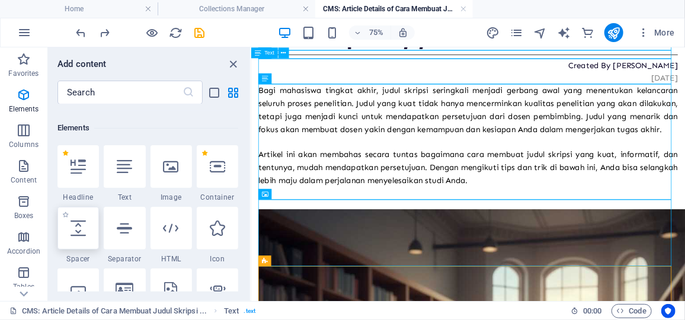
scroll to position [0, 0]
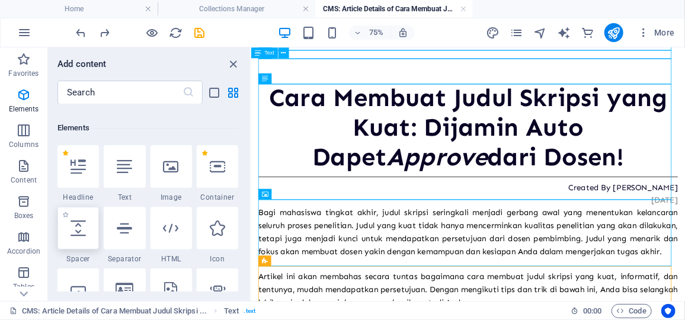
select select "px"
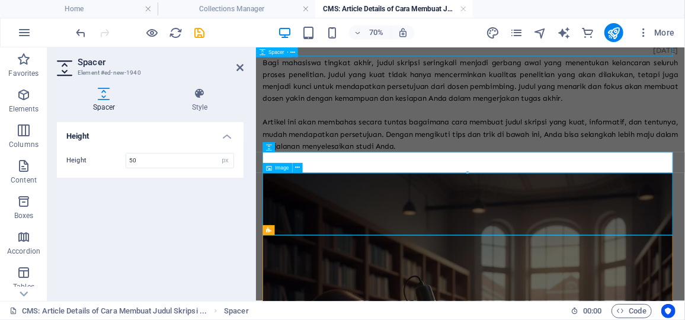
scroll to position [199, 0]
click at [273, 170] on div "Image" at bounding box center [278, 167] width 30 height 10
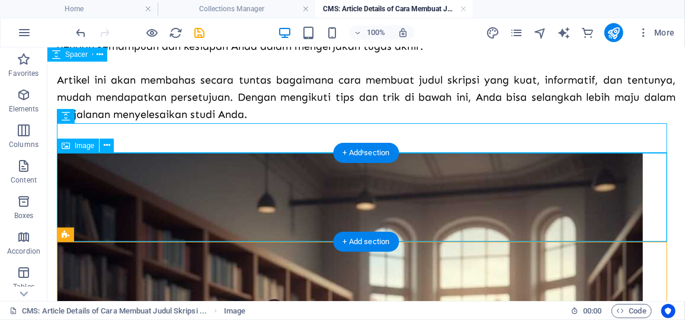
scroll to position [274, 0]
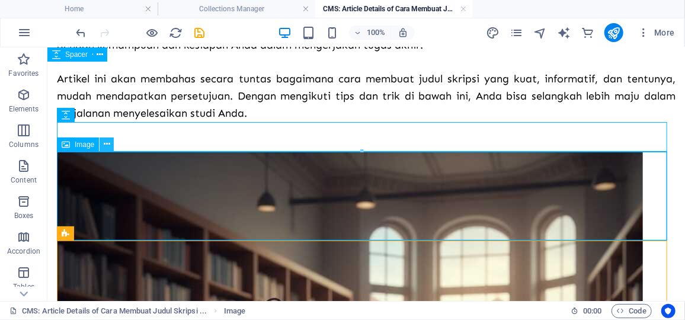
click at [107, 148] on icon at bounding box center [107, 144] width 7 height 12
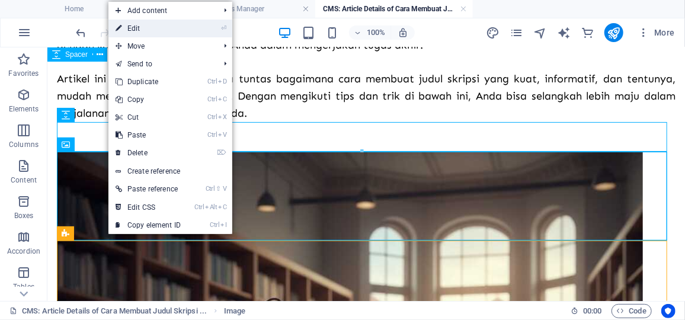
click at [152, 31] on link "⏎ Edit" at bounding box center [147, 29] width 79 height 18
select select "px"
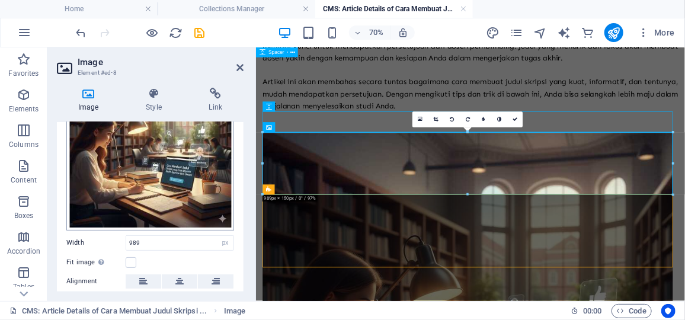
scroll to position [113, 0]
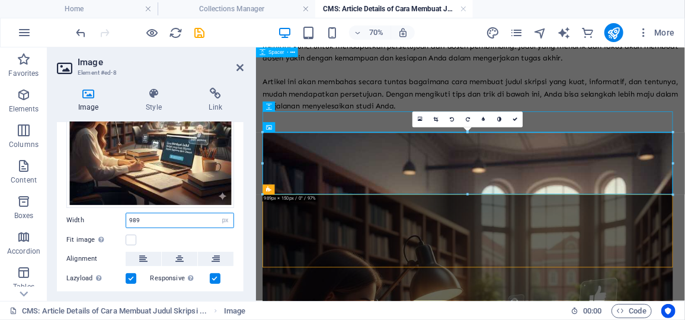
click at [158, 217] on input "989" at bounding box center [179, 220] width 107 height 14
type input "9"
type input "450"
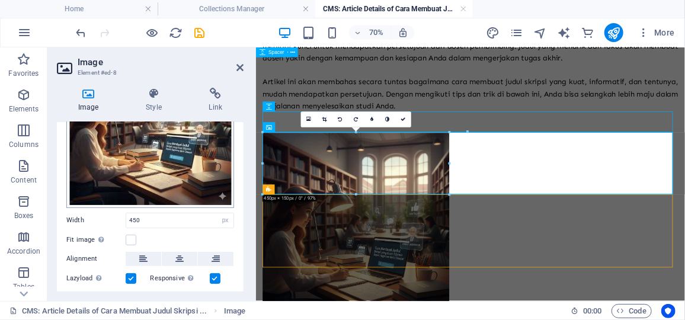
scroll to position [213, 0]
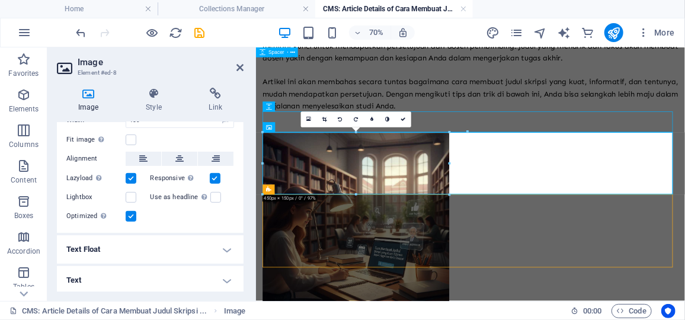
click at [236, 69] on header "Image Element #ed-8" at bounding box center [150, 62] width 187 height 31
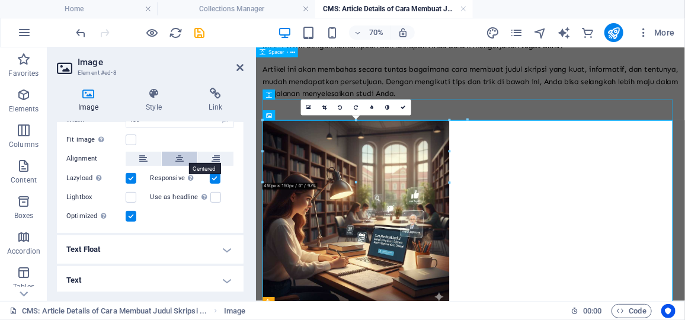
click at [173, 158] on button at bounding box center [180, 159] width 36 height 14
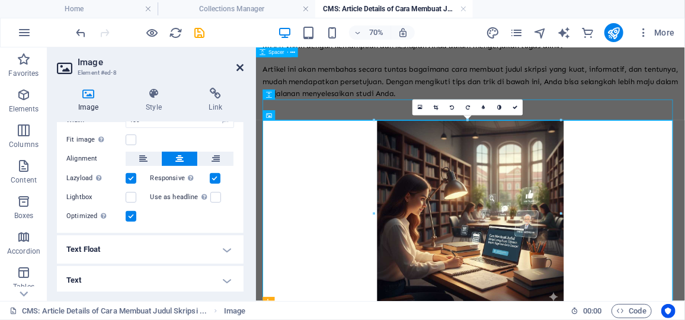
click at [241, 63] on icon at bounding box center [239, 67] width 7 height 9
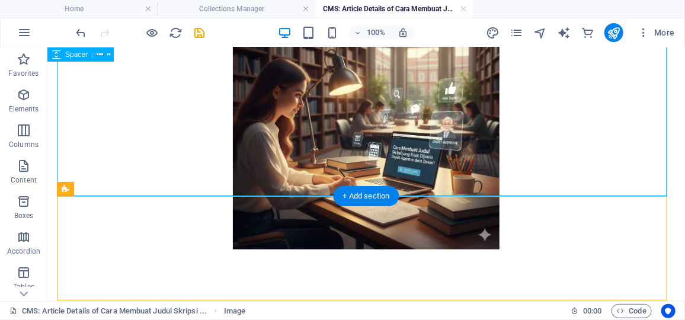
scroll to position [496, 0]
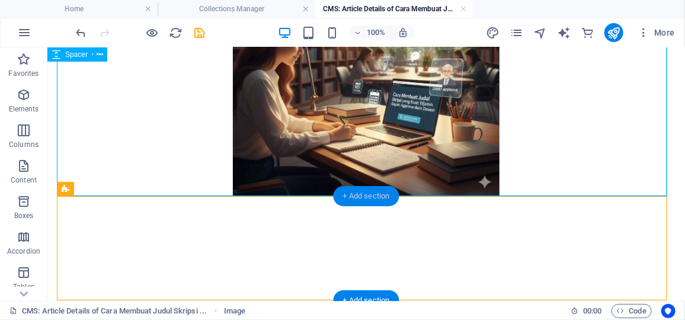
click at [365, 191] on div "+ Add section" at bounding box center [367, 196] width 66 height 20
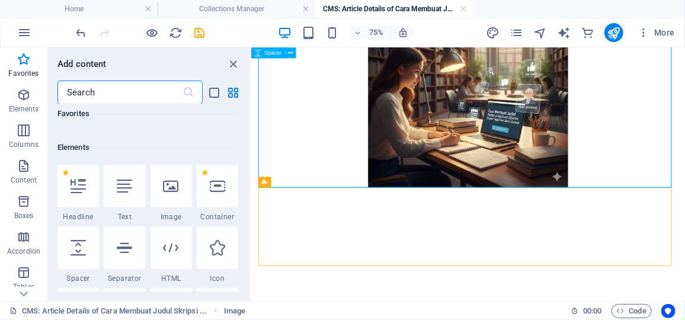
scroll to position [101, 0]
click at [124, 175] on div at bounding box center [124, 185] width 41 height 43
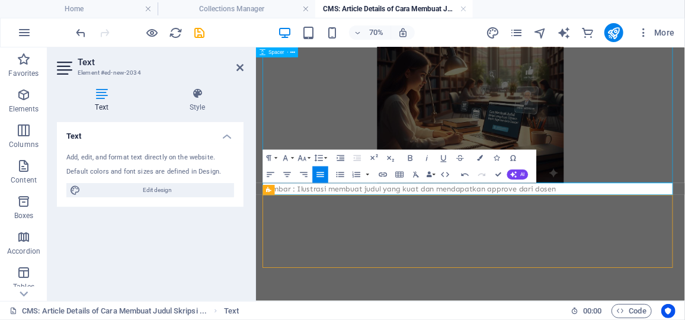
click at [602, 248] on p "Gambar : Ilustrasi membuat judul yang kuat dan mendapatkan approve dari dosen" at bounding box center [562, 249] width 594 height 17
click at [284, 177] on icon "button" at bounding box center [287, 174] width 10 height 10
click at [753, 201] on figure at bounding box center [562, 108] width 594 height 267
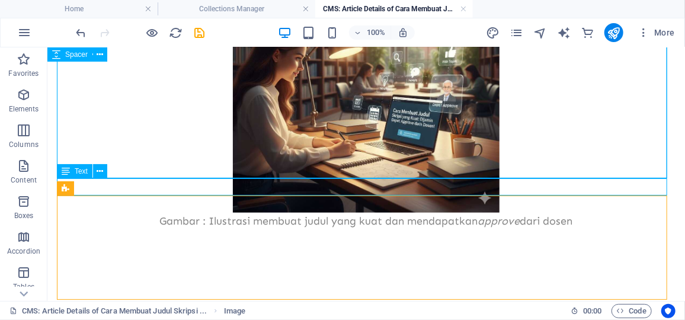
scroll to position [534, 0]
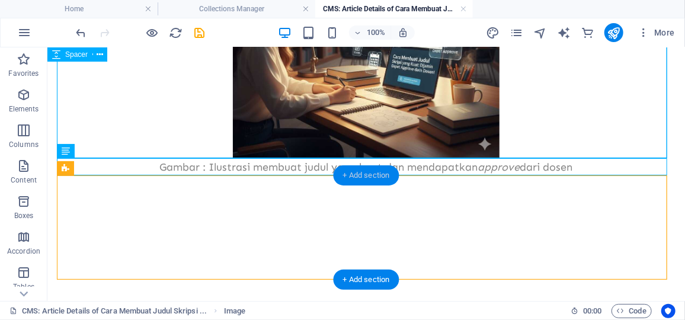
click at [362, 175] on div "+ Add section" at bounding box center [367, 175] width 66 height 20
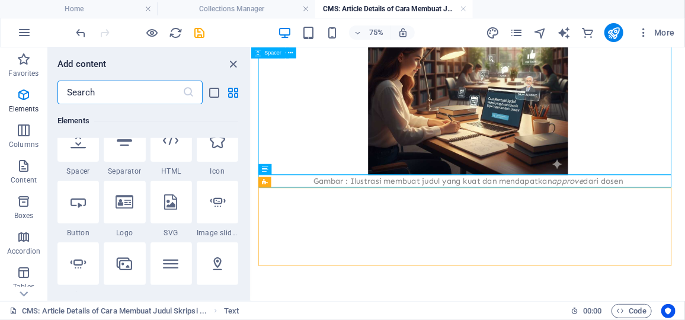
scroll to position [158, 0]
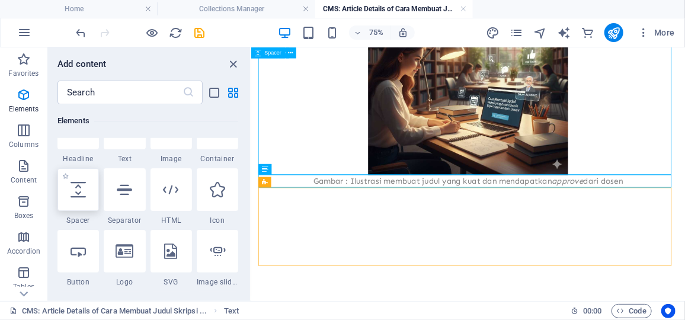
click at [86, 200] on div at bounding box center [77, 189] width 41 height 43
select select "px"
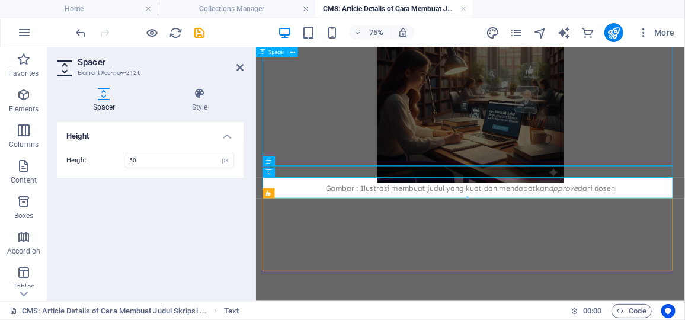
scroll to position [476, 0]
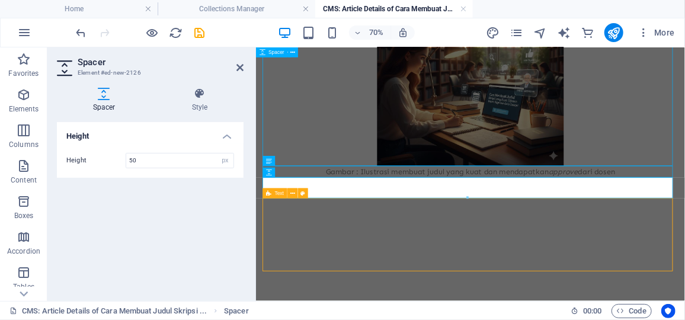
click at [373, 292] on div at bounding box center [562, 315] width 594 height 104
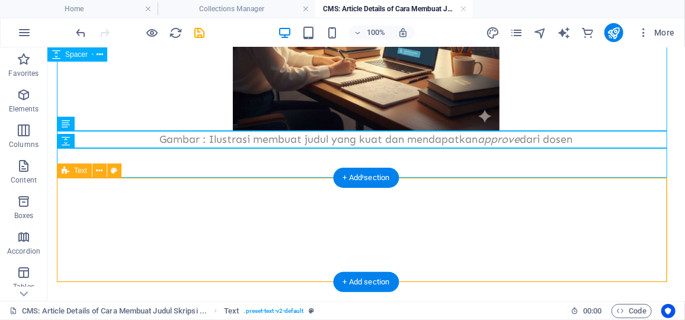
scroll to position [561, 0]
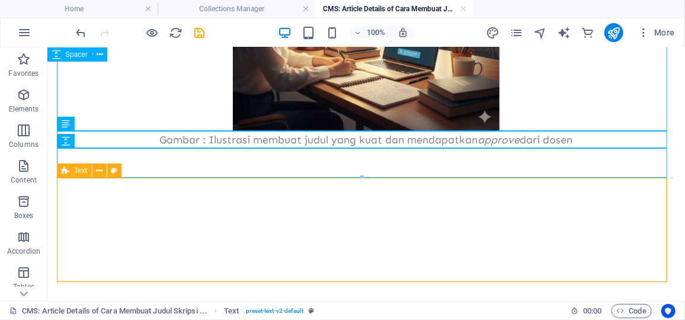
click at [73, 174] on div "Text" at bounding box center [74, 171] width 35 height 14
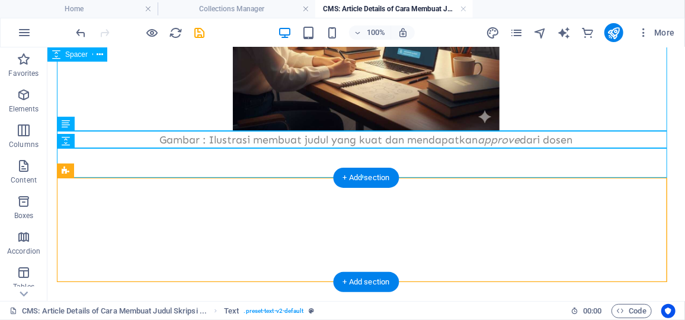
click at [375, 183] on div "+ Add section" at bounding box center [367, 178] width 66 height 20
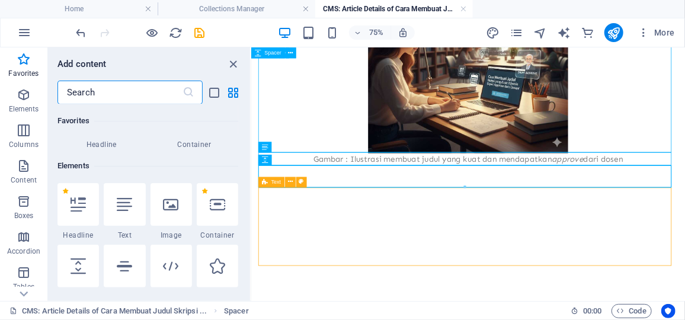
scroll to position [144, 0]
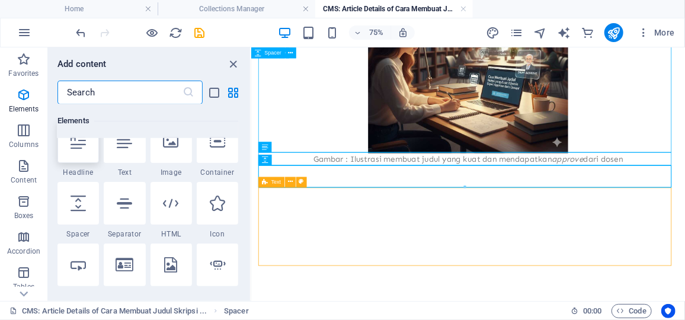
click at [88, 153] on div at bounding box center [77, 141] width 41 height 43
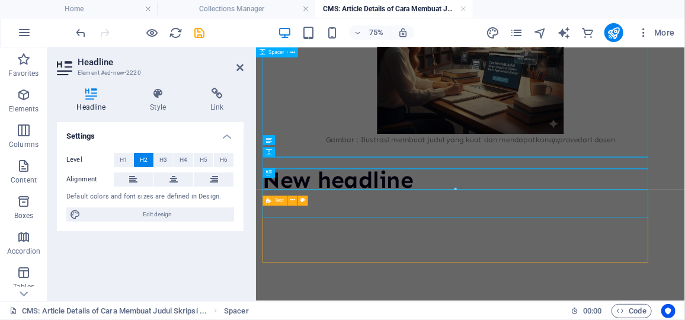
scroll to position [505, 0]
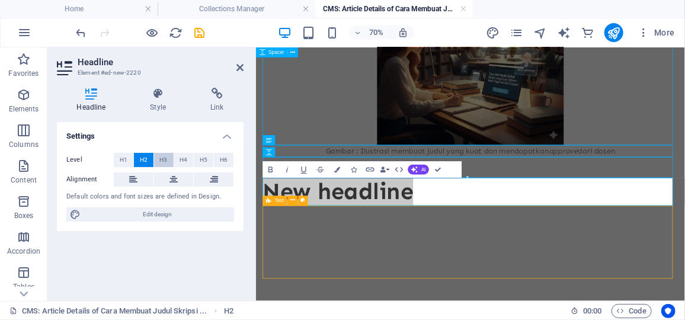
click at [162, 162] on span "H3" at bounding box center [164, 160] width 8 height 14
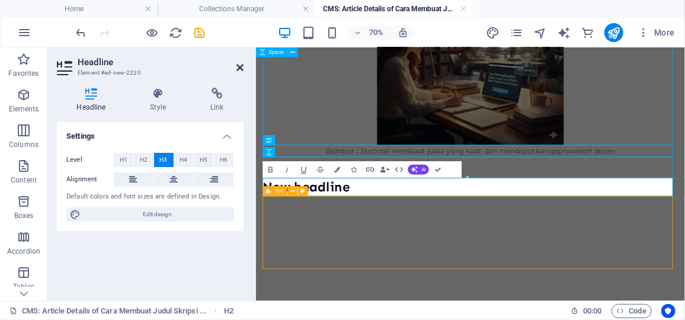
click at [236, 65] on icon at bounding box center [239, 67] width 7 height 9
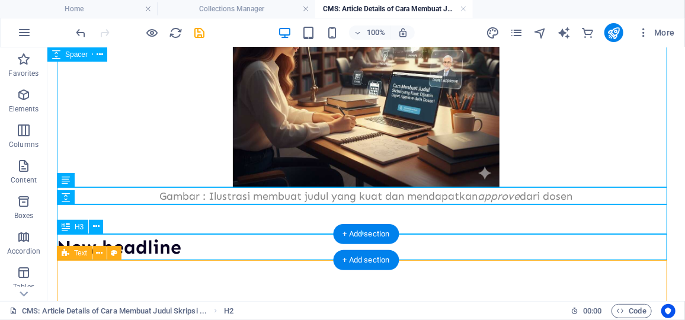
click at [142, 244] on div "New headline" at bounding box center [365, 246] width 619 height 27
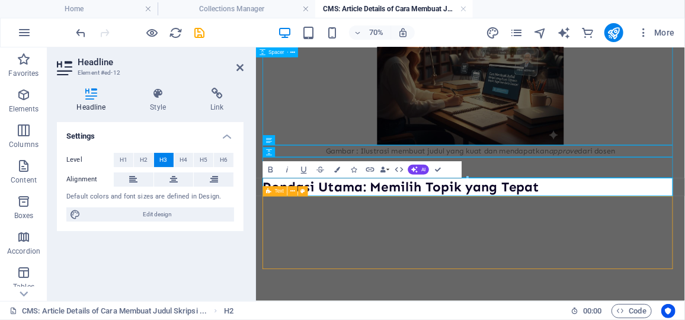
scroll to position [144, 4]
click at [554, 281] on div at bounding box center [562, 312] width 594 height 104
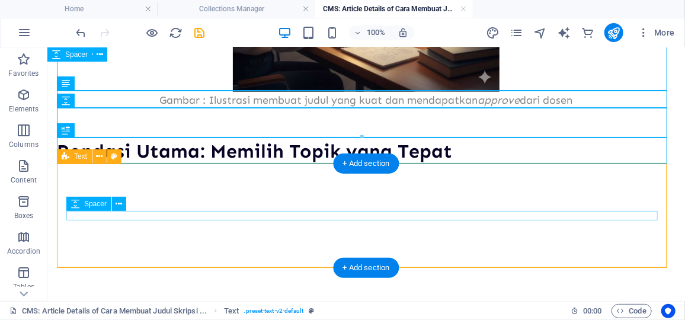
scroll to position [602, 0]
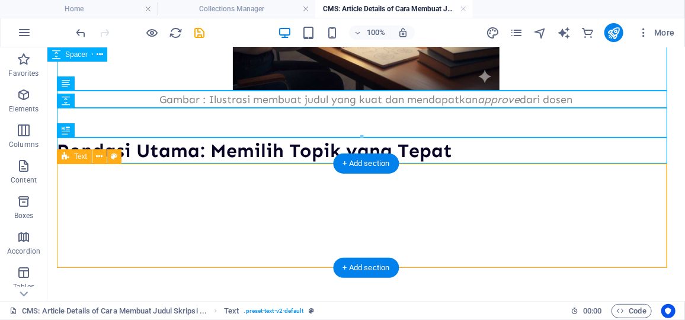
click at [145, 174] on div at bounding box center [365, 216] width 619 height 104
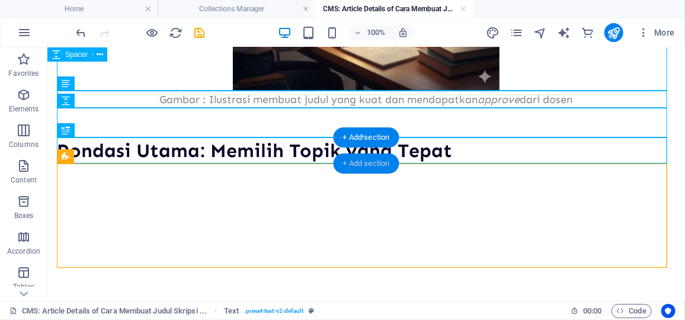
click at [381, 162] on div "+ Add section" at bounding box center [367, 163] width 66 height 20
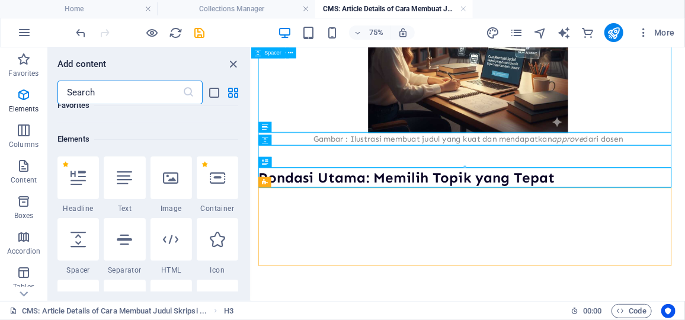
scroll to position [0, 0]
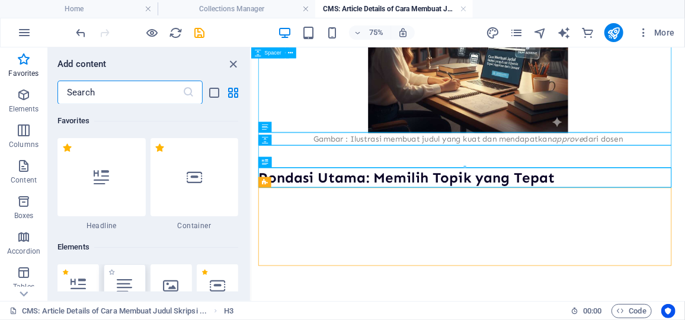
click at [124, 286] on icon at bounding box center [124, 285] width 15 height 15
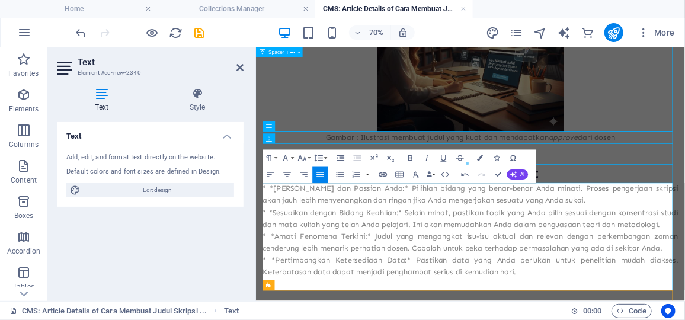
scroll to position [9895, 2]
click at [283, 248] on p "* *[PERSON_NAME] dan Passion Anda:* Pilihlah bidang yang benar-benar Anda minat…" at bounding box center [562, 258] width 594 height 34
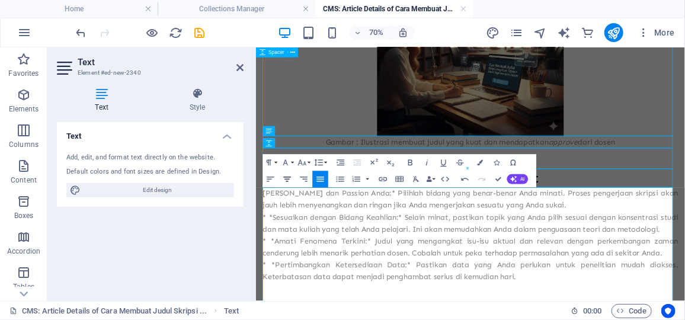
scroll to position [2145, 2]
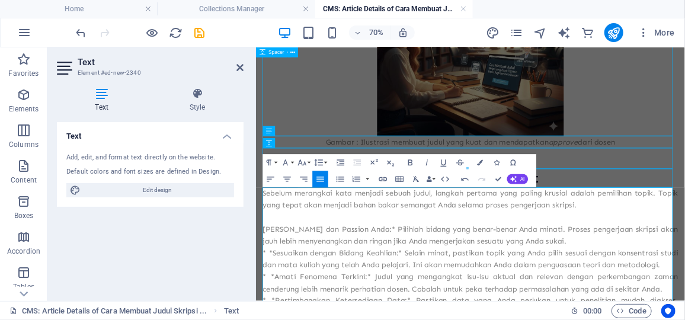
click at [271, 257] on p "Sebelum merangkai kata menjadi sebuah judul, langkah pertama yang paling krusia…" at bounding box center [562, 264] width 594 height 34
click at [265, 310] on p "[PERSON_NAME] dan Passion Anda:* Pilihlah bidang yang benar-benar Anda minati. …" at bounding box center [562, 316] width 594 height 34
click at [335, 182] on icon "button" at bounding box center [340, 179] width 10 height 10
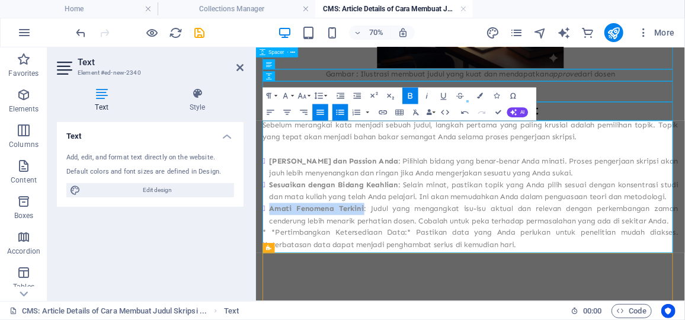
scroll to position [616, 0]
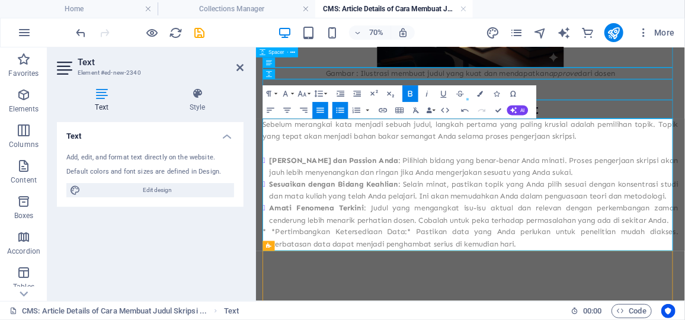
click at [291, 314] on p "* *Pertimbangkan Ketersediaan Data:* Pastikan data yang Anda perlukan untuk pen…" at bounding box center [562, 319] width 594 height 34
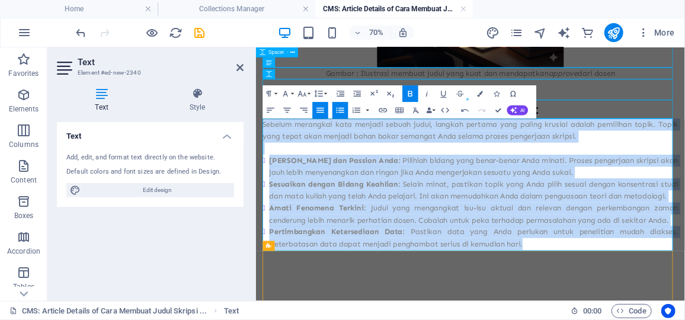
drag, startPoint x: 650, startPoint y: 332, endPoint x: 266, endPoint y: 155, distance: 422.1
click at [266, 155] on div "Sebelum merangkai kata menjadi sebuah judul, langkah pertama yang paling krusia…" at bounding box center [562, 243] width 594 height 188
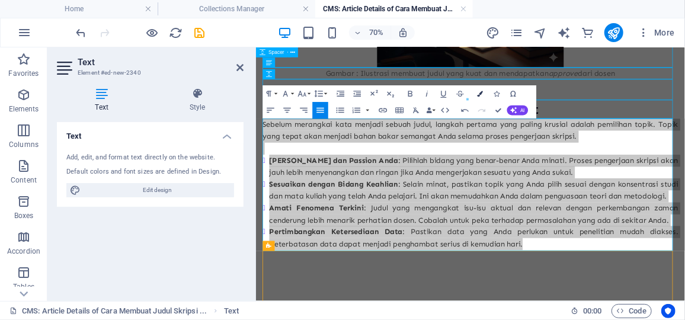
click at [476, 97] on button "Colors" at bounding box center [480, 93] width 16 height 17
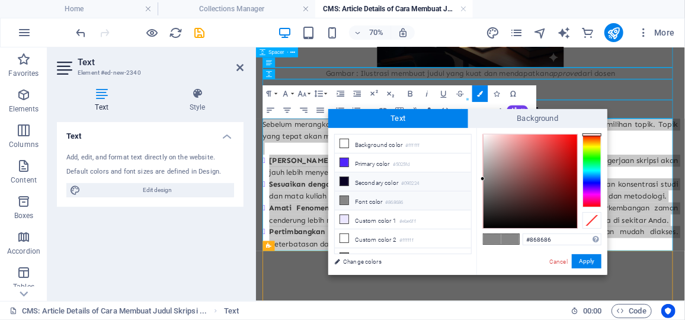
click at [408, 180] on small "#090224" at bounding box center [410, 184] width 18 height 8
type input "#090224"
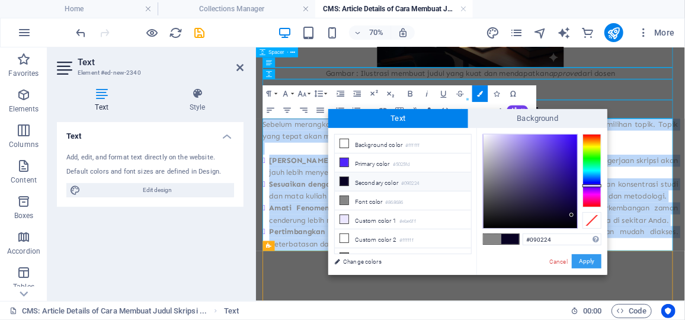
click at [593, 265] on button "Apply" at bounding box center [587, 261] width 30 height 14
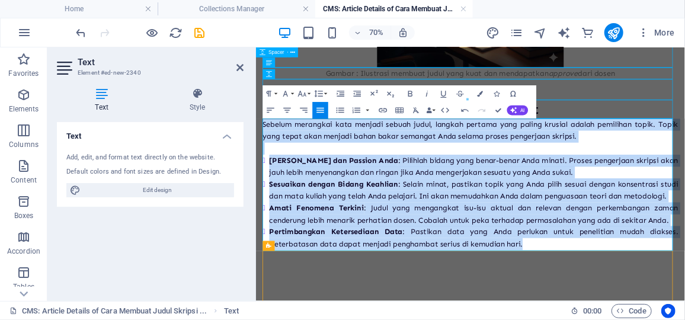
click at [655, 336] on li "Pertimbangkan Ketersediaan Data : Pastikan data yang Anda perlukan untuk peneli…" at bounding box center [566, 319] width 584 height 34
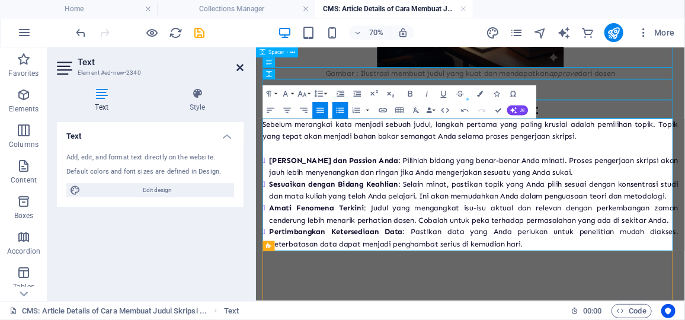
click at [239, 66] on icon at bounding box center [239, 67] width 7 height 9
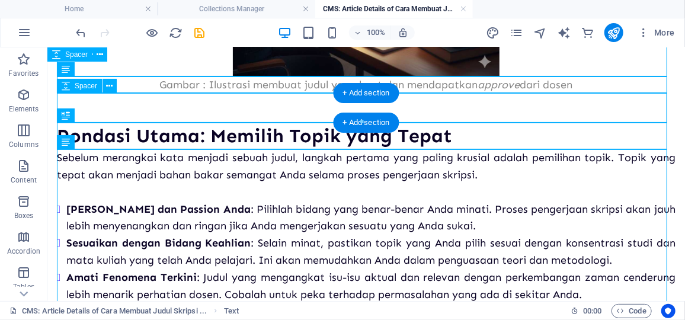
click at [497, 108] on div at bounding box center [365, 107] width 619 height 30
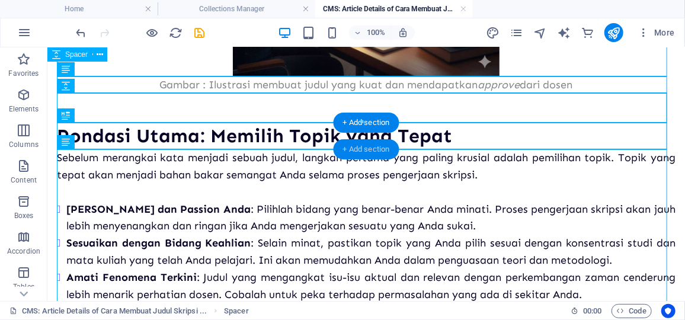
click at [376, 145] on div "+ Add section" at bounding box center [367, 149] width 66 height 20
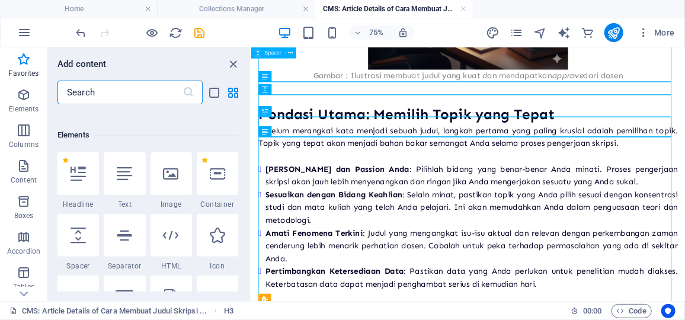
scroll to position [111, 0]
click at [85, 238] on icon at bounding box center [78, 236] width 15 height 15
select select "px"
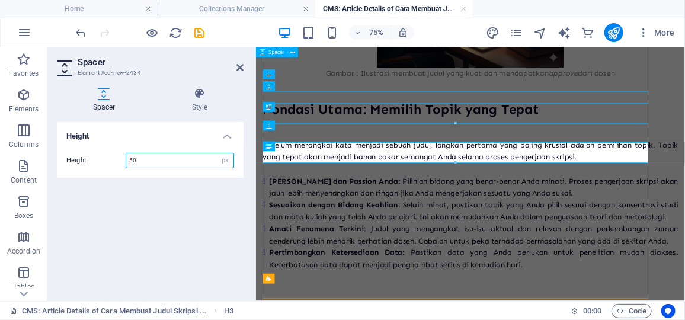
scroll to position [599, 0]
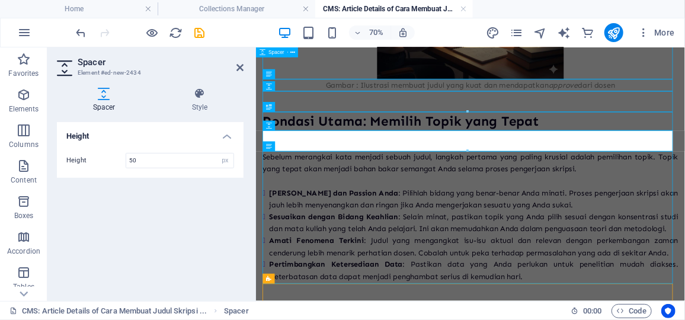
click at [244, 65] on aside "Spacer Element #ed-new-2434 Spacer Style Height Height 50 px rem vh vw Preset E…" at bounding box center [151, 174] width 209 height 254
click at [239, 65] on icon at bounding box center [239, 67] width 7 height 9
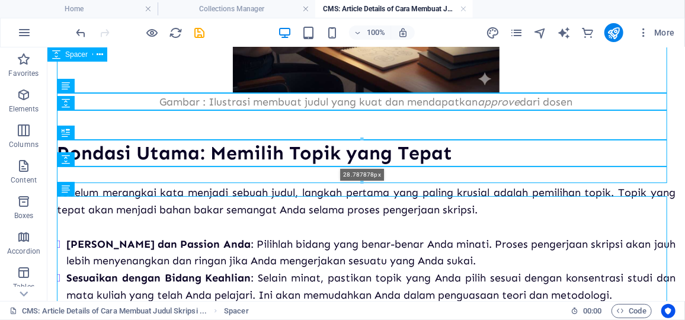
drag, startPoint x: 242, startPoint y: 196, endPoint x: 246, endPoint y: 181, distance: 14.8
click at [246, 181] on div at bounding box center [361, 183] width 609 height 4
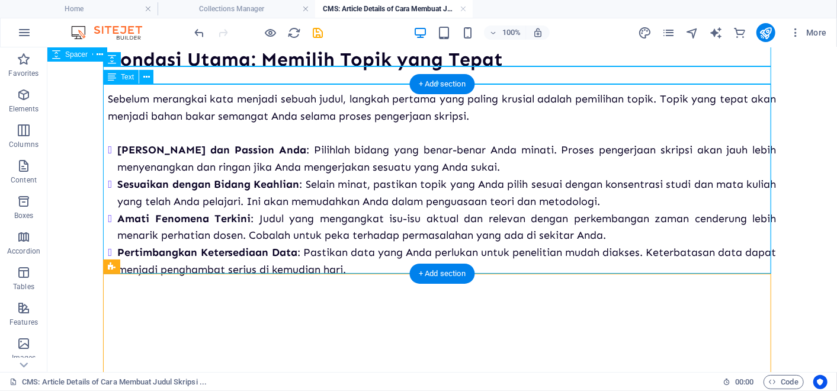
scroll to position [660, 0]
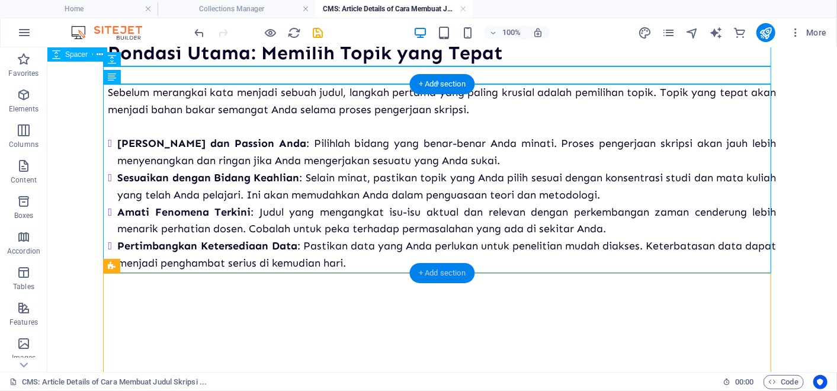
click at [425, 278] on div "+ Add section" at bounding box center [442, 273] width 66 height 20
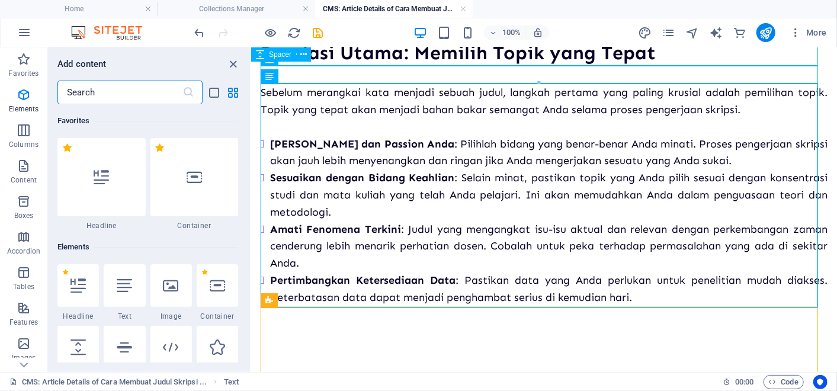
scroll to position [97, 0]
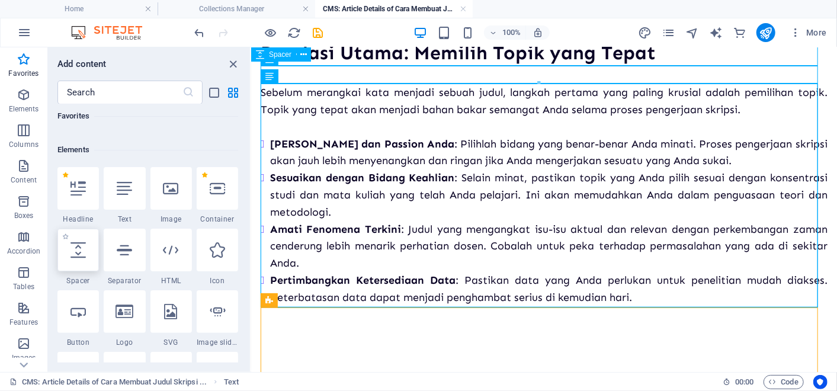
click at [83, 262] on div at bounding box center [77, 250] width 41 height 43
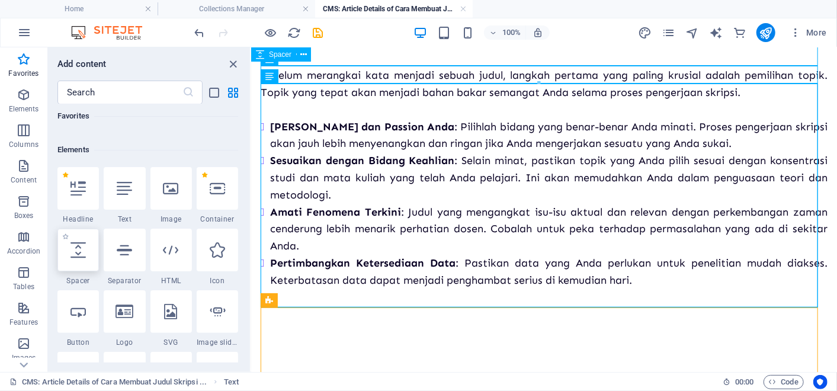
select select "px"
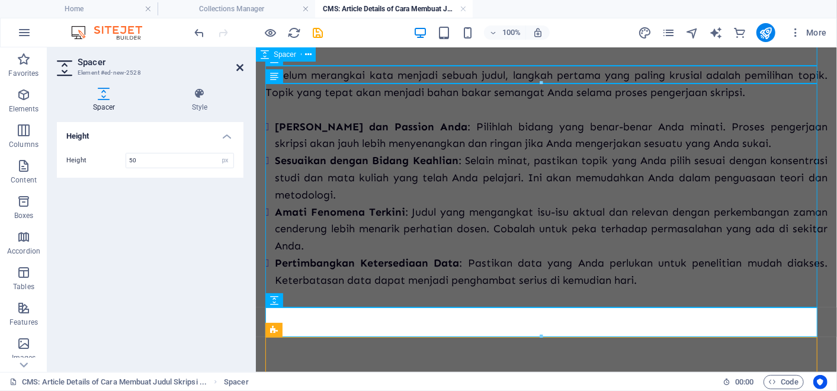
click at [238, 67] on icon at bounding box center [239, 67] width 7 height 9
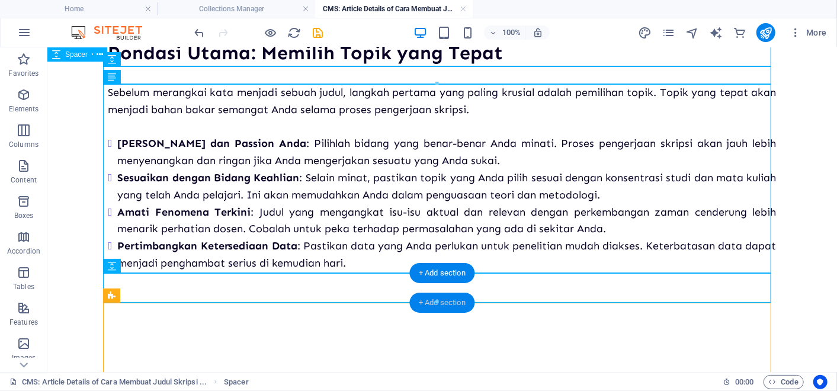
click at [459, 298] on div "+ Add section" at bounding box center [442, 303] width 66 height 20
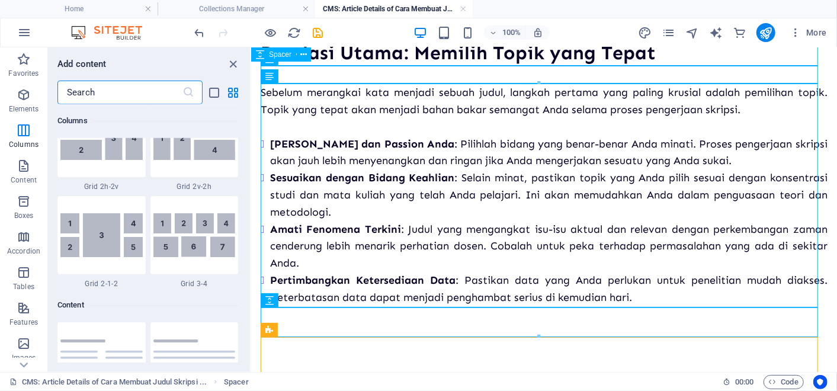
scroll to position [1893, 0]
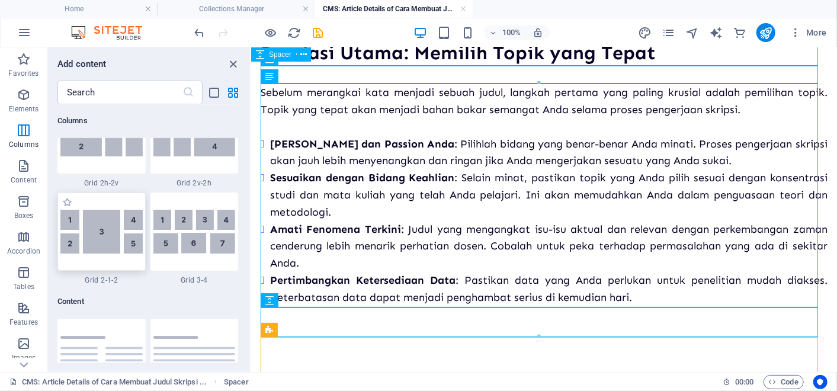
drag, startPoint x: 103, startPoint y: 232, endPoint x: 17, endPoint y: 307, distance: 114.2
click at [103, 232] on img at bounding box center [101, 232] width 82 height 44
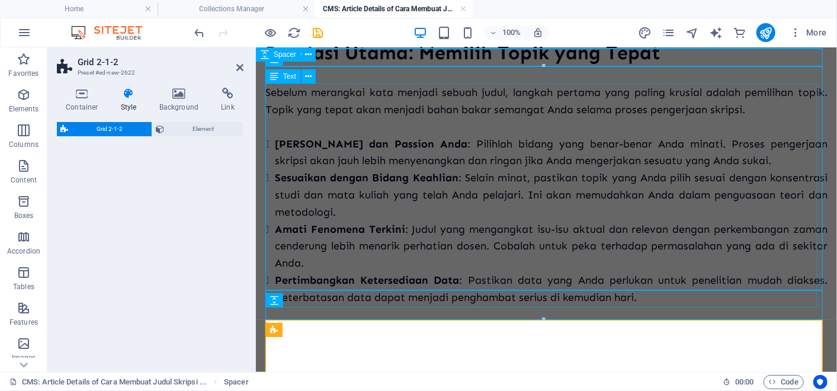
select select "rem"
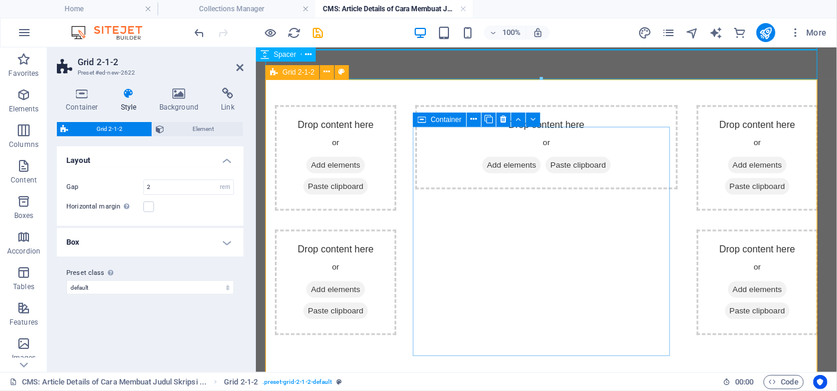
scroll to position [987, 0]
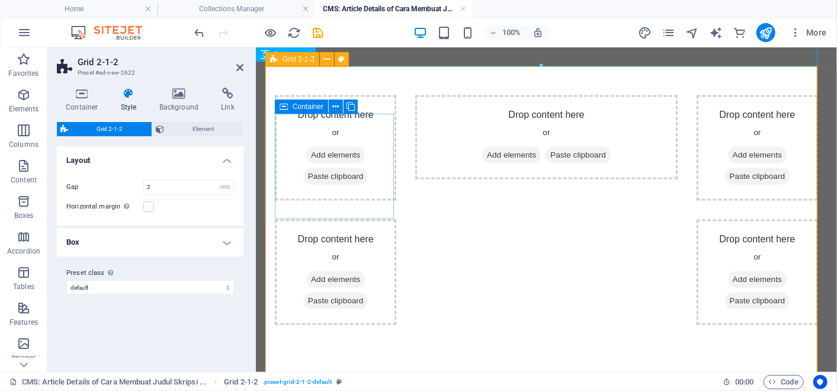
click at [350, 184] on span "Paste clipboard" at bounding box center [335, 176] width 65 height 17
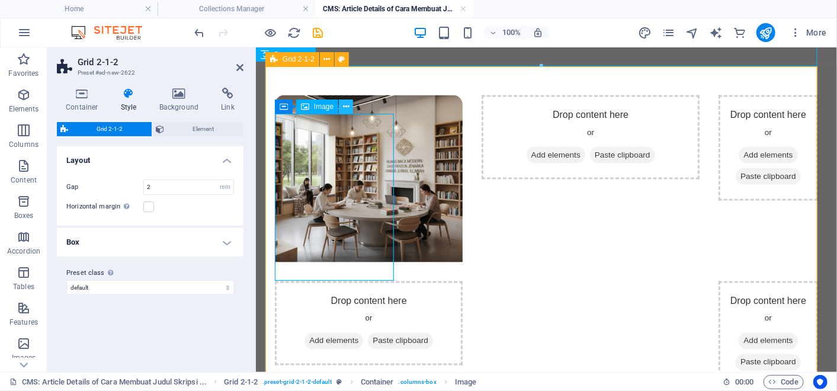
click at [343, 109] on icon at bounding box center [346, 107] width 7 height 12
click at [239, 65] on icon at bounding box center [239, 67] width 7 height 9
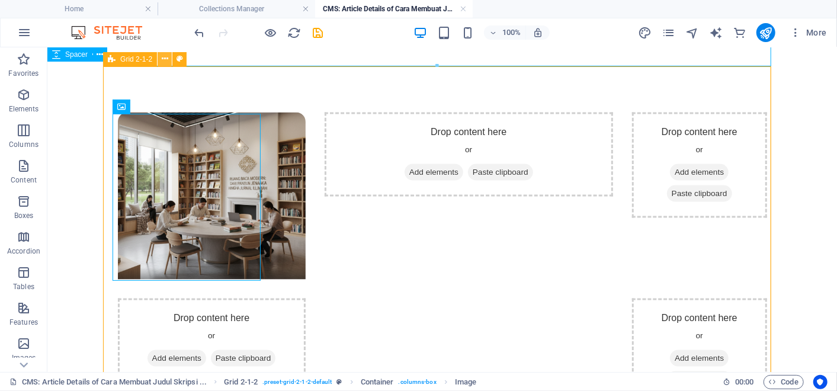
click at [164, 61] on icon at bounding box center [165, 59] width 7 height 12
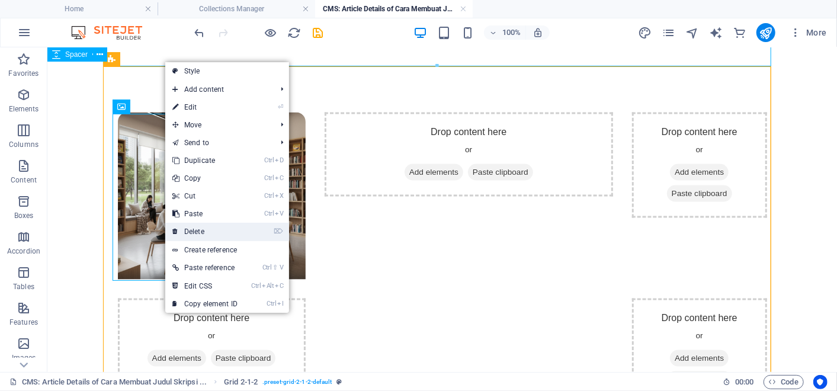
click at [201, 239] on link "⌦ Delete" at bounding box center [204, 232] width 79 height 18
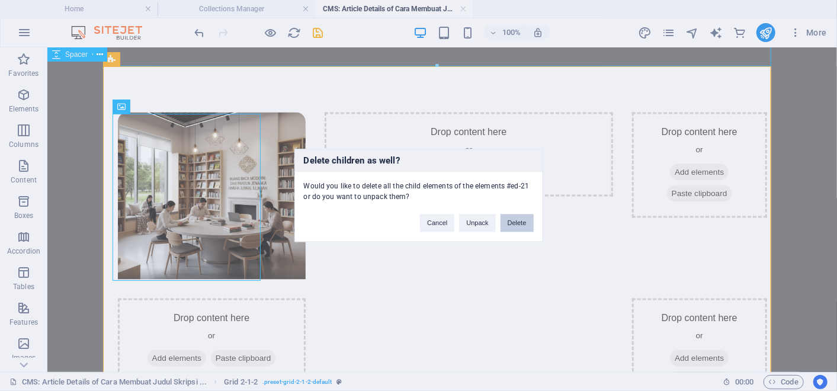
click at [519, 221] on button "Delete" at bounding box center [517, 224] width 33 height 18
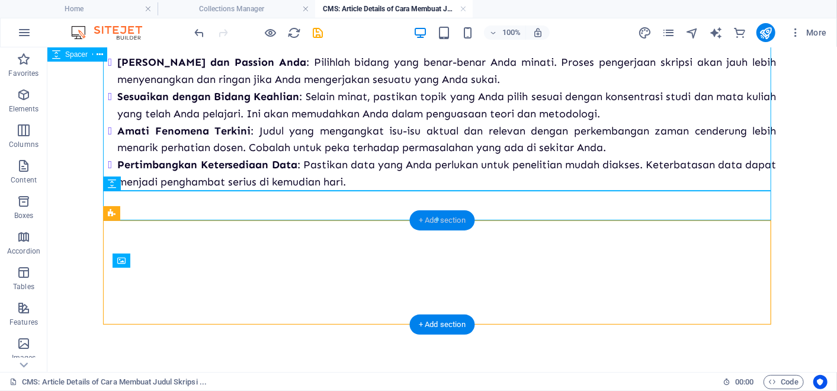
click at [443, 224] on div "+ Add section" at bounding box center [442, 220] width 66 height 20
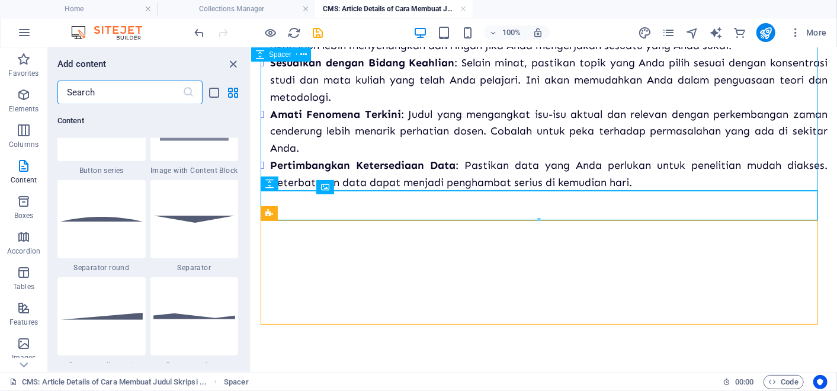
scroll to position [2808, 0]
click at [191, 228] on div at bounding box center [195, 220] width 88 height 78
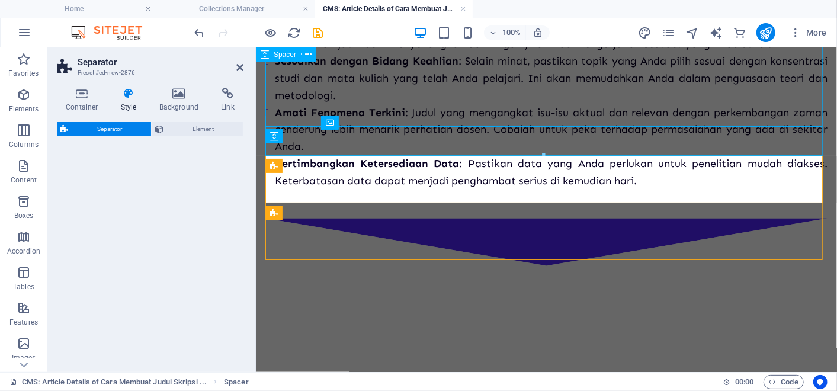
scroll to position [880, 0]
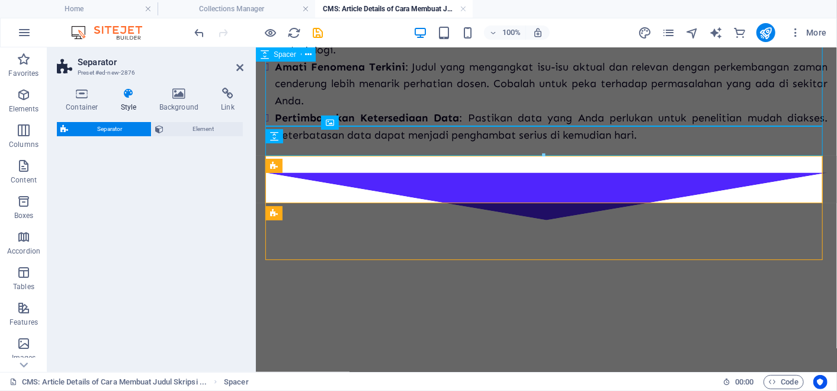
select select "rem"
select select "preset-separator-v3-default"
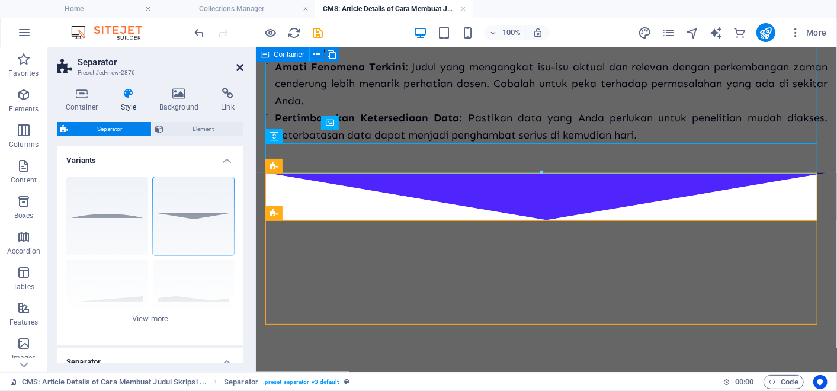
click at [241, 68] on icon at bounding box center [239, 67] width 7 height 9
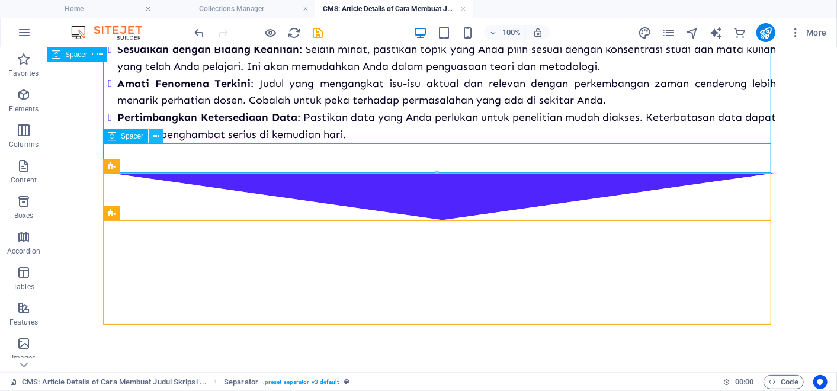
click at [156, 137] on icon at bounding box center [156, 136] width 7 height 12
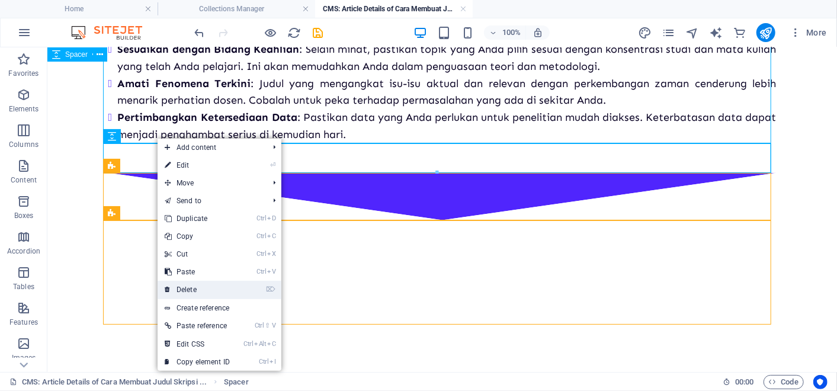
click at [219, 284] on link "⌦ Delete" at bounding box center [197, 290] width 79 height 18
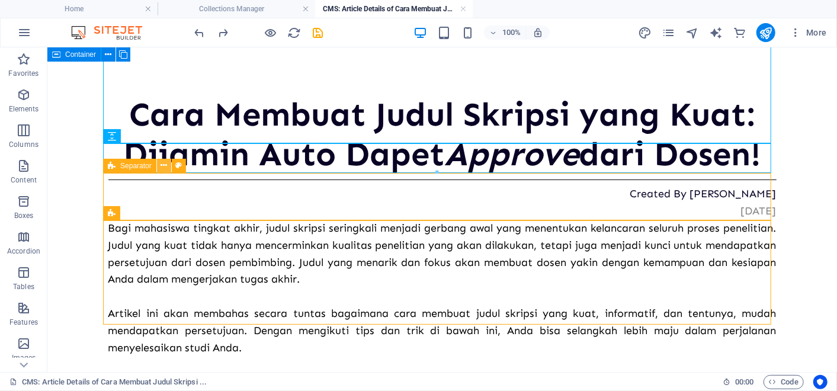
scroll to position [789, 0]
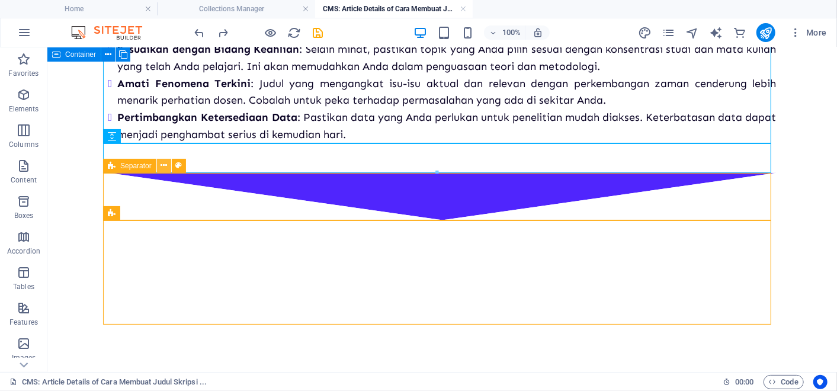
click at [164, 166] on icon at bounding box center [164, 165] width 7 height 12
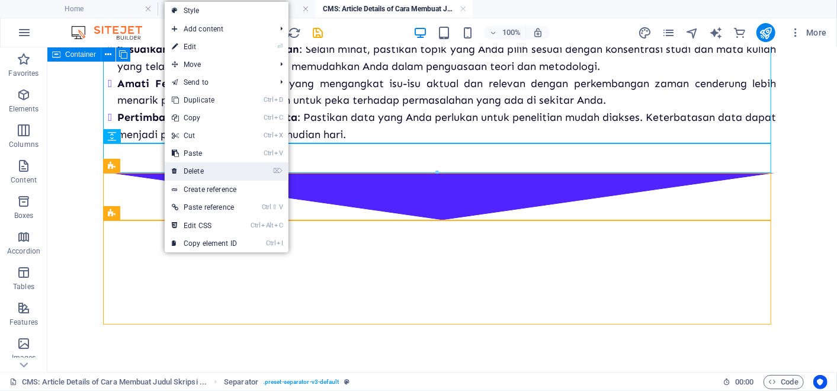
click at [201, 173] on link "⌦ Delete" at bounding box center [204, 171] width 79 height 18
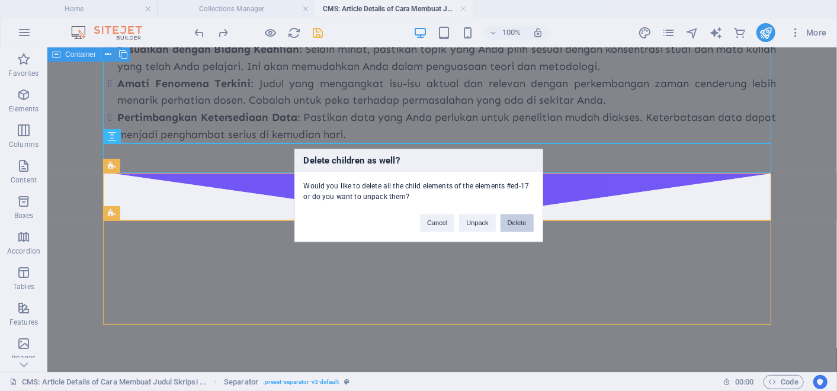
click at [520, 222] on button "Delete" at bounding box center [517, 224] width 33 height 18
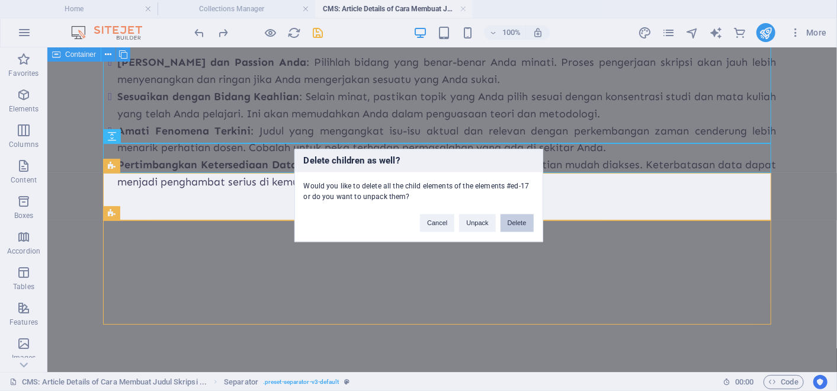
scroll to position [742, 0]
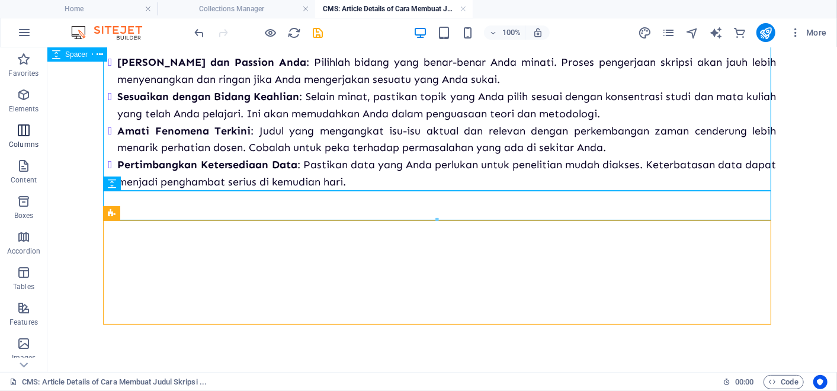
click at [24, 125] on icon "button" at bounding box center [24, 130] width 14 height 14
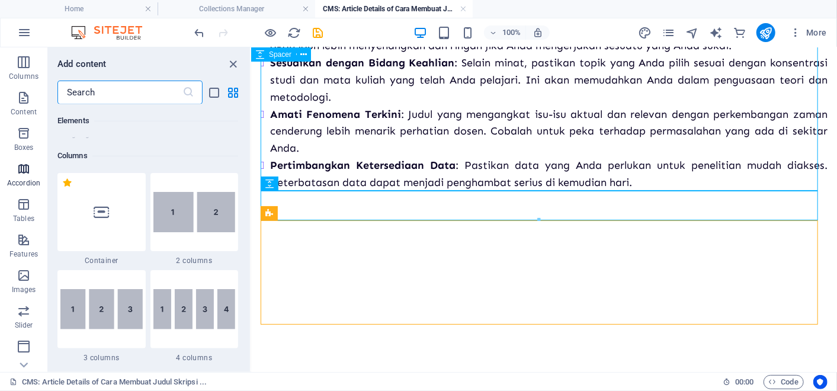
scroll to position [74, 0]
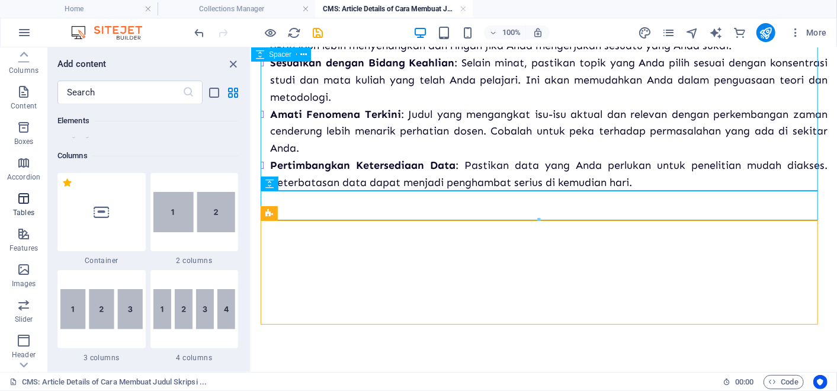
click at [28, 209] on p "Tables" at bounding box center [23, 212] width 21 height 9
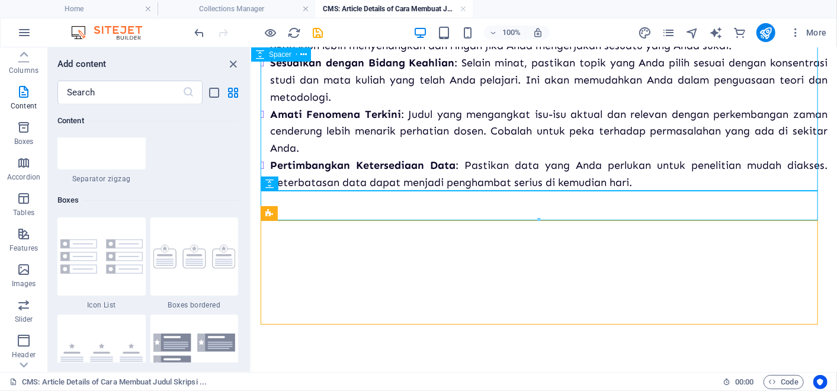
scroll to position [3186, 0]
click at [235, 68] on icon "close panel" at bounding box center [234, 64] width 14 height 14
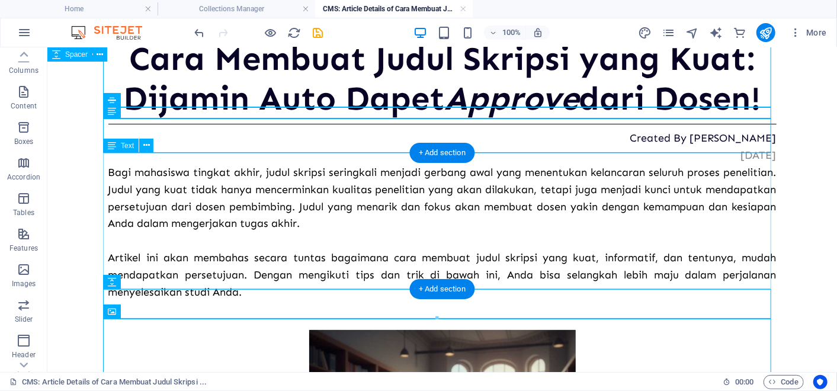
scroll to position [0, 0]
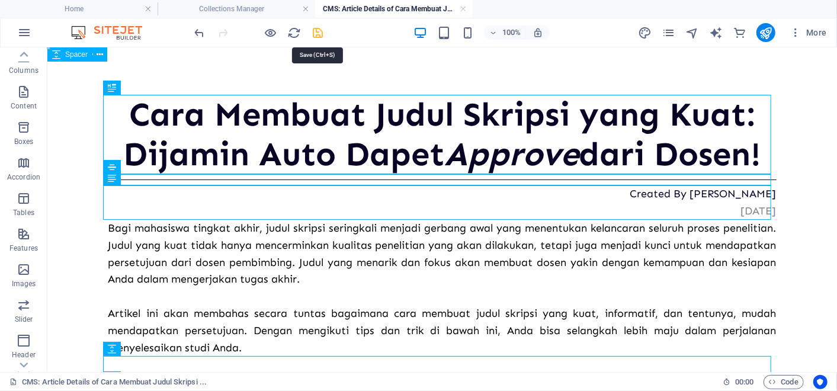
click at [313, 32] on icon "save" at bounding box center [319, 33] width 14 height 14
click at [280, 9] on h4 "Collections Manager" at bounding box center [237, 8] width 158 height 13
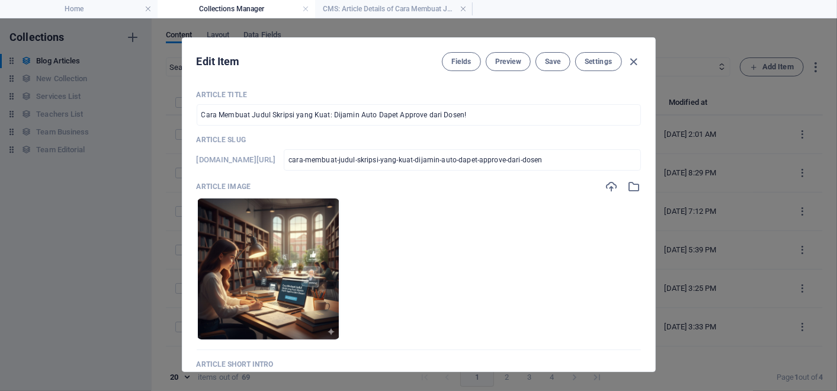
scroll to position [4321, 1]
click at [499, 57] on span "Preview" at bounding box center [508, 61] width 26 height 9
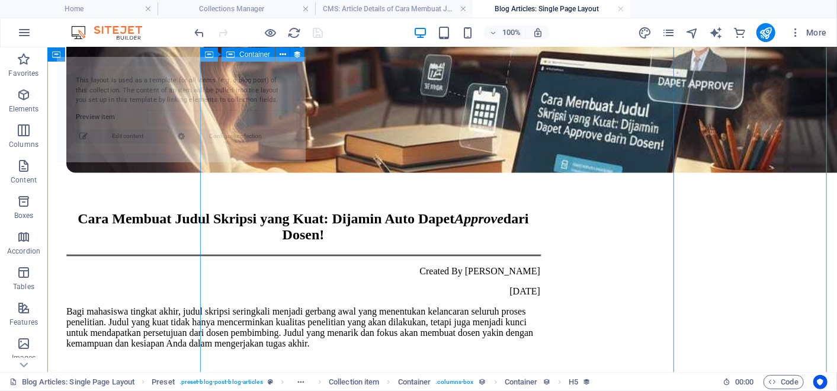
scroll to position [0, 0]
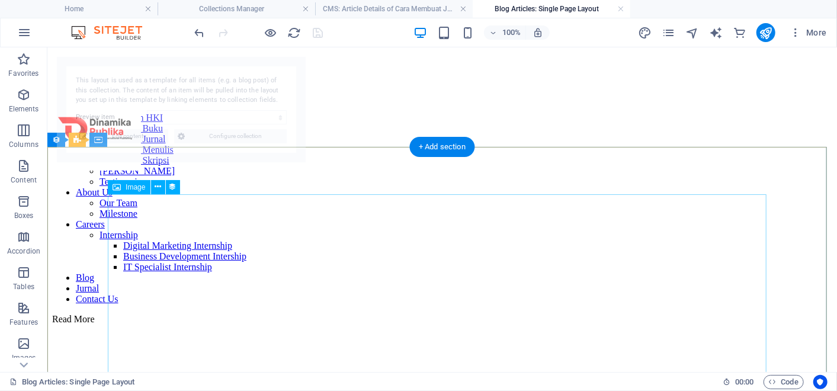
select select "68dd713e42a595f7d00d0143"
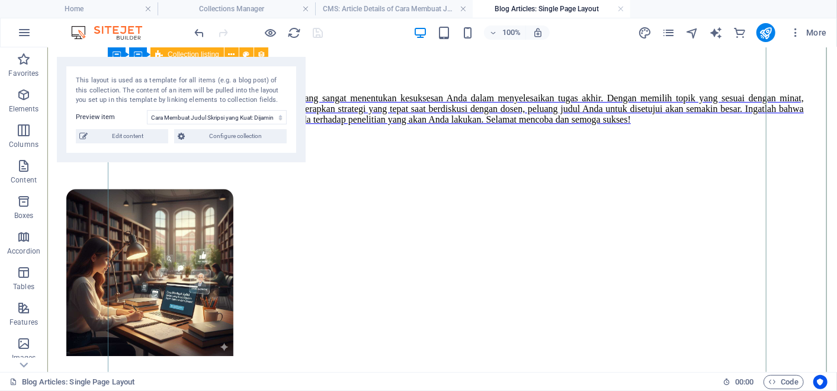
scroll to position [4730, 0]
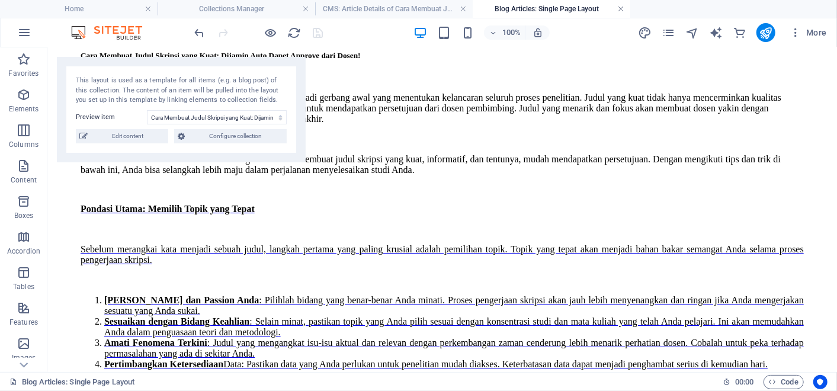
click at [621, 7] on link at bounding box center [621, 9] width 7 height 11
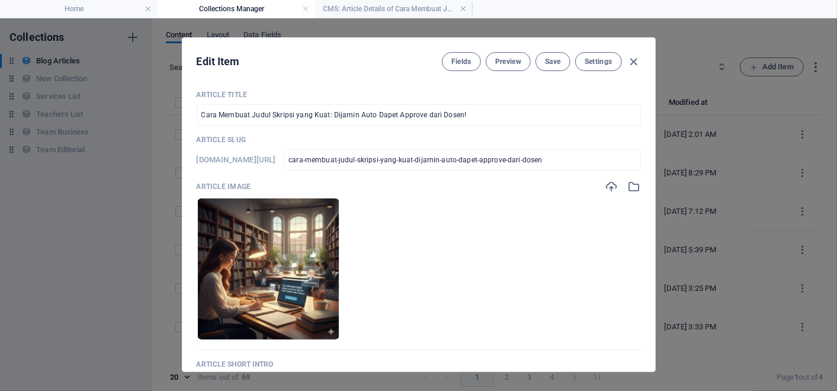
scroll to position [402, 0]
click at [546, 62] on span "Save" at bounding box center [552, 61] width 15 height 9
click at [637, 61] on icon "button" at bounding box center [634, 62] width 14 height 14
checkbox input "false"
type input "cara-membuat-judul-skripsi-yang-kuat-dijamin-auto-dapet-approve-dari-dosen"
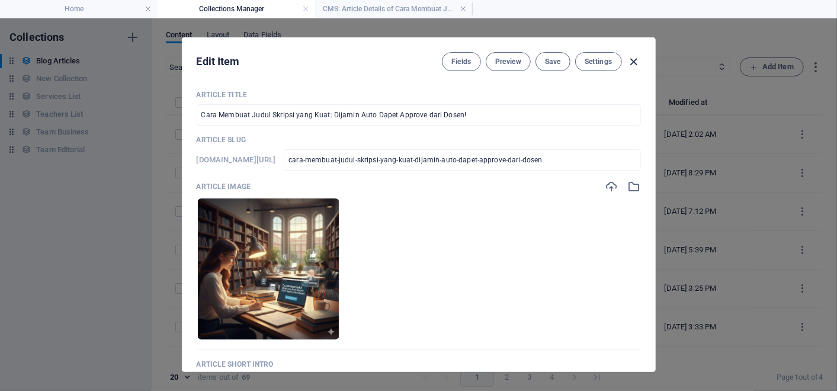
scroll to position [504, 0]
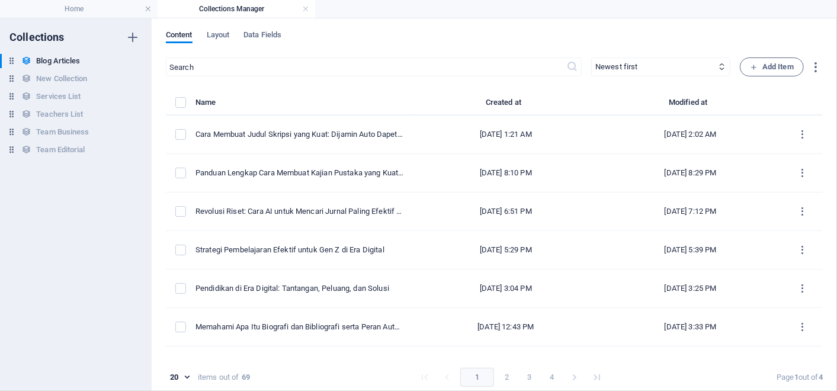
click at [242, 13] on h4 "Collections Manager" at bounding box center [237, 8] width 158 height 13
click at [303, 11] on link at bounding box center [305, 9] width 7 height 11
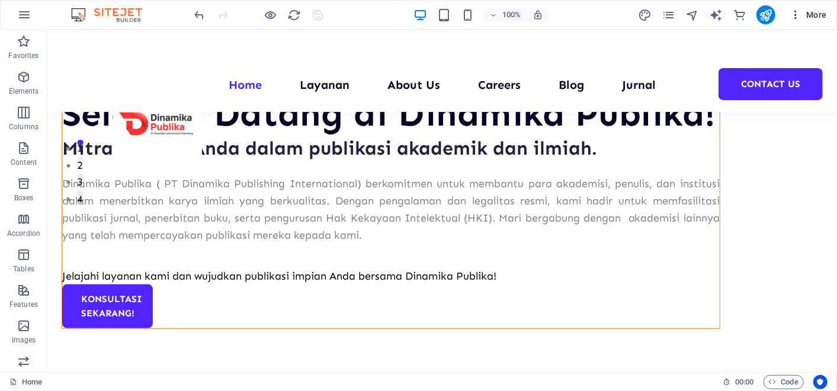
click at [792, 12] on icon "button" at bounding box center [796, 15] width 12 height 12
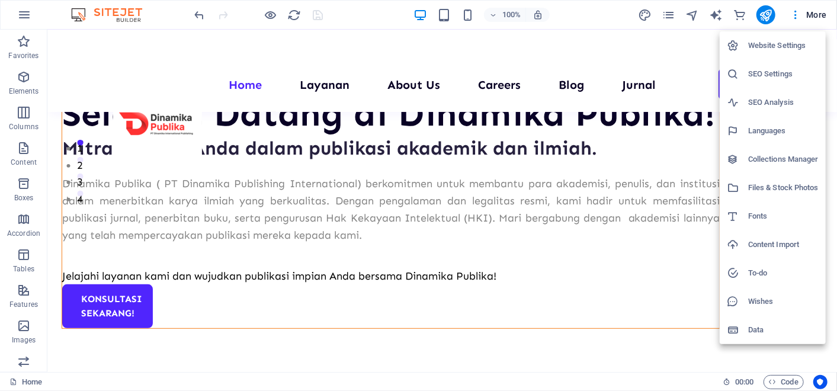
click at [754, 168] on li "Collections Manager" at bounding box center [773, 159] width 106 height 28
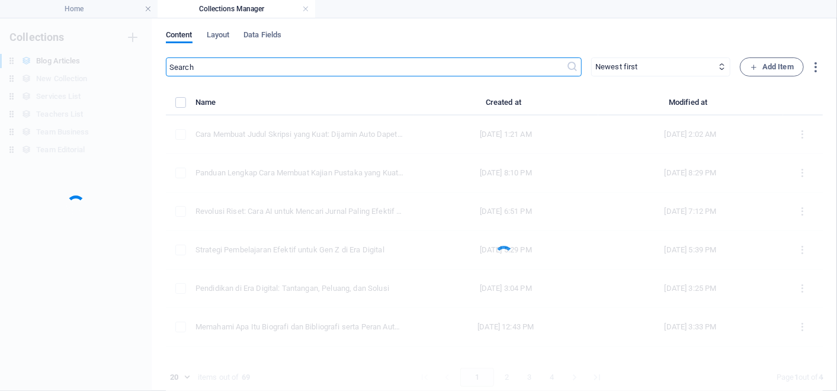
scroll to position [0, 0]
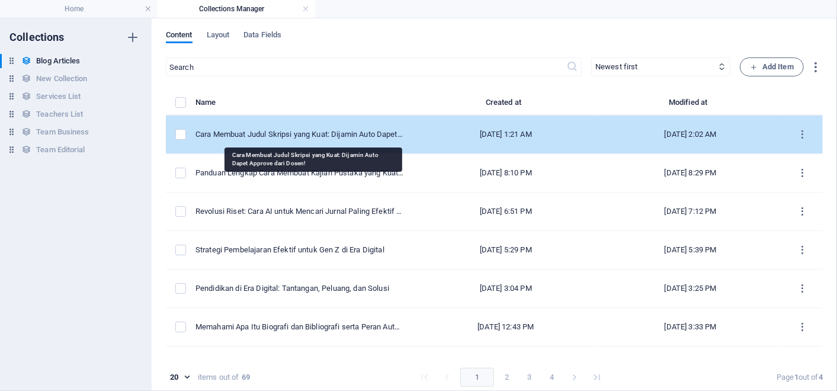
click at [346, 129] on div "Cara Membuat Judul Skripsi yang Kuat: Dijamin Auto Dapet Approve dari Dosen!" at bounding box center [300, 134] width 209 height 11
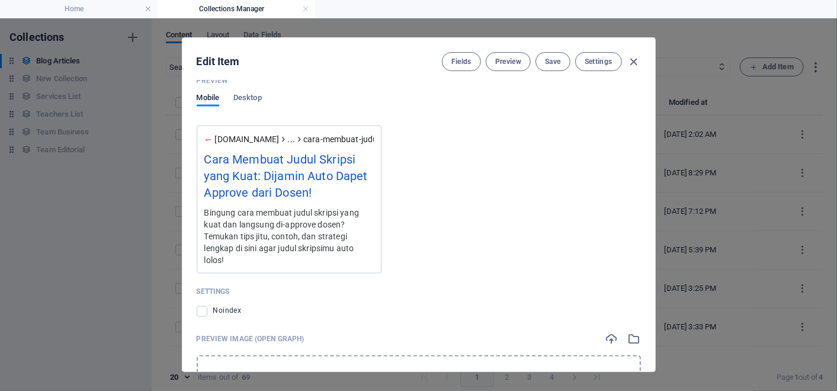
scroll to position [1421, 0]
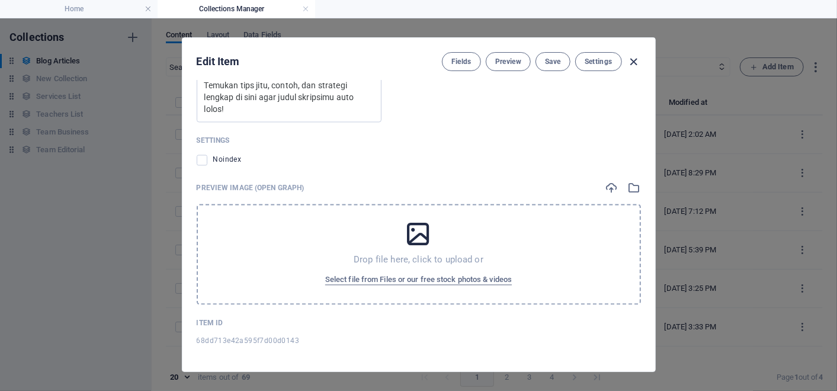
click at [633, 58] on icon "button" at bounding box center [634, 62] width 14 height 14
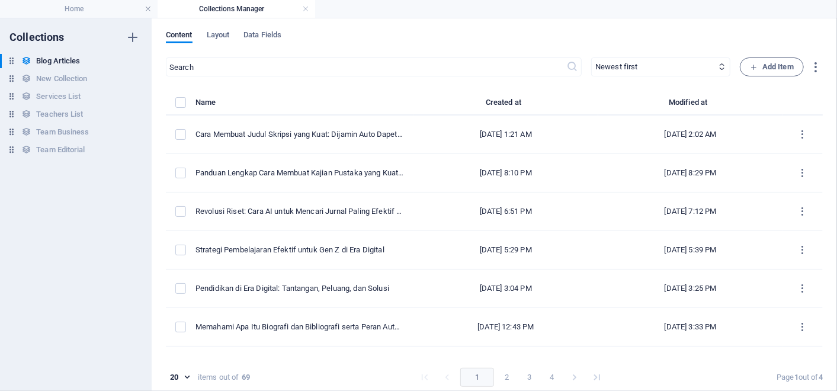
checkbox input "false"
type input "cara-membuat-judul-skripsi-yang-kuat-dijamin-auto-dapet-approve-dari-dosen"
